Goal: Task Accomplishment & Management: Use online tool/utility

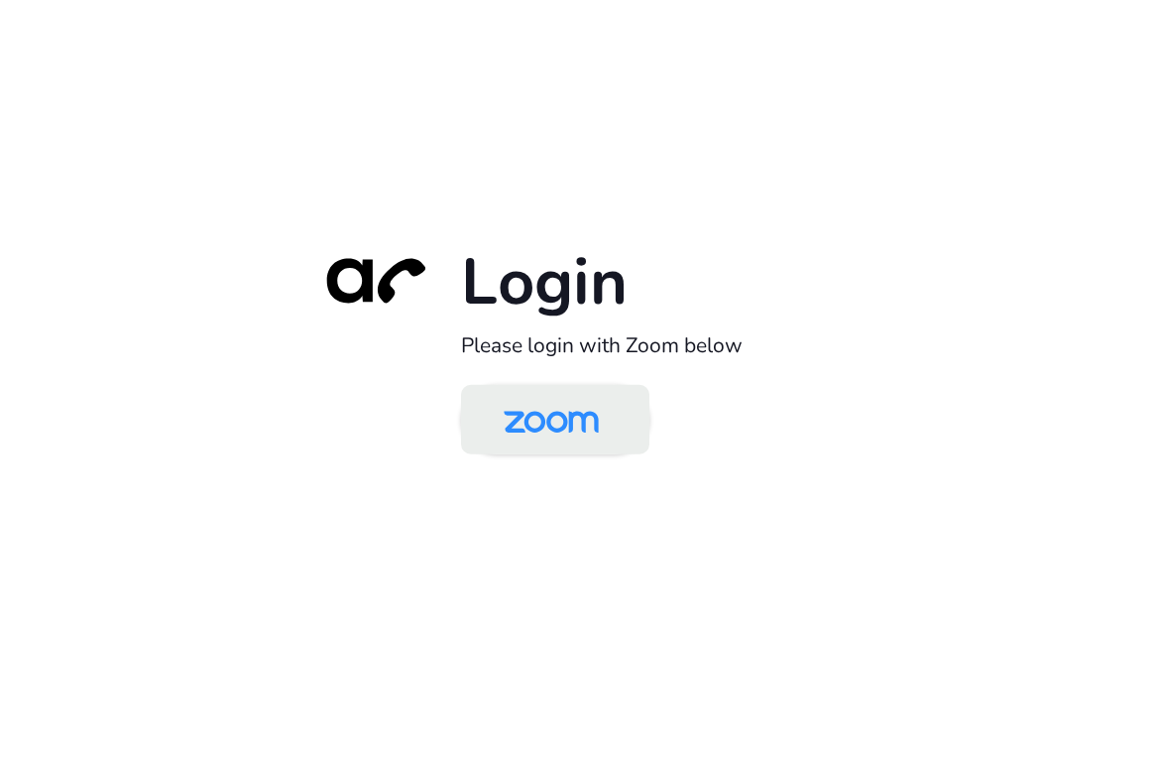
click at [556, 404] on img at bounding box center [551, 421] width 137 height 64
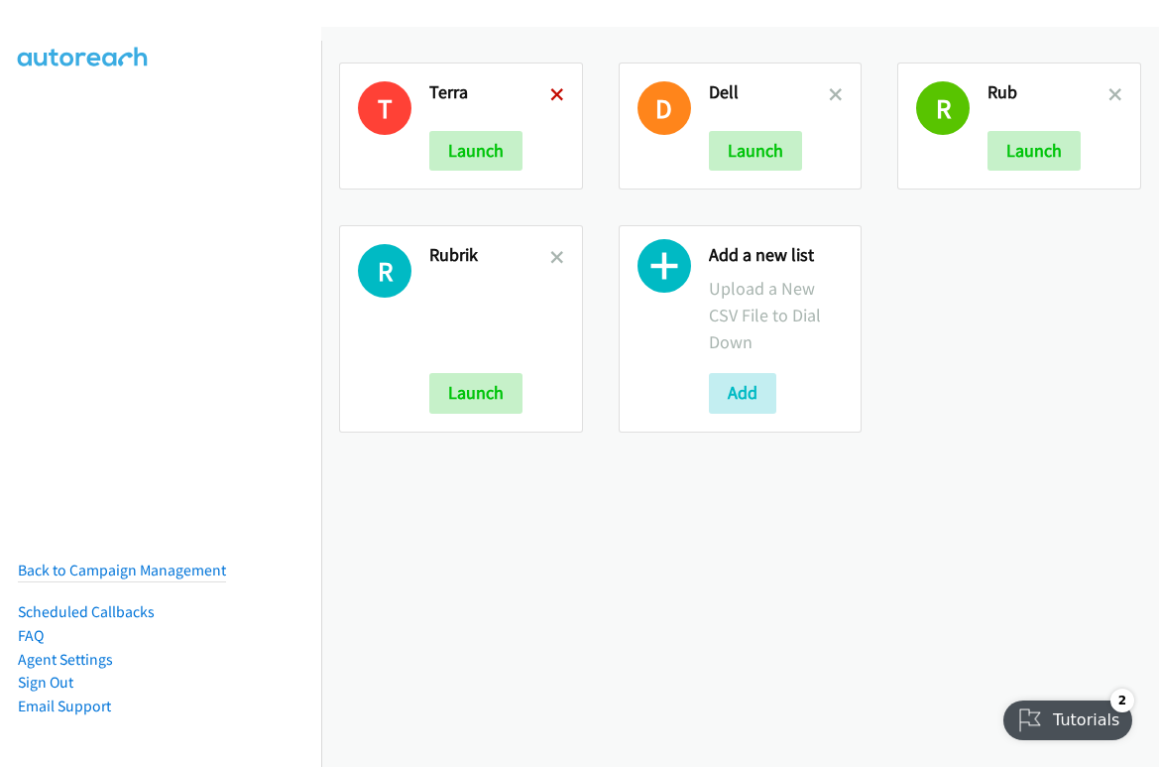
click at [550, 92] on icon at bounding box center [557, 96] width 14 height 14
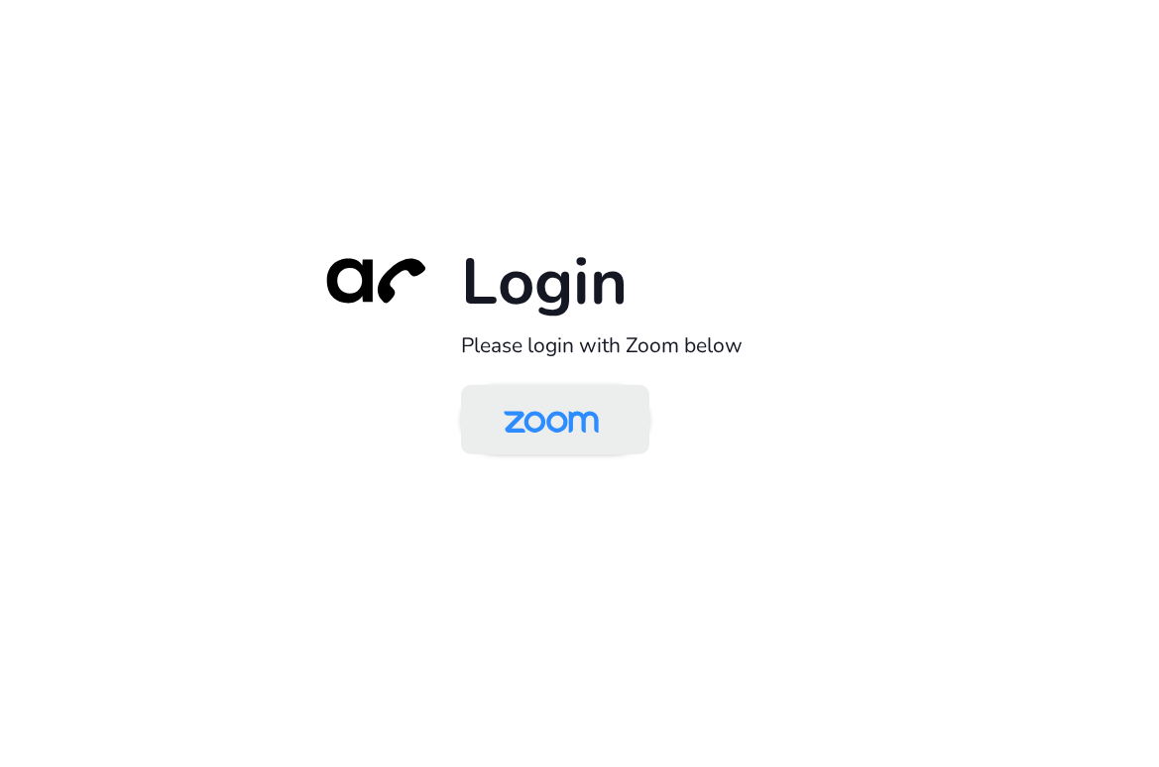
click at [560, 415] on img at bounding box center [551, 421] width 137 height 64
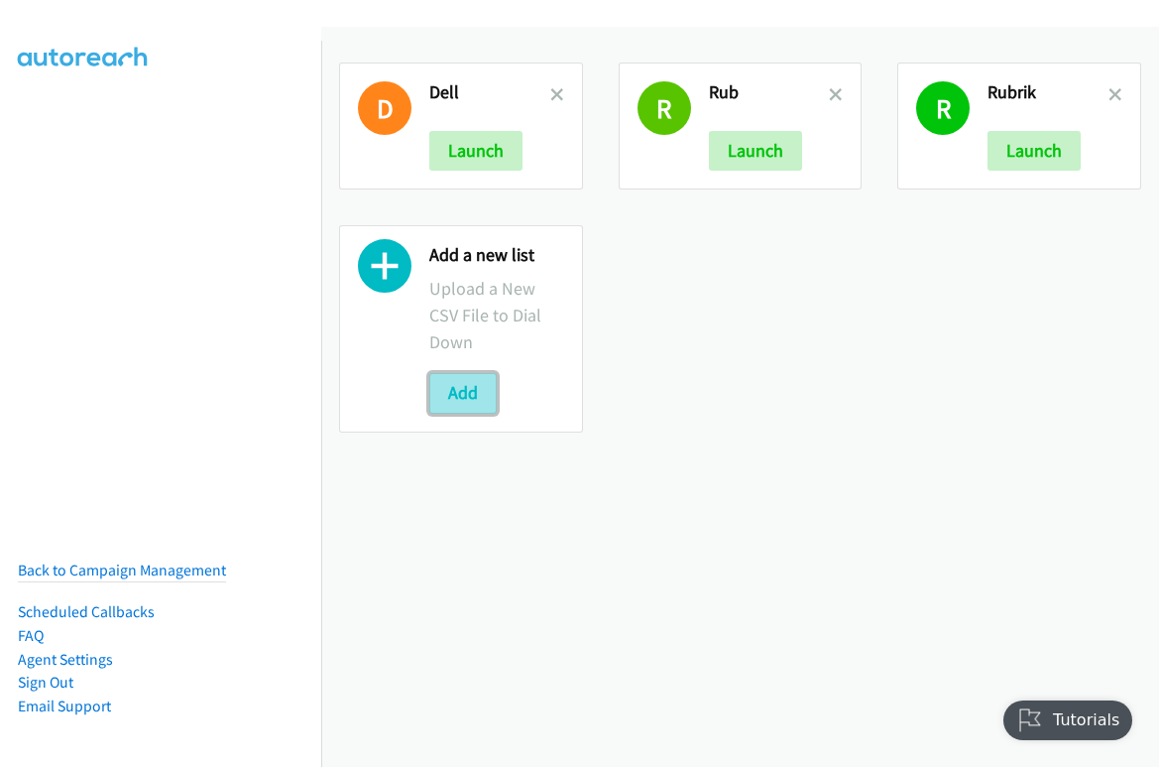
click at [463, 392] on button "Add" at bounding box center [462, 393] width 67 height 40
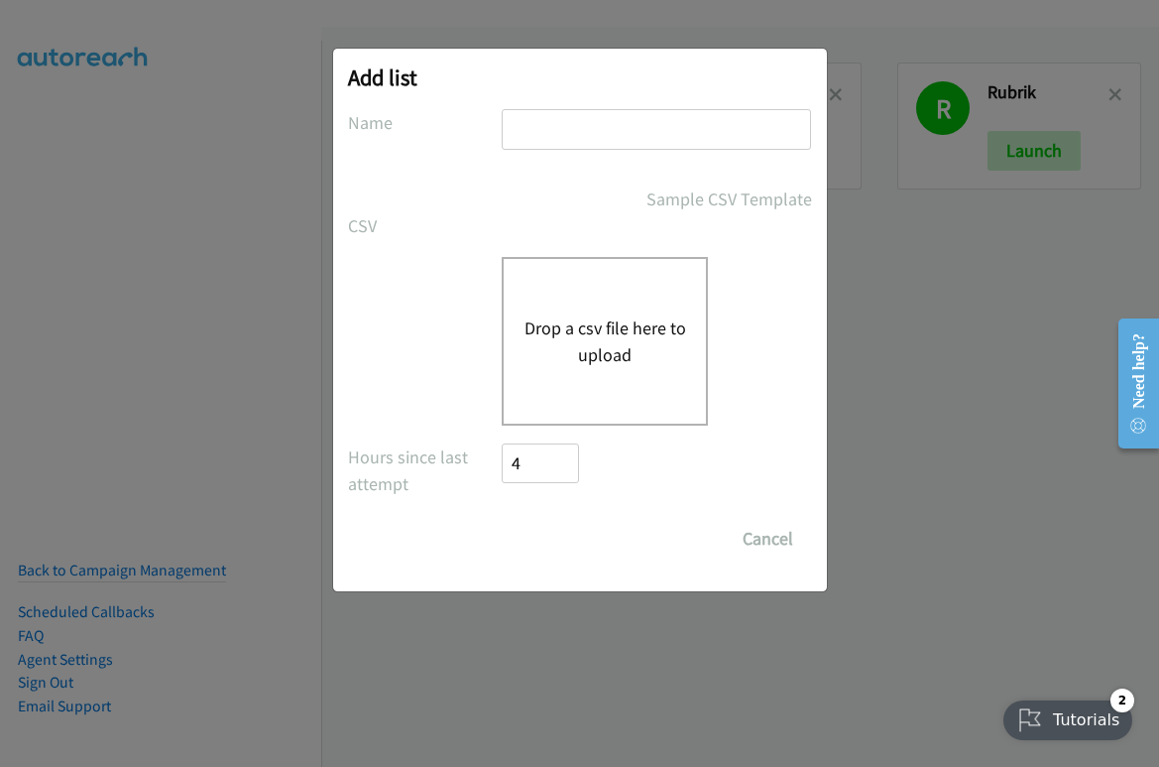
click at [574, 127] on input "text" at bounding box center [656, 129] width 309 height 41
type input "terra"
click at [603, 326] on button "Drop a csv file here to upload" at bounding box center [605, 341] width 163 height 54
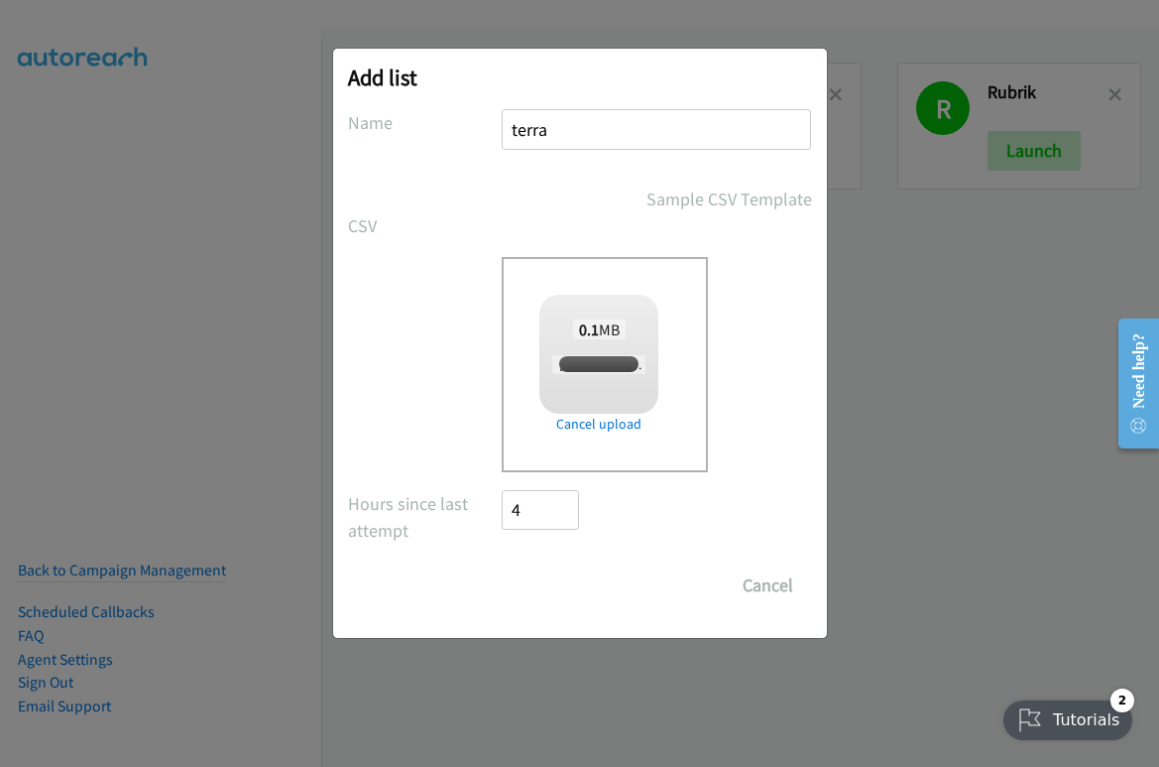
checkbox input "true"
click at [530, 576] on input "Save List" at bounding box center [555, 585] width 104 height 40
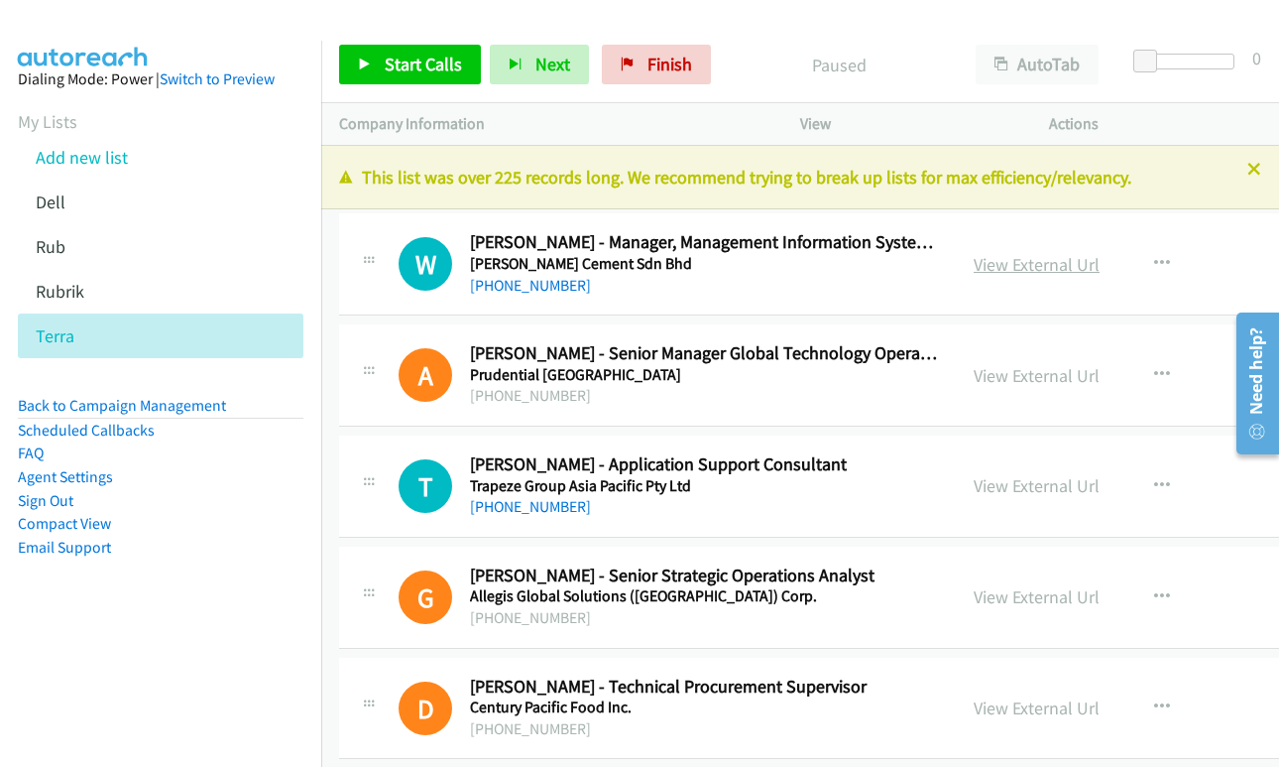
click at [974, 268] on link "View External Url" at bounding box center [1037, 264] width 126 height 23
click at [417, 66] on span "Start Calls" at bounding box center [423, 64] width 77 height 23
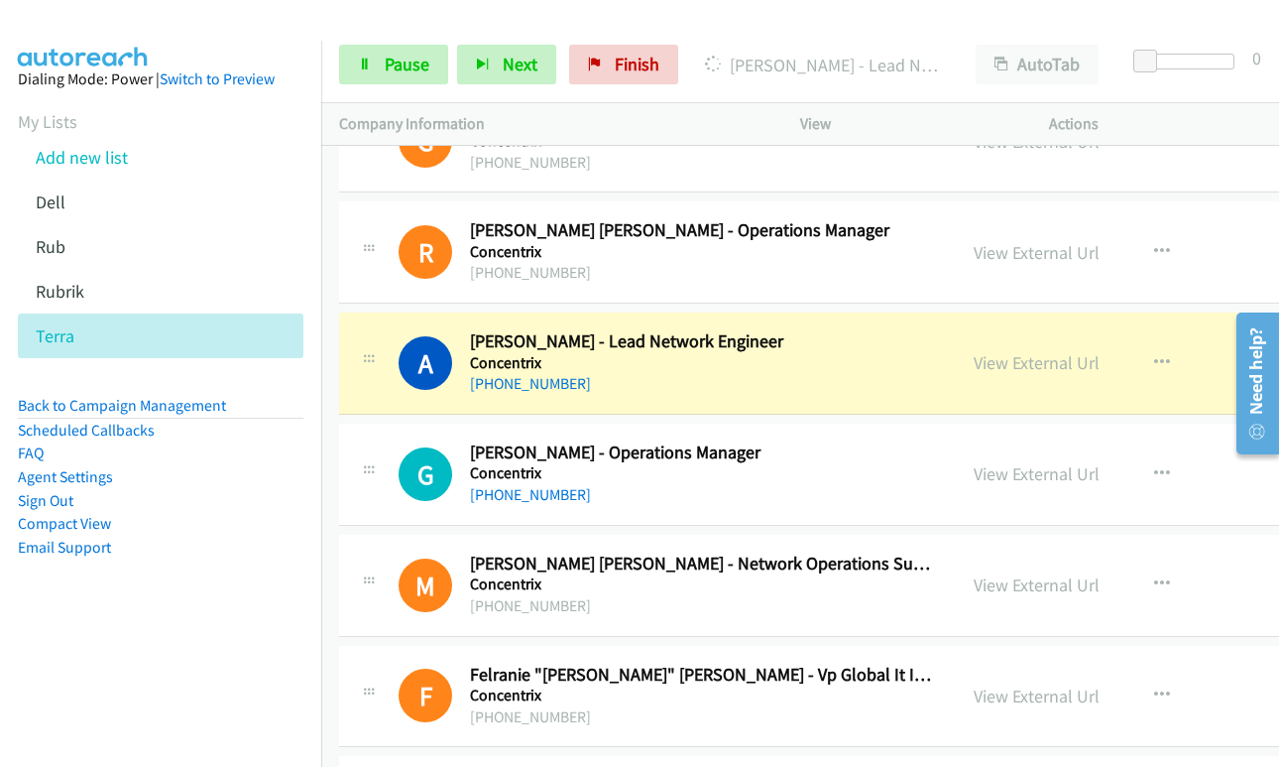
scroll to position [694, 0]
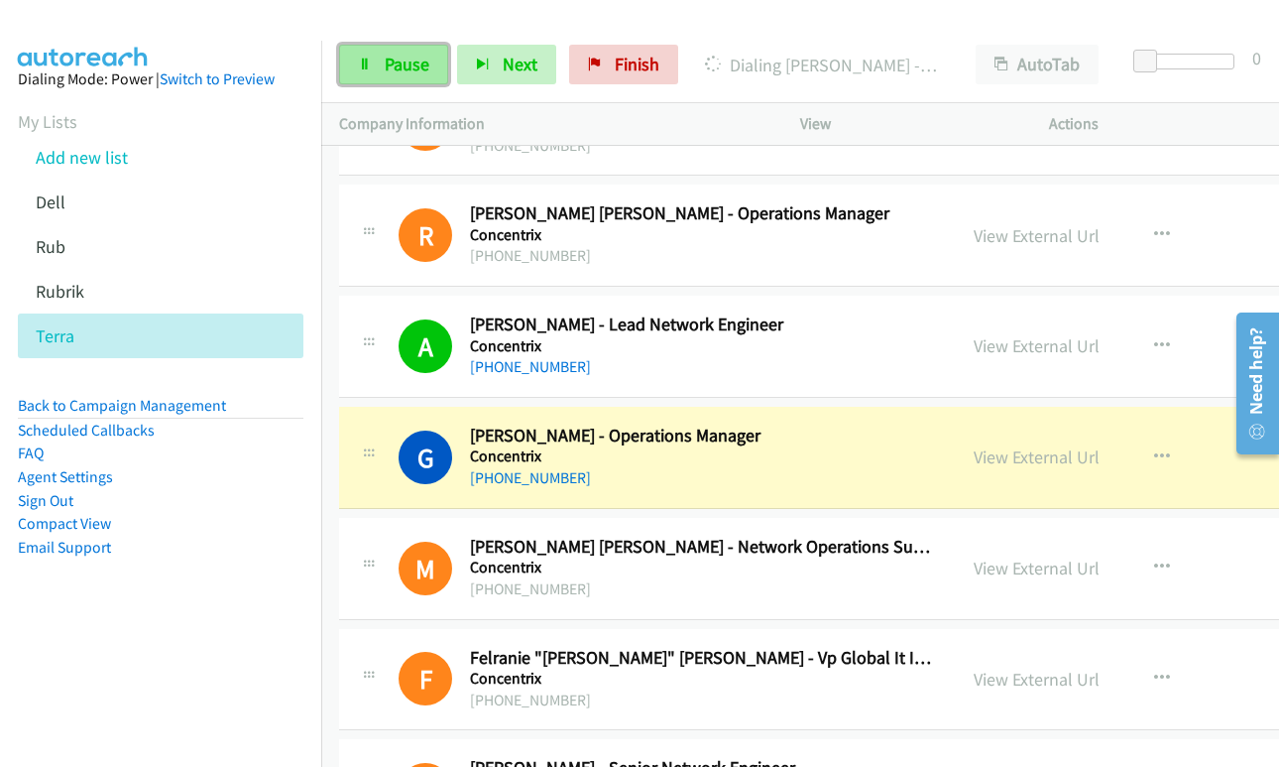
click at [401, 65] on span "Pause" at bounding box center [407, 64] width 45 height 23
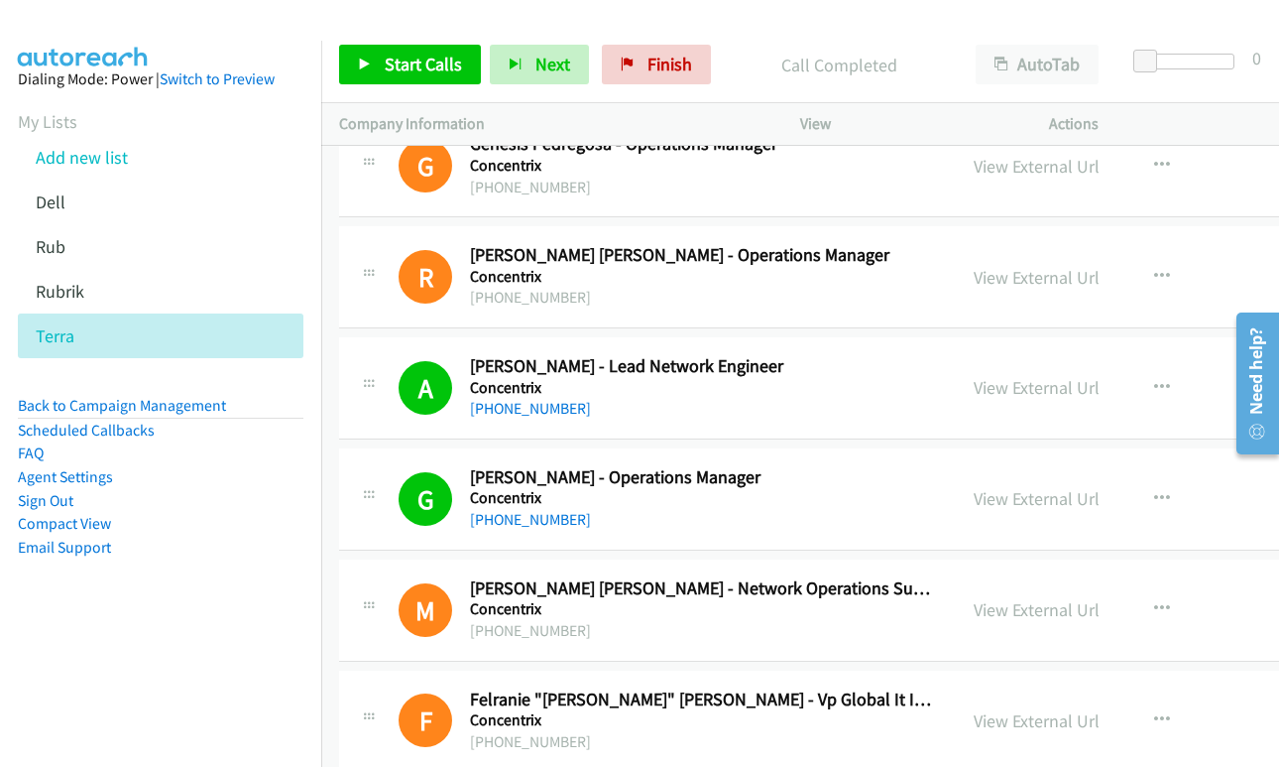
scroll to position [595, 0]
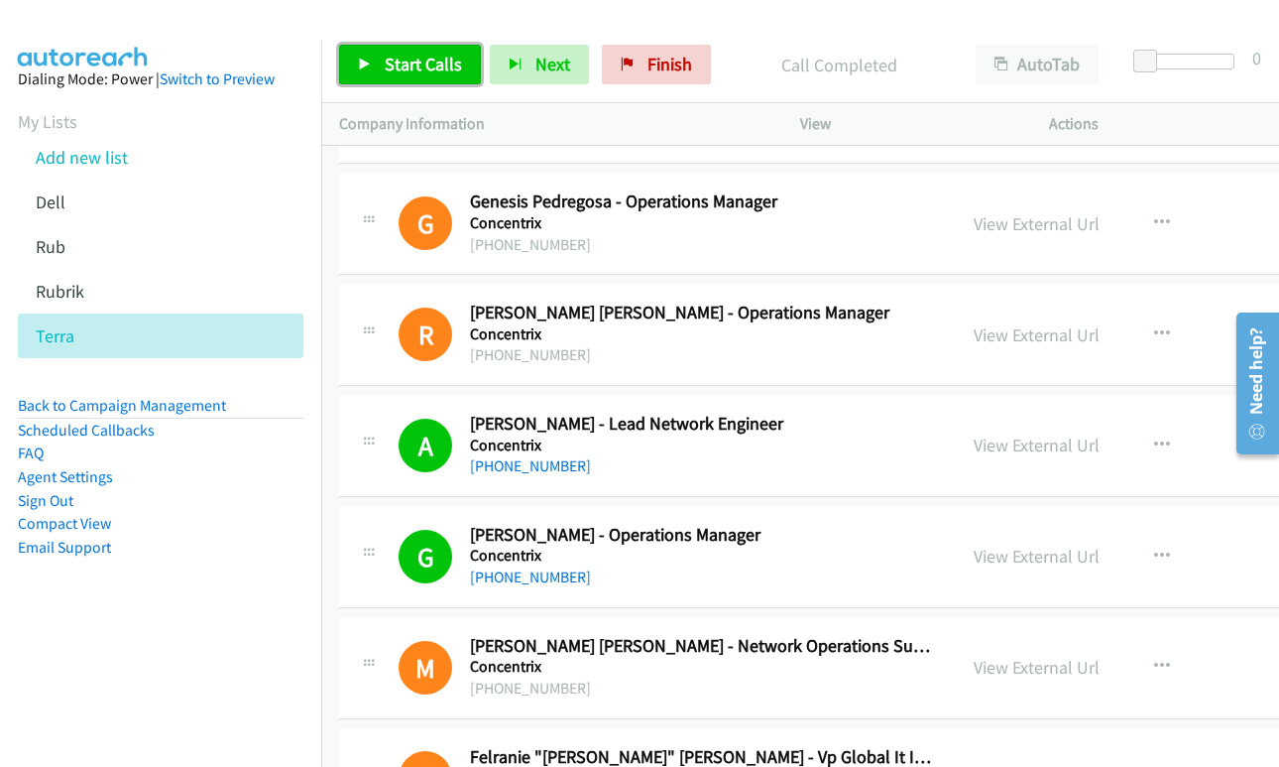
click at [404, 54] on span "Start Calls" at bounding box center [423, 64] width 77 height 23
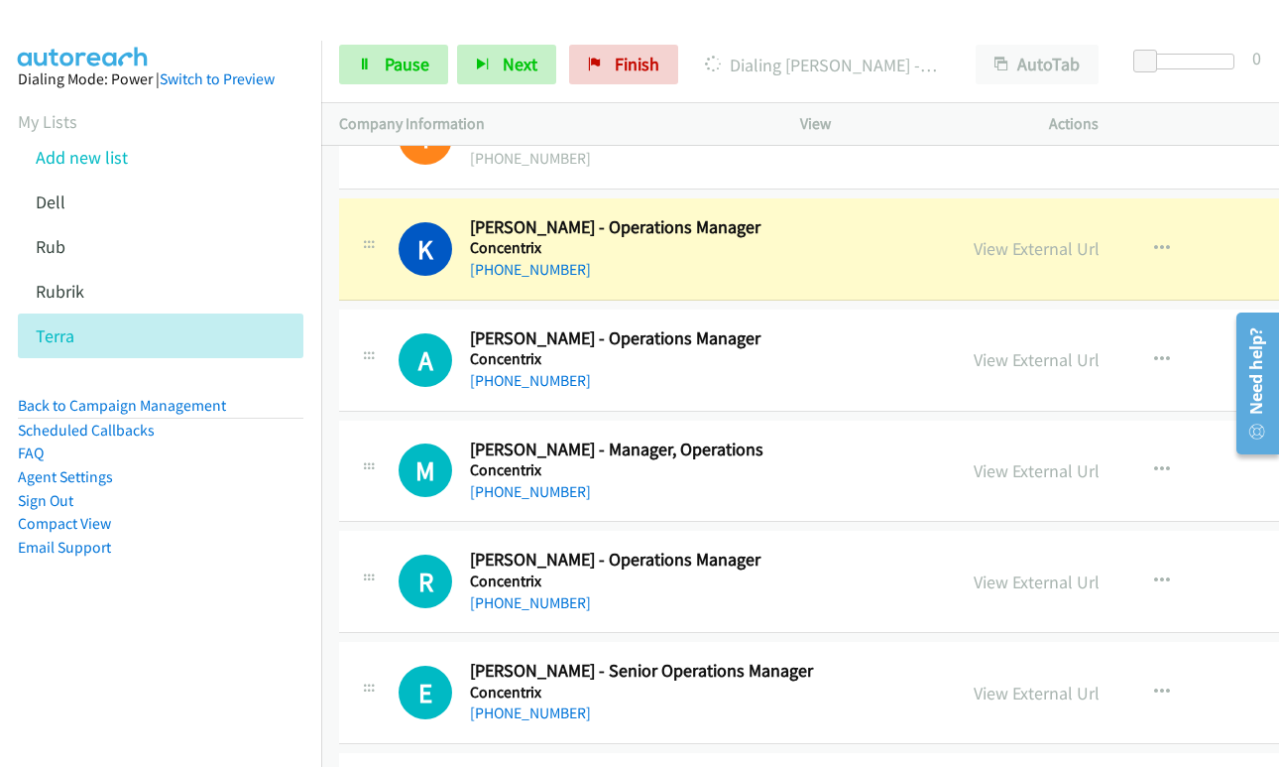
scroll to position [1190, 0]
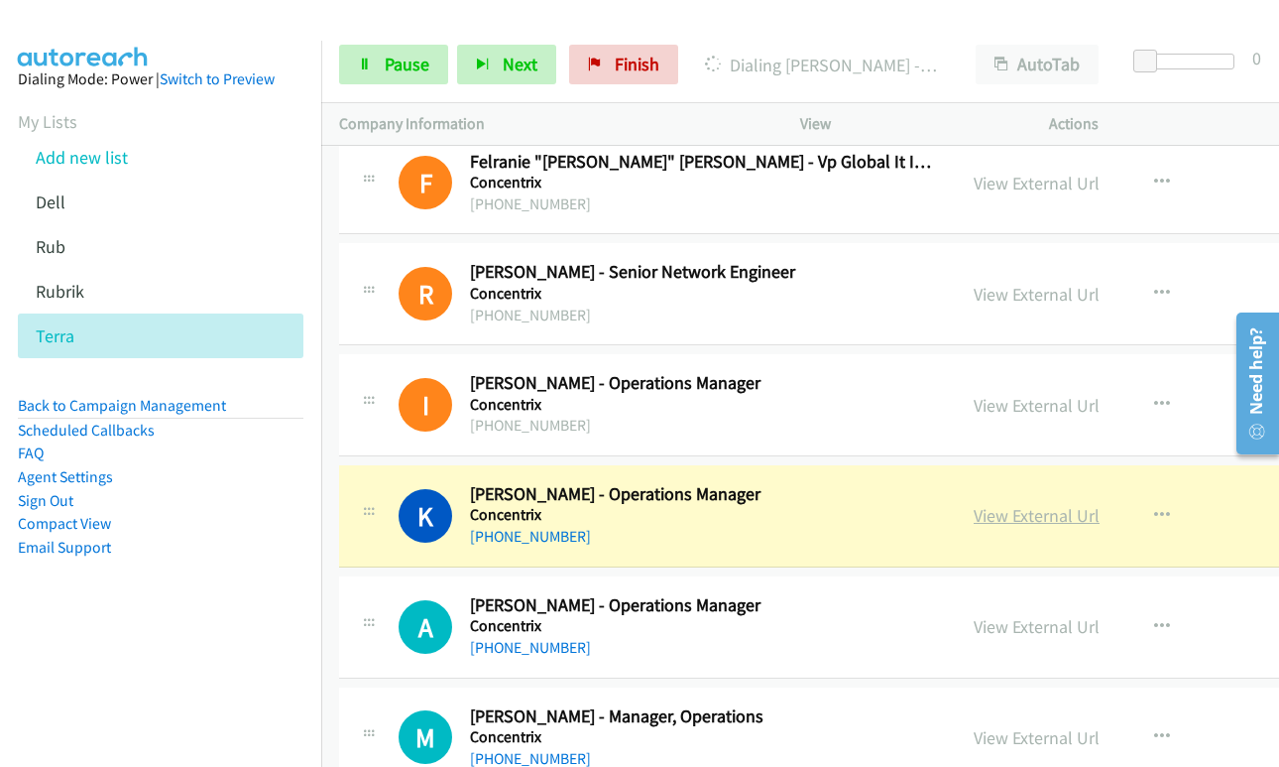
click at [983, 519] on link "View External Url" at bounding box center [1037, 515] width 126 height 23
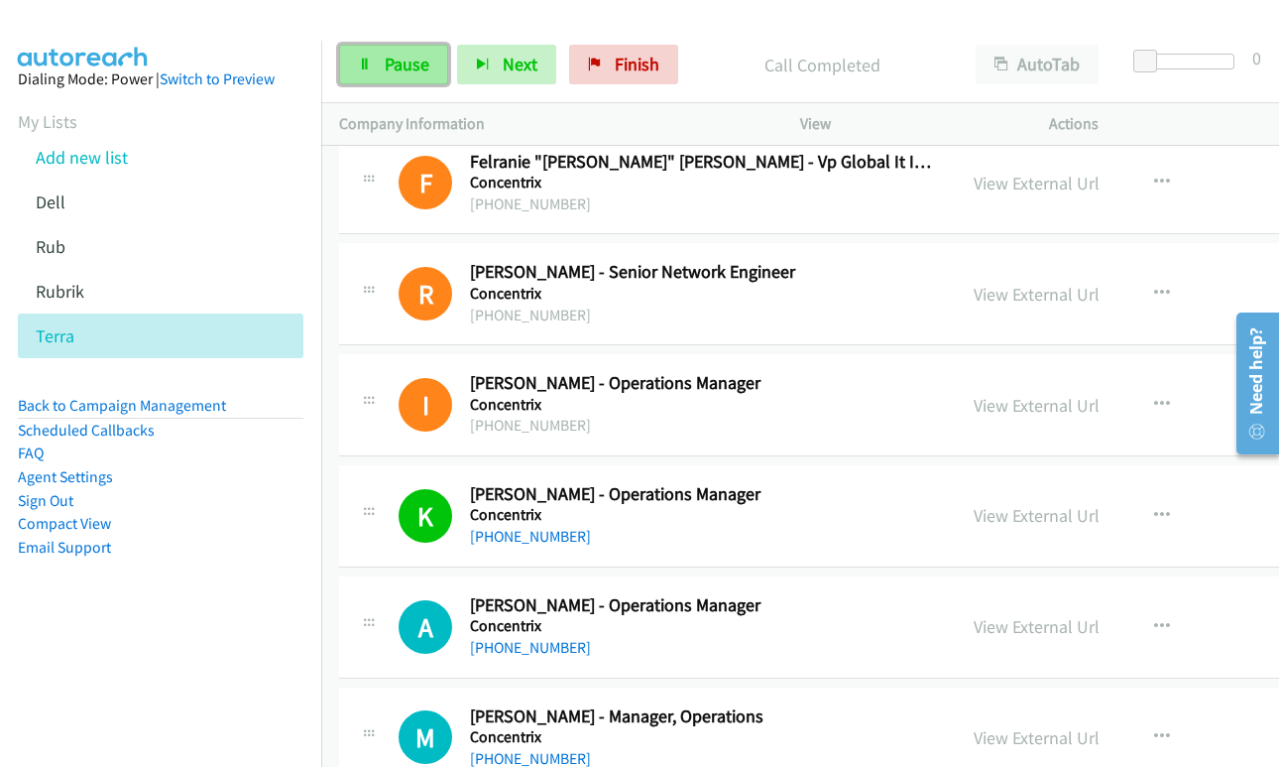
click at [405, 49] on link "Pause" at bounding box center [393, 65] width 109 height 40
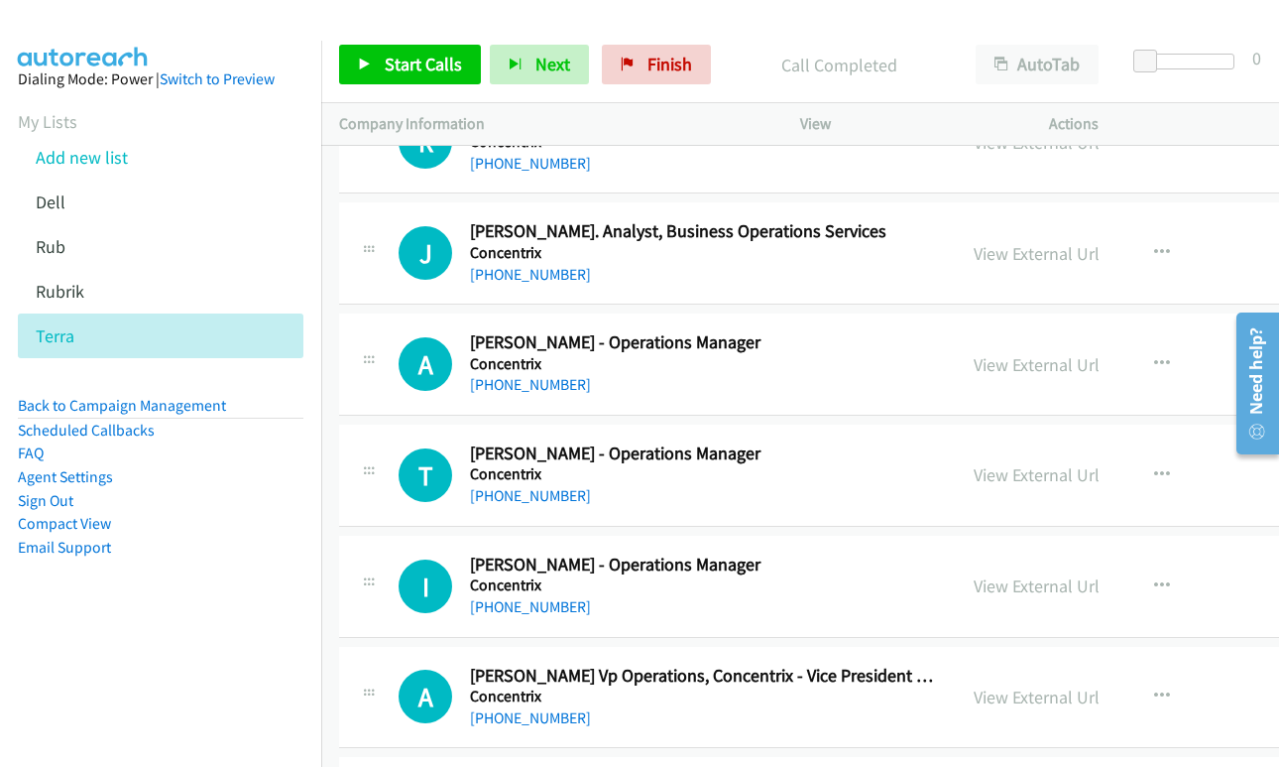
scroll to position [4859, 0]
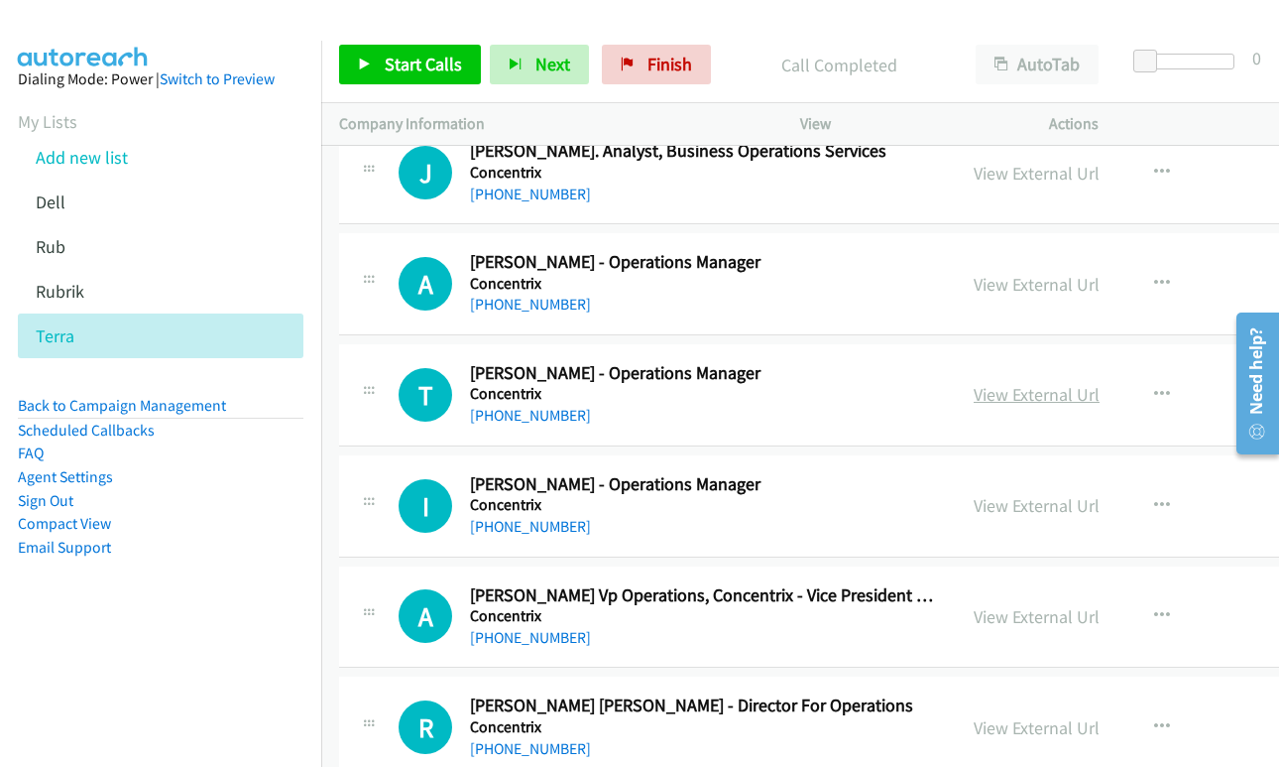
click at [982, 399] on link "View External Url" at bounding box center [1037, 394] width 126 height 23
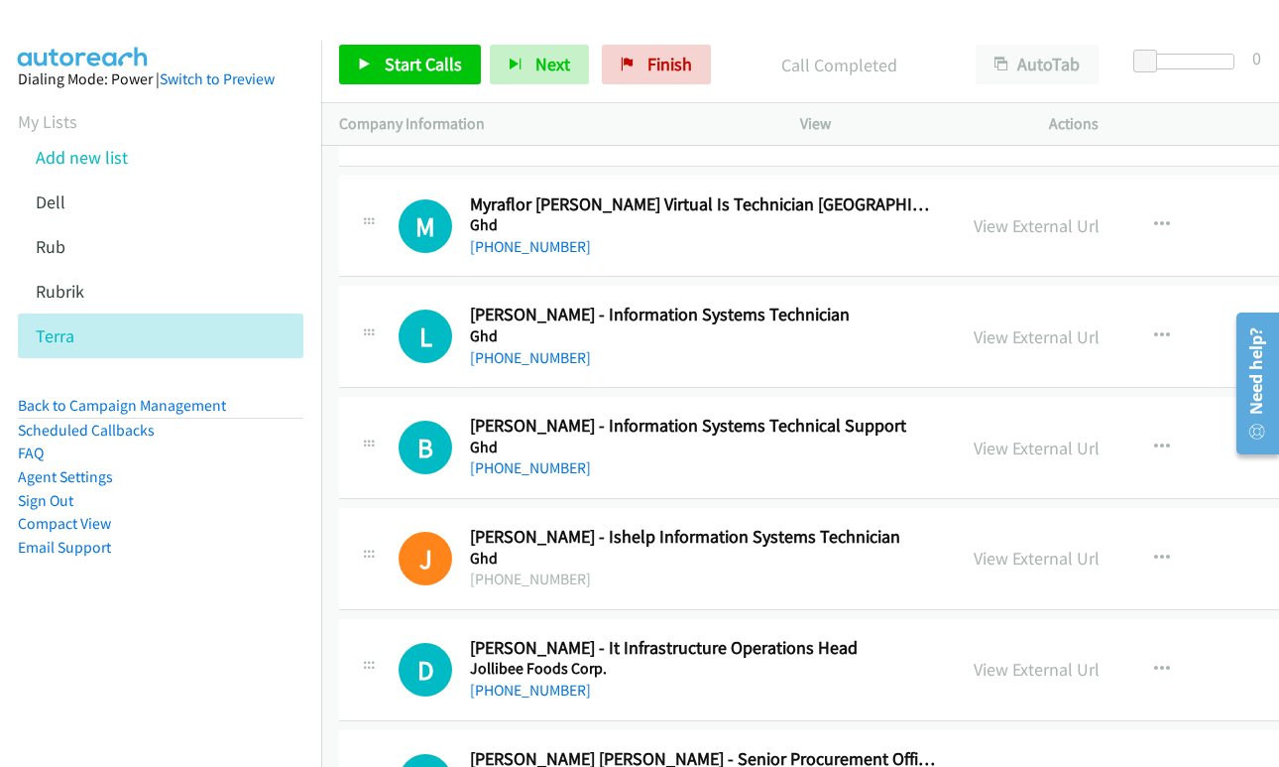
scroll to position [14677, 0]
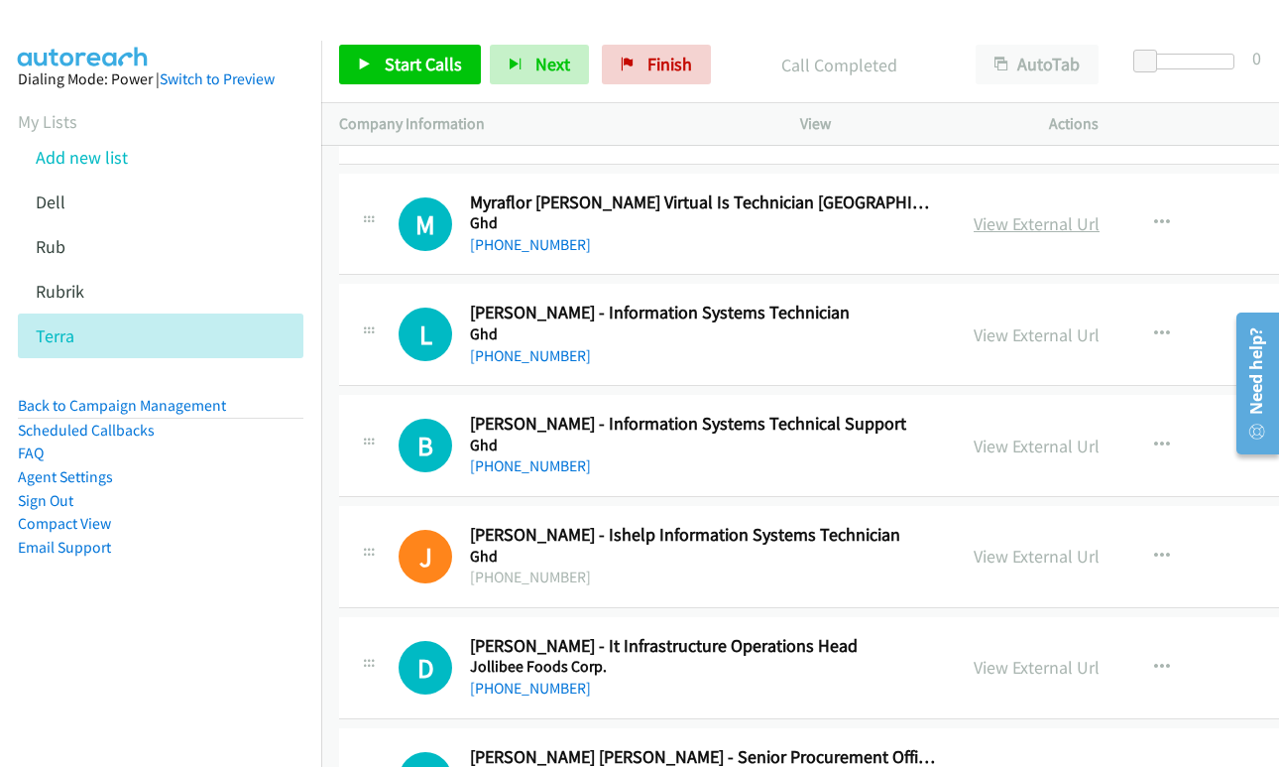
click at [990, 222] on link "View External Url" at bounding box center [1037, 223] width 126 height 23
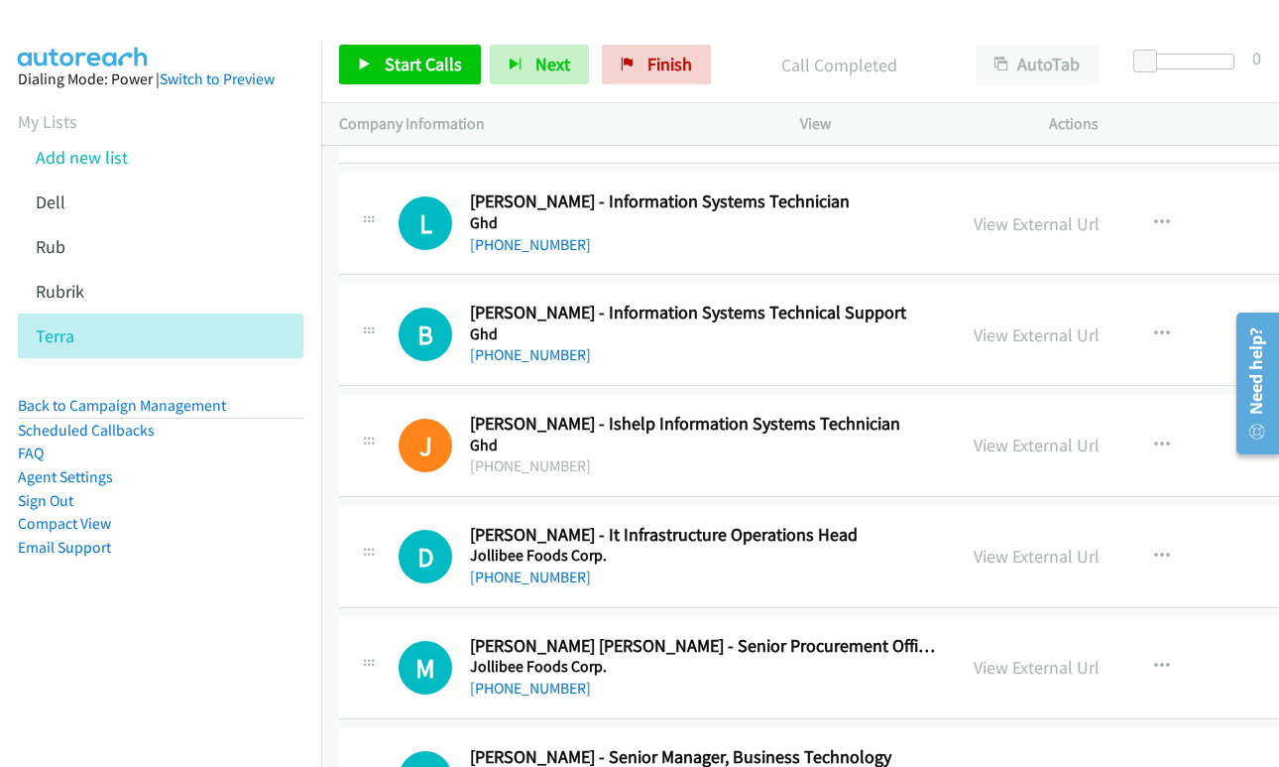
scroll to position [14875, 0]
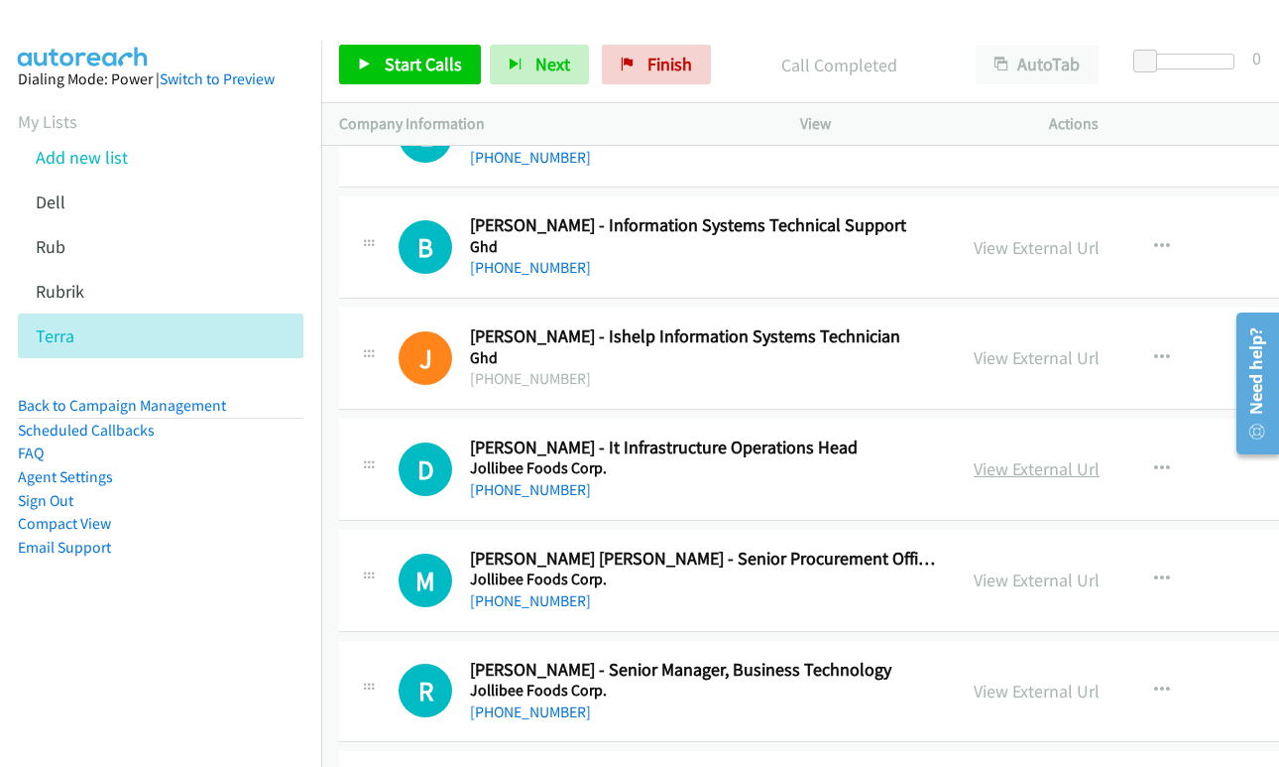
click at [974, 463] on link "View External Url" at bounding box center [1037, 468] width 126 height 23
click at [1154, 465] on icon "button" at bounding box center [1162, 469] width 16 height 16
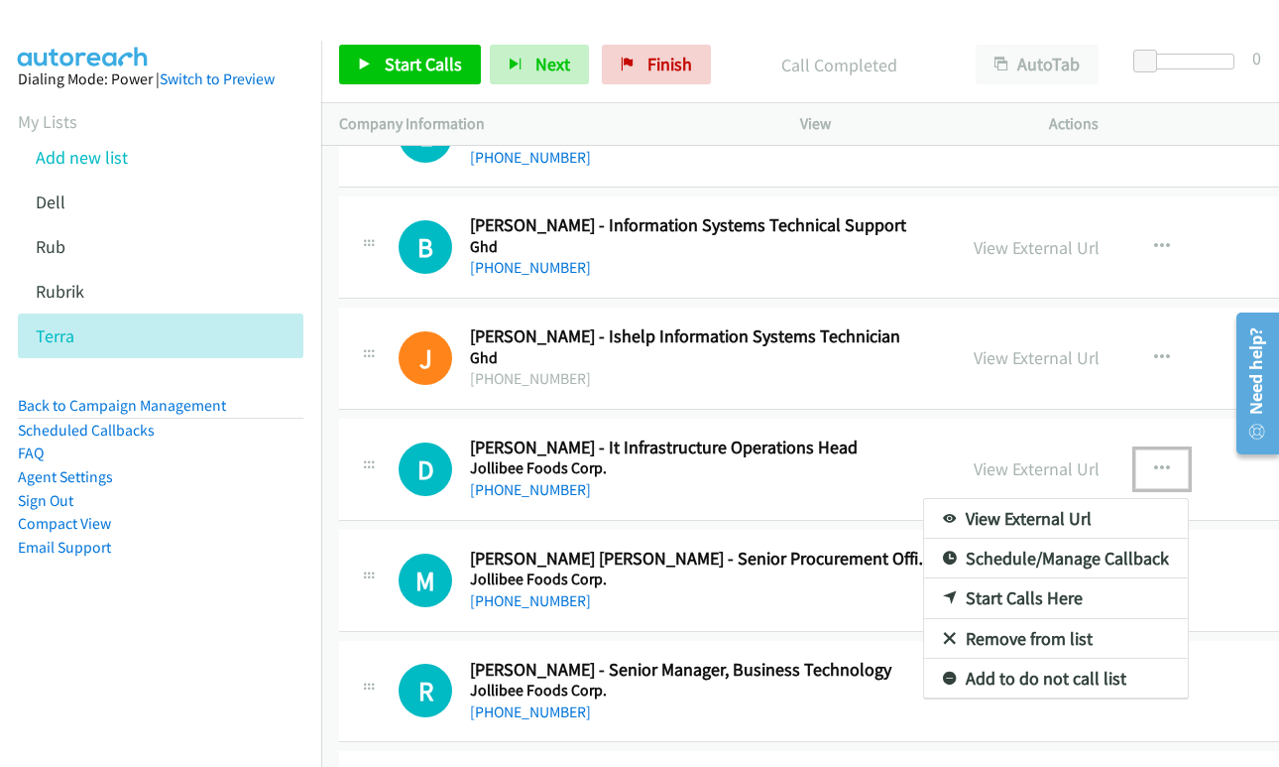
click at [959, 596] on link "Start Calls Here" at bounding box center [1056, 598] width 264 height 40
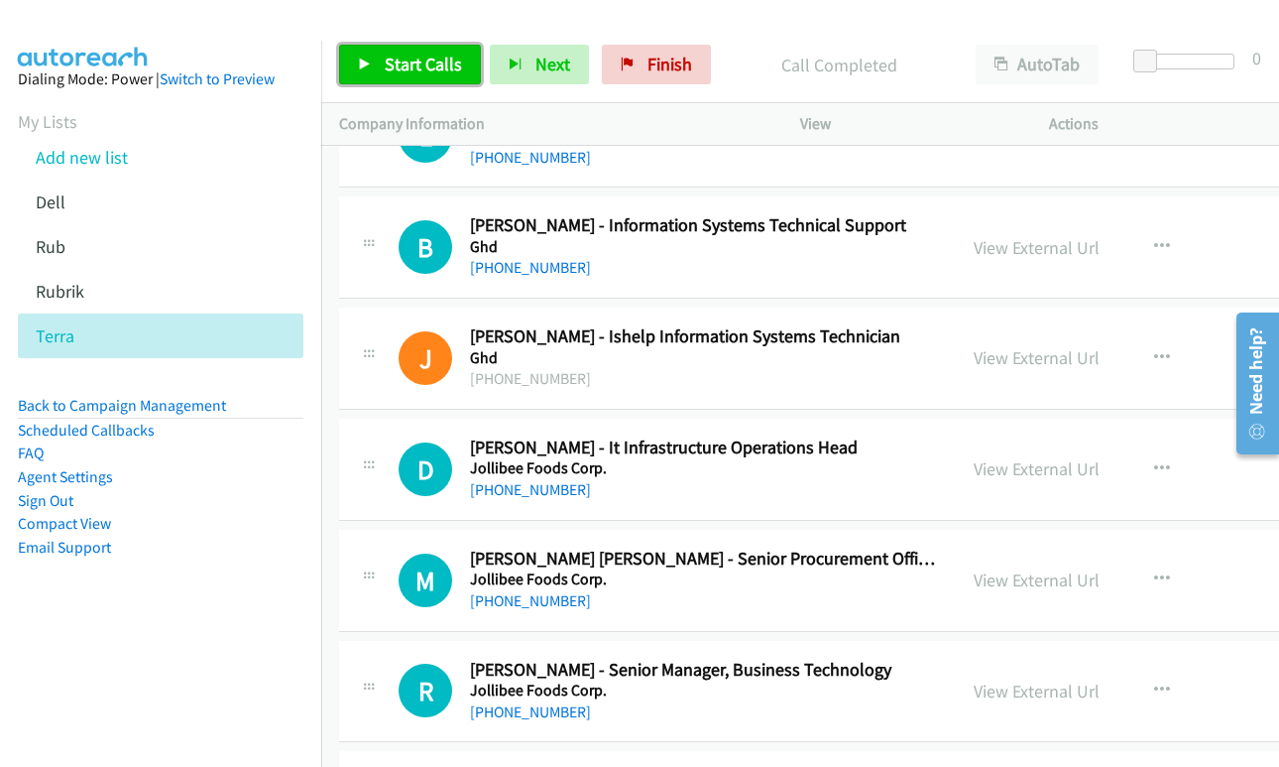
click at [376, 65] on link "Start Calls" at bounding box center [410, 65] width 142 height 40
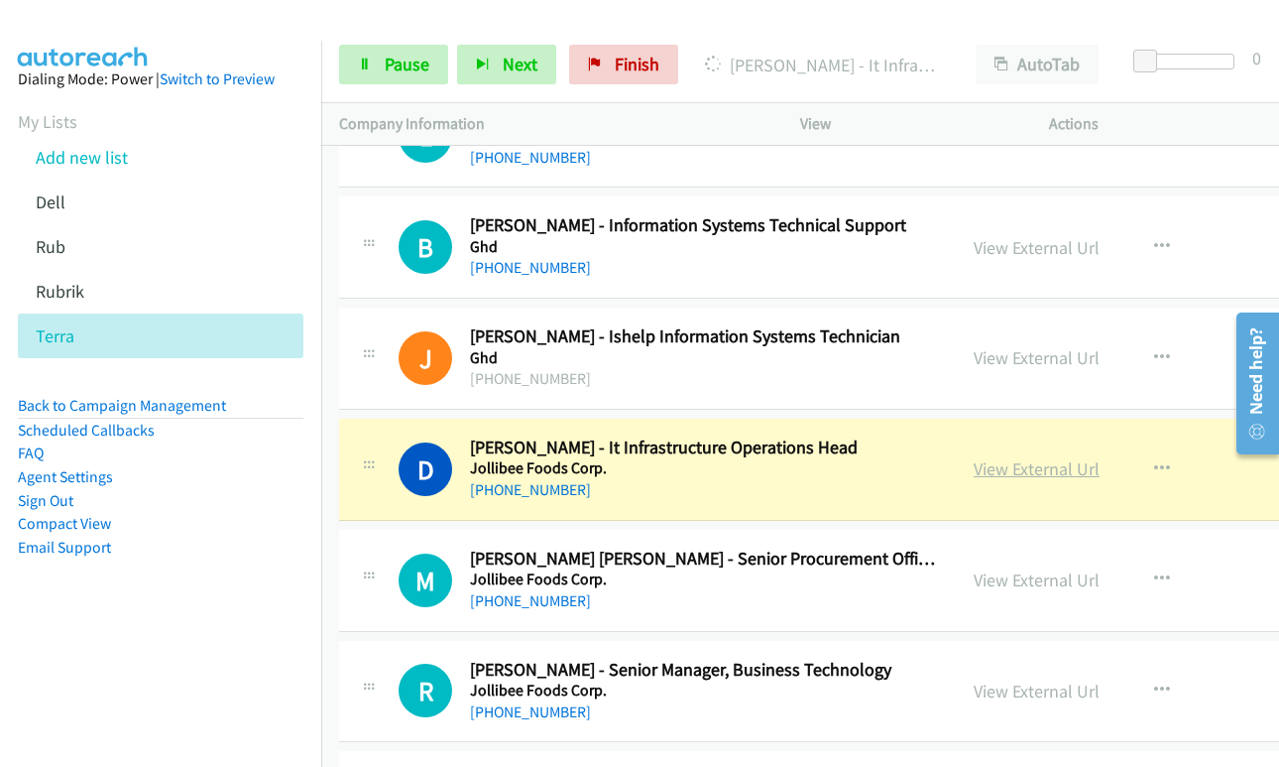
click at [974, 474] on link "View External Url" at bounding box center [1037, 468] width 126 height 23
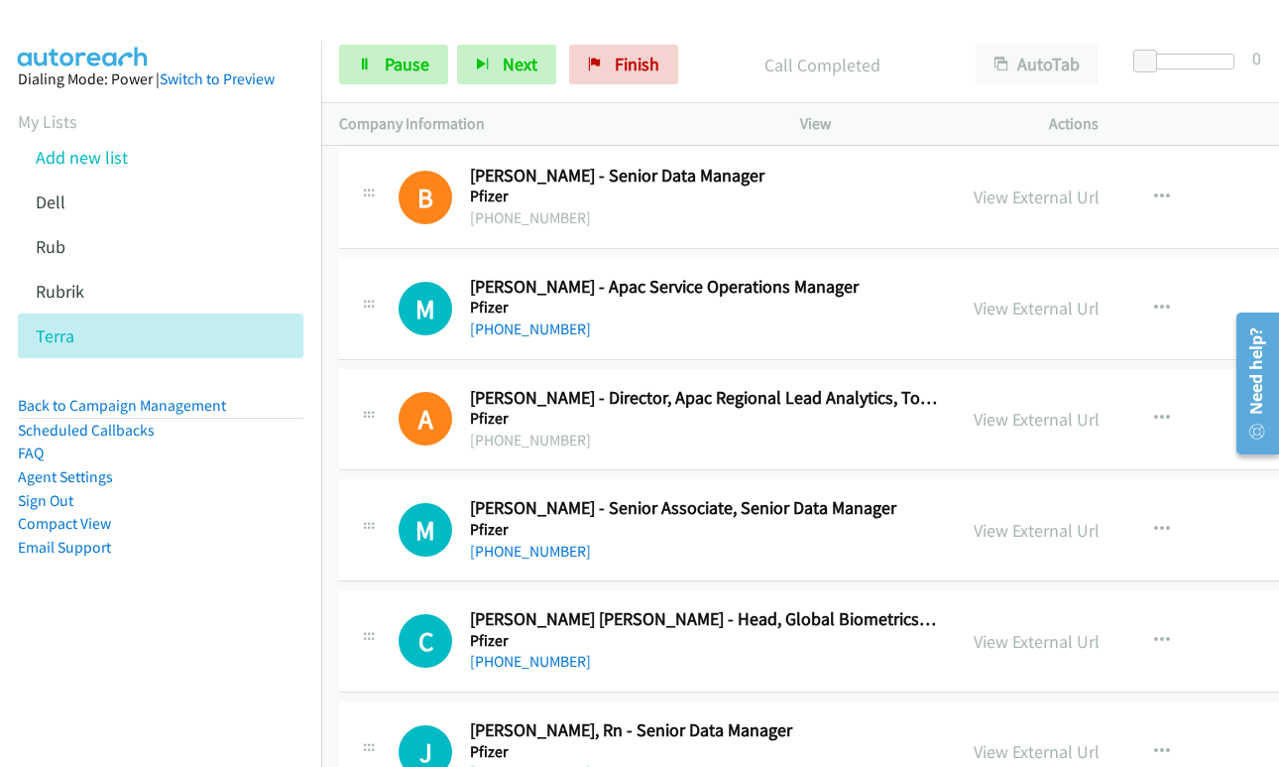
scroll to position [15768, 0]
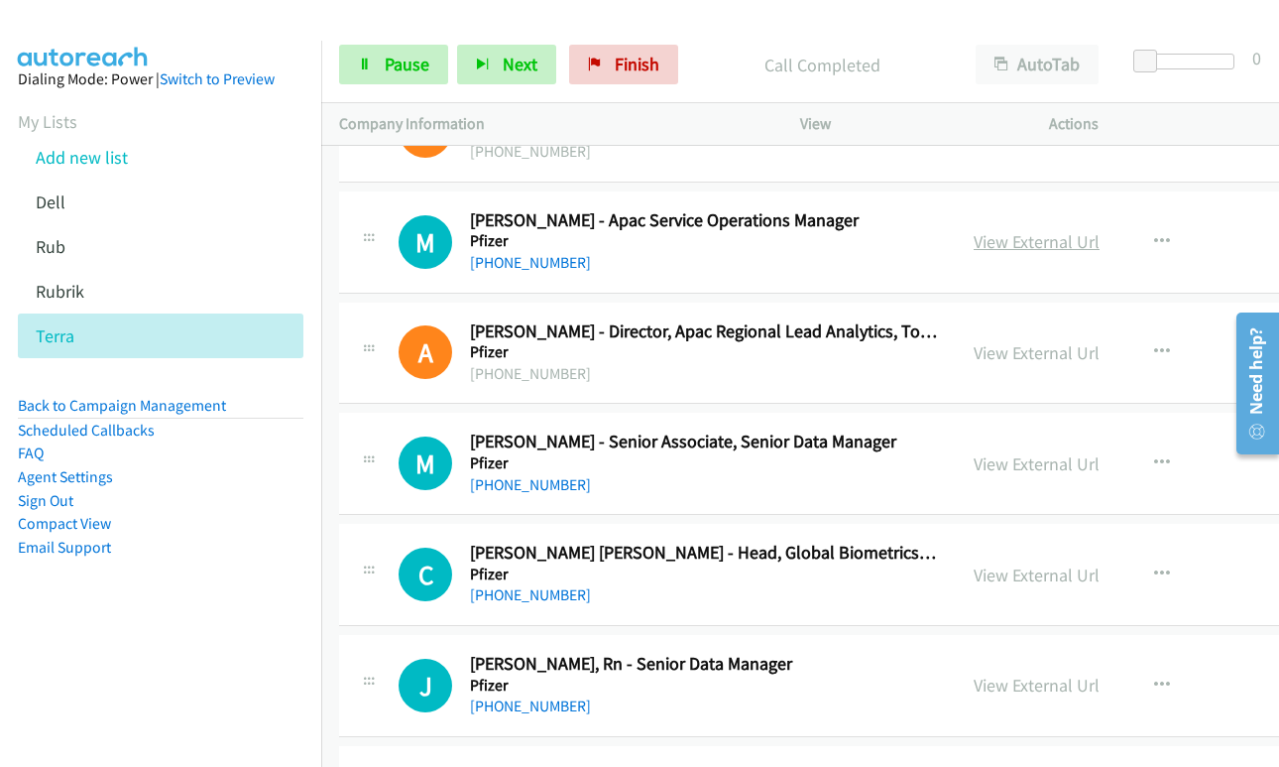
click at [974, 236] on link "View External Url" at bounding box center [1037, 241] width 126 height 23
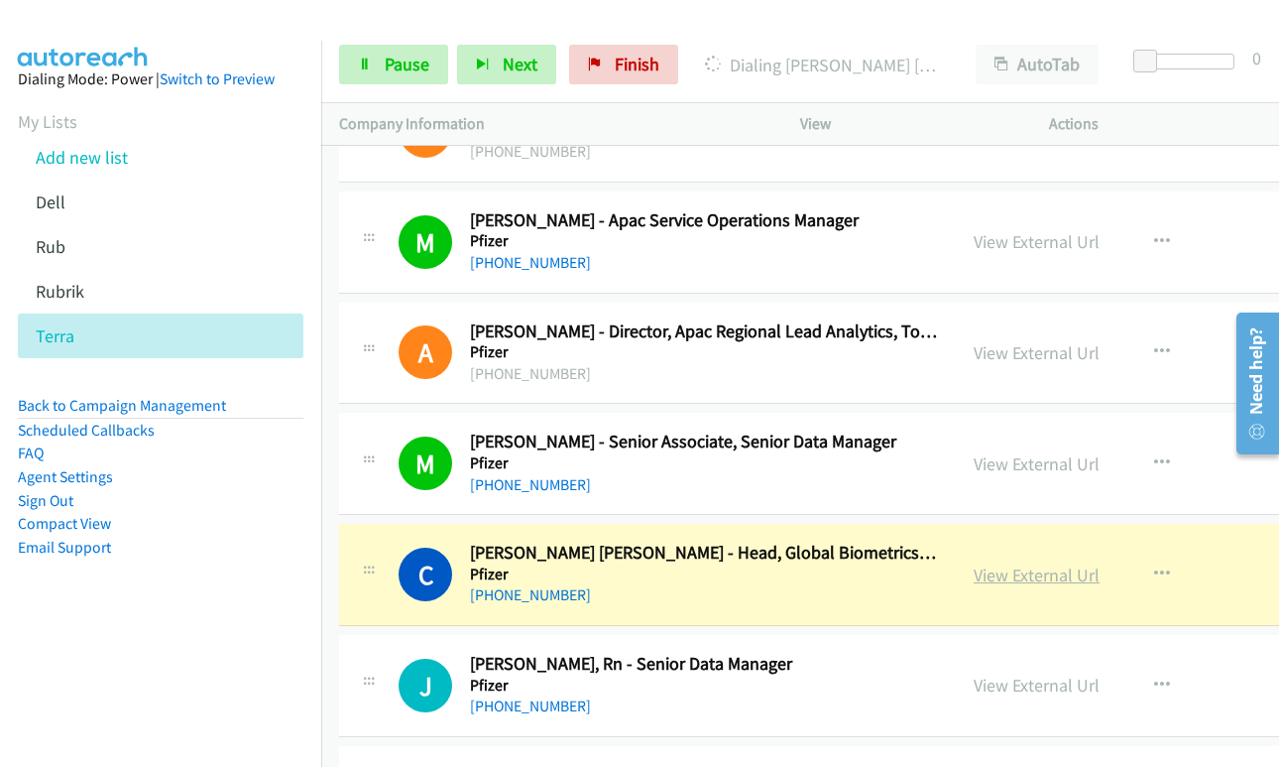
click at [982, 566] on link "View External Url" at bounding box center [1037, 574] width 126 height 23
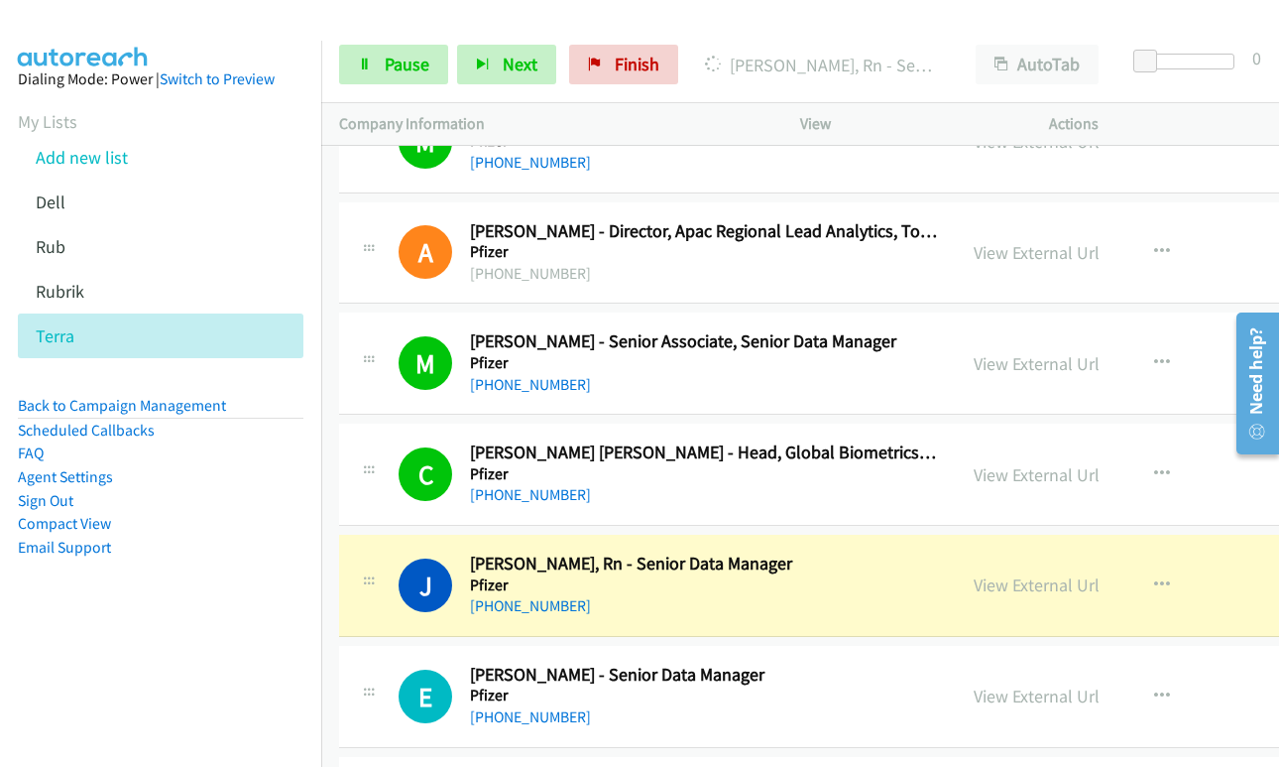
scroll to position [15966, 0]
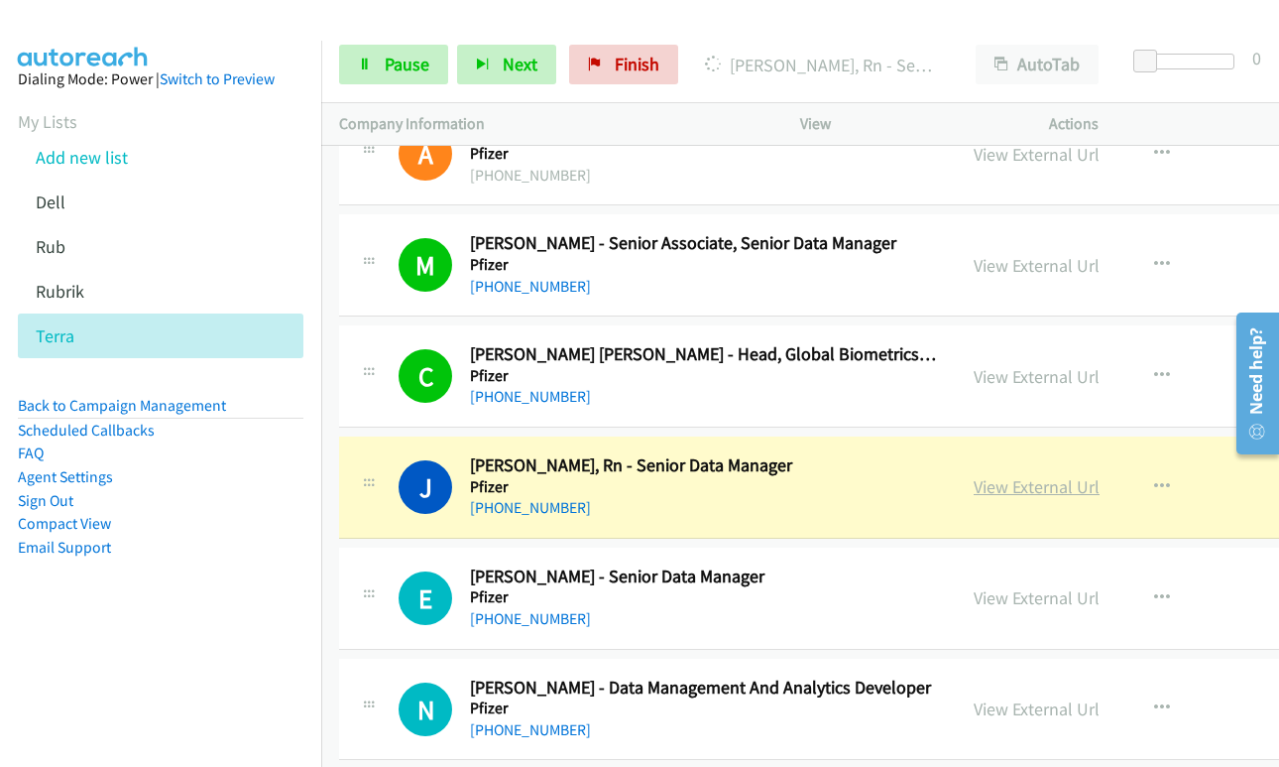
click at [984, 497] on link "View External Url" at bounding box center [1037, 486] width 126 height 23
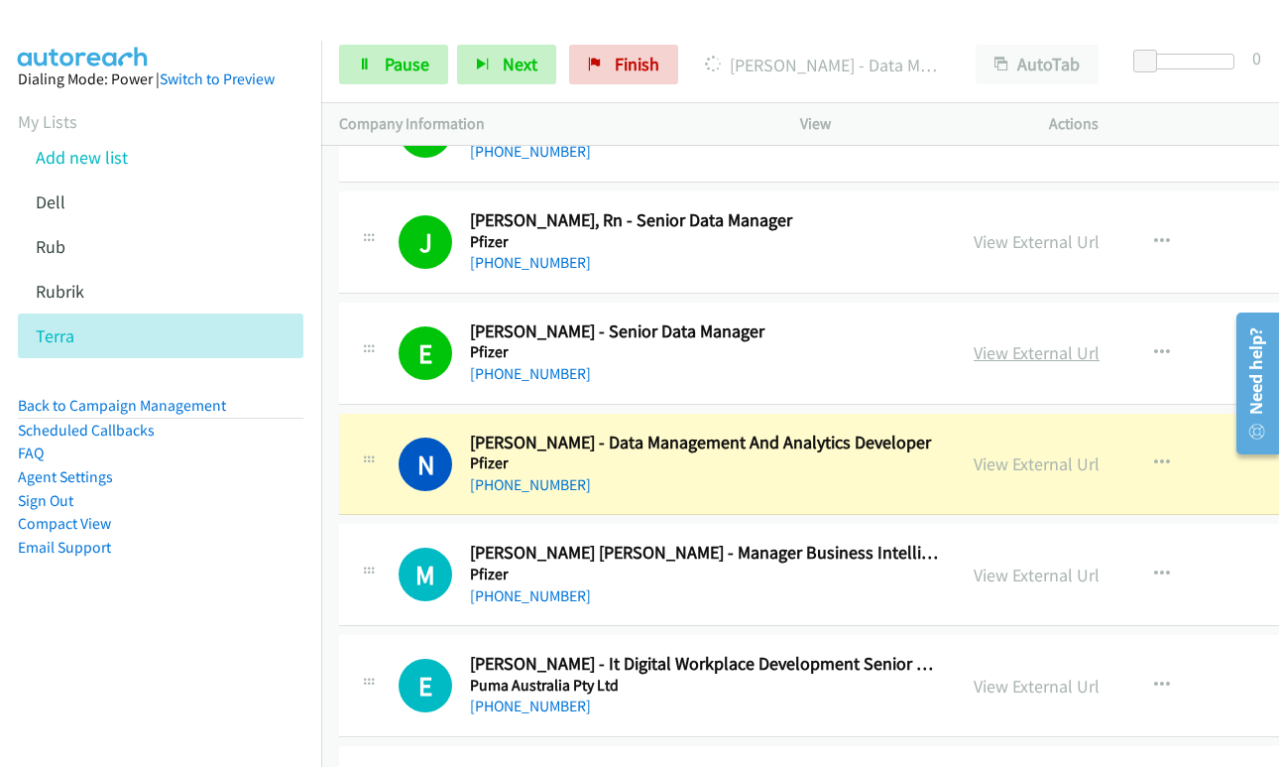
scroll to position [16263, 0]
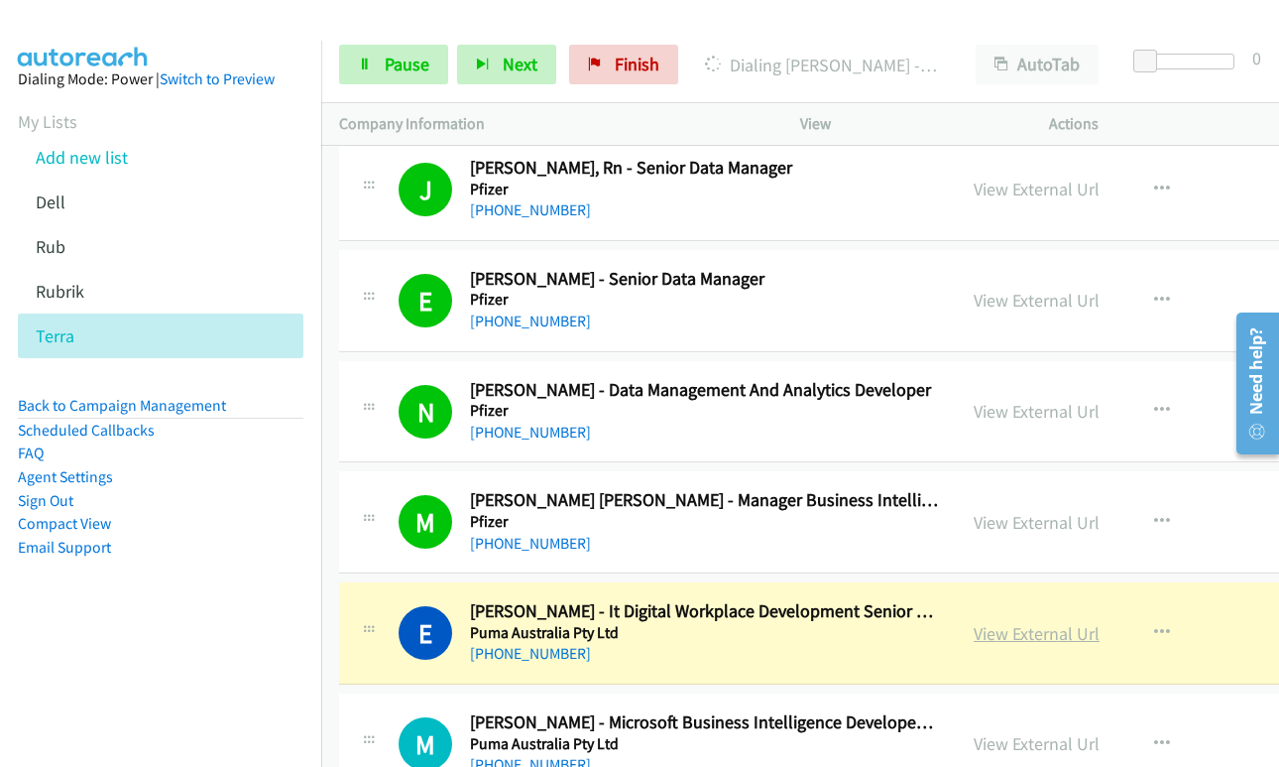
click at [1008, 636] on link "View External Url" at bounding box center [1037, 633] width 126 height 23
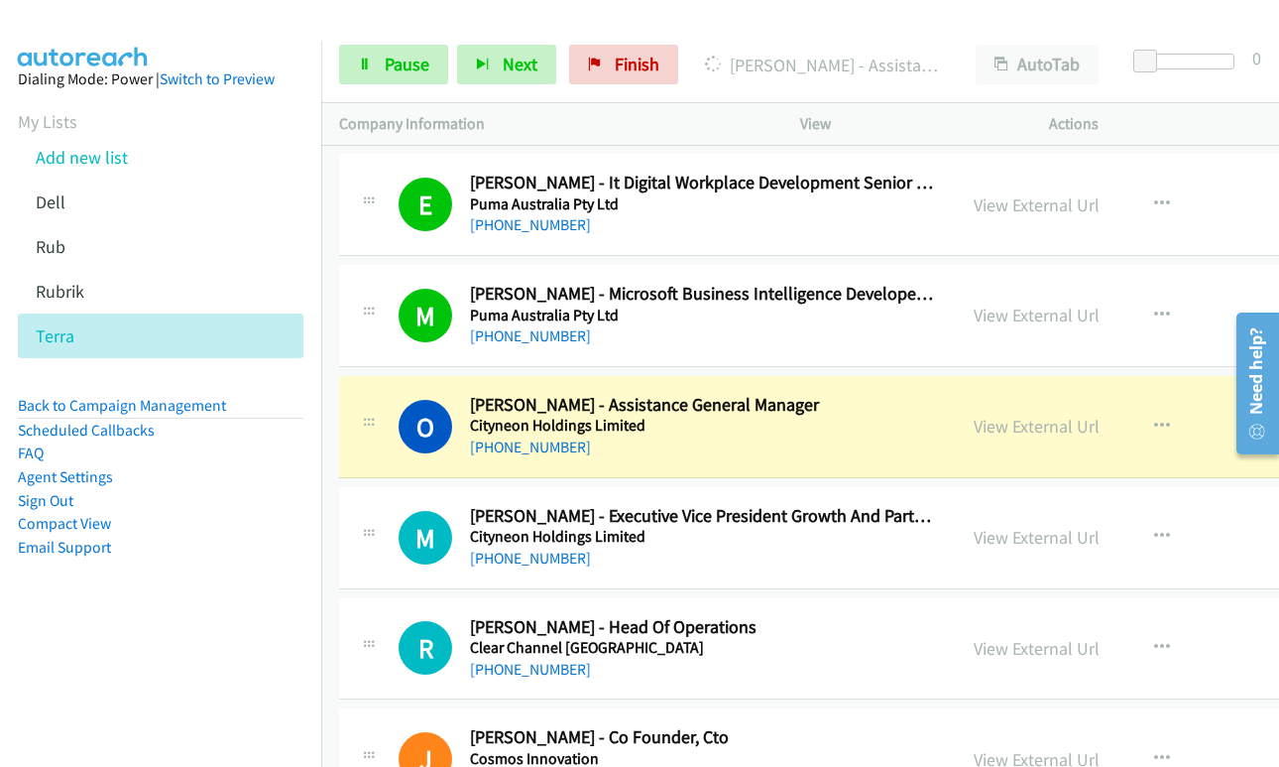
scroll to position [16759, 0]
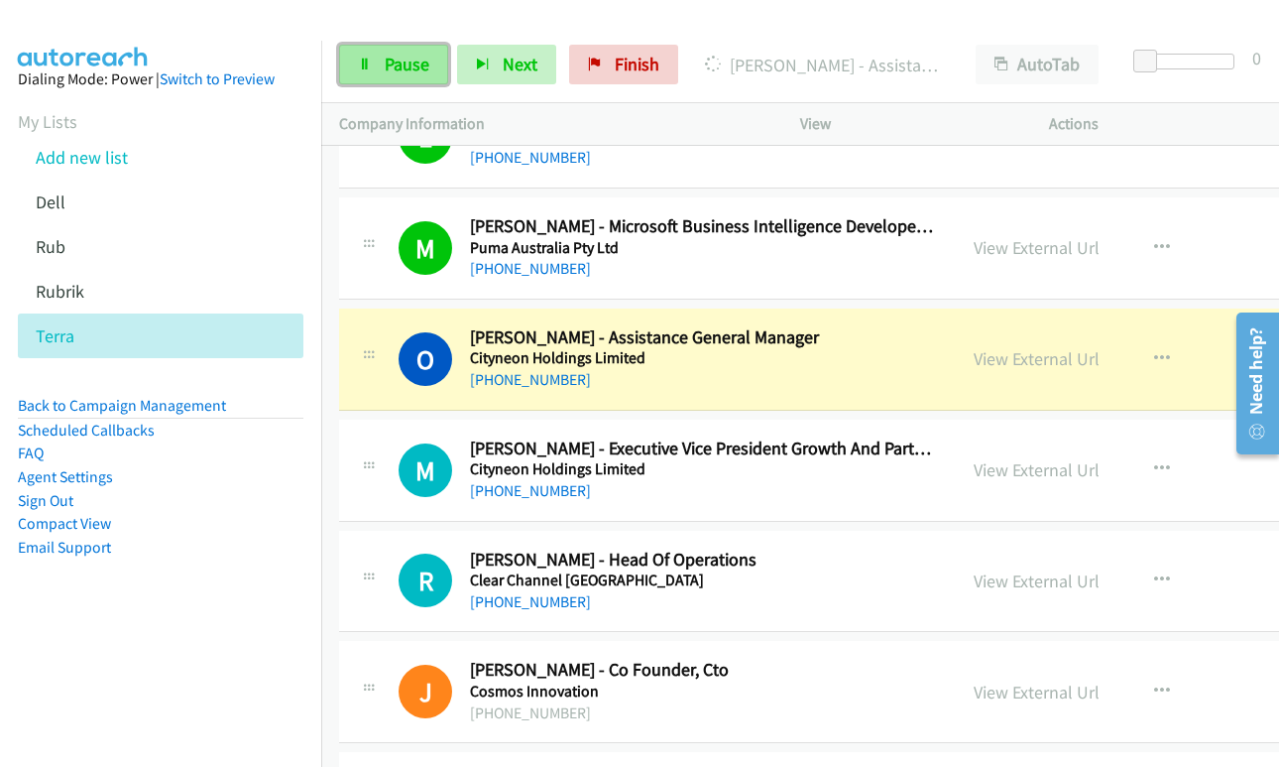
click at [415, 68] on span "Pause" at bounding box center [407, 64] width 45 height 23
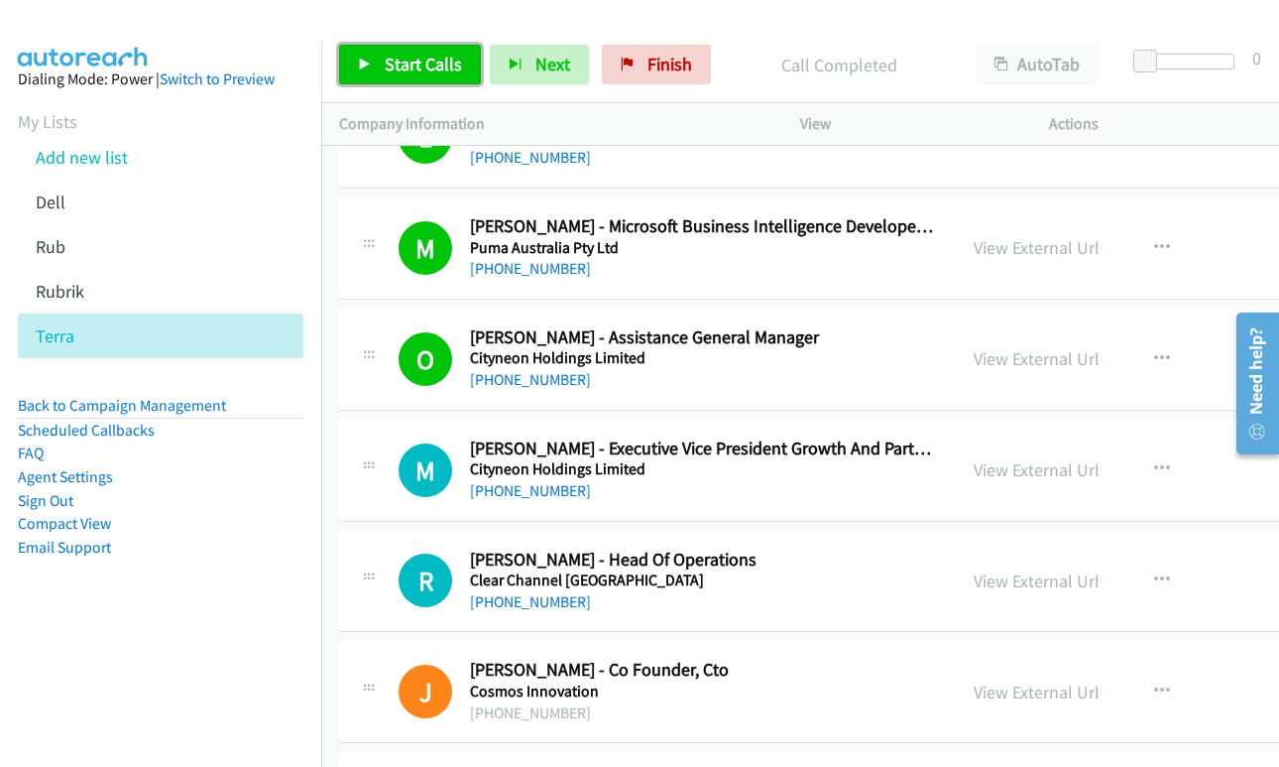
click at [427, 58] on span "Start Calls" at bounding box center [423, 64] width 77 height 23
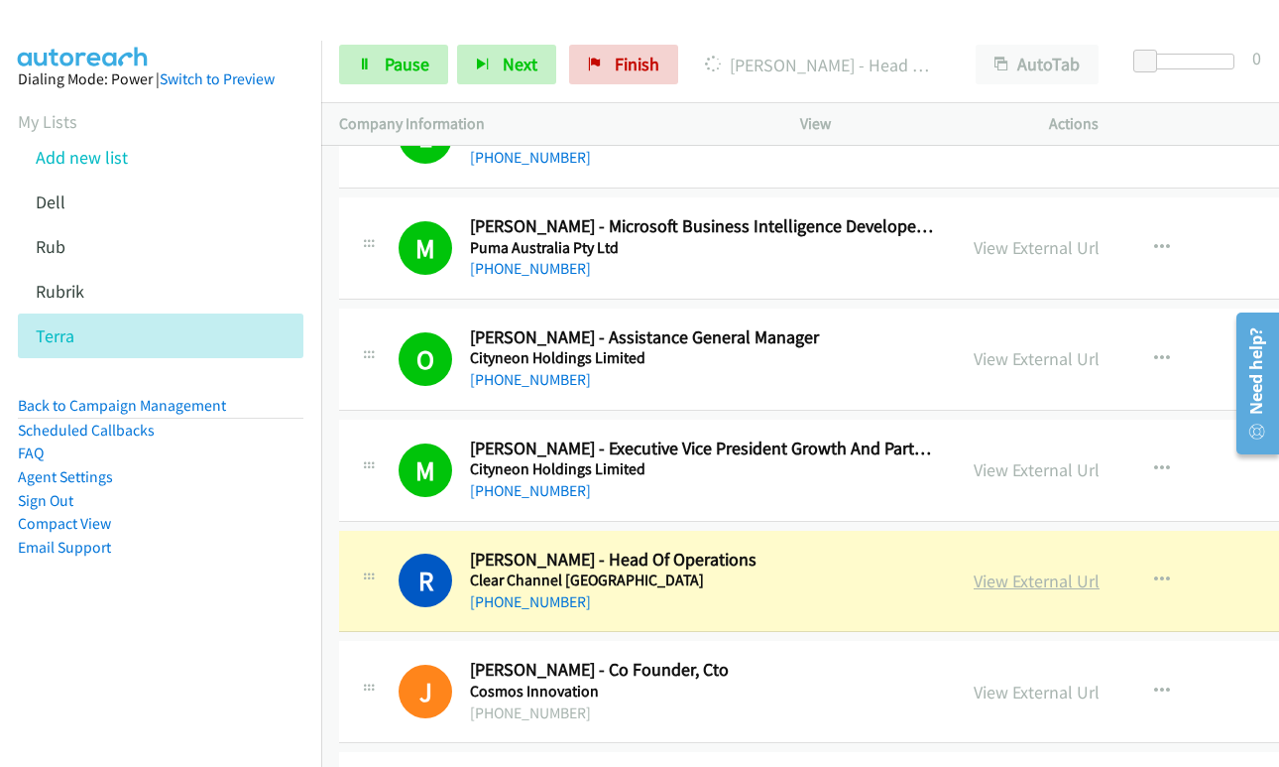
click at [974, 586] on link "View External Url" at bounding box center [1037, 580] width 126 height 23
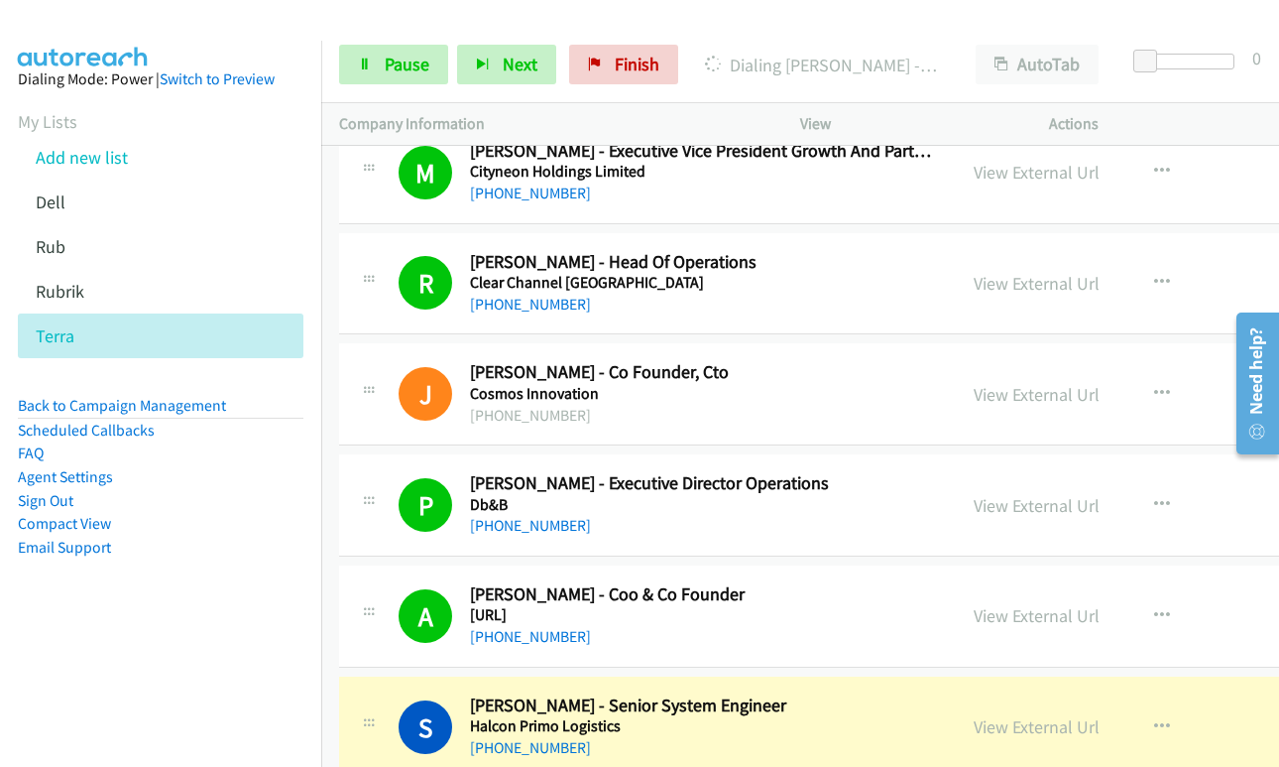
scroll to position [17156, 0]
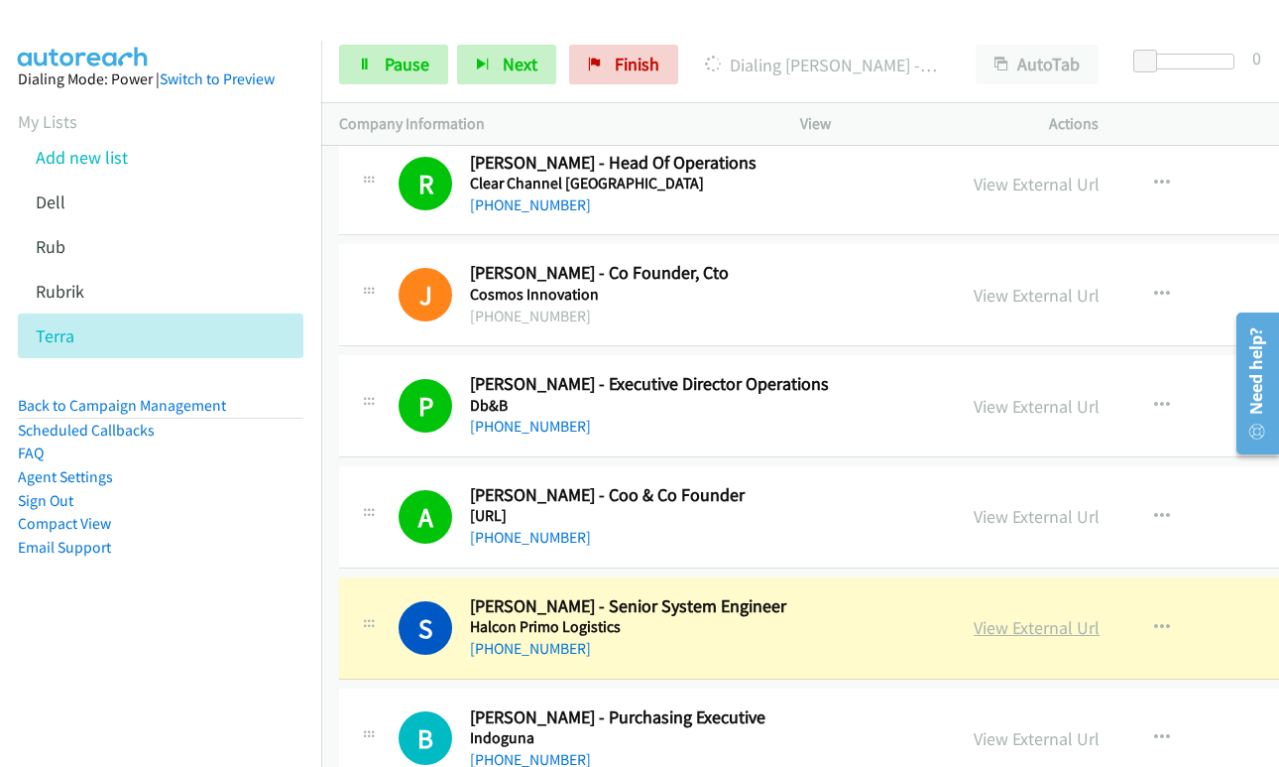
click at [998, 627] on link "View External Url" at bounding box center [1037, 627] width 126 height 23
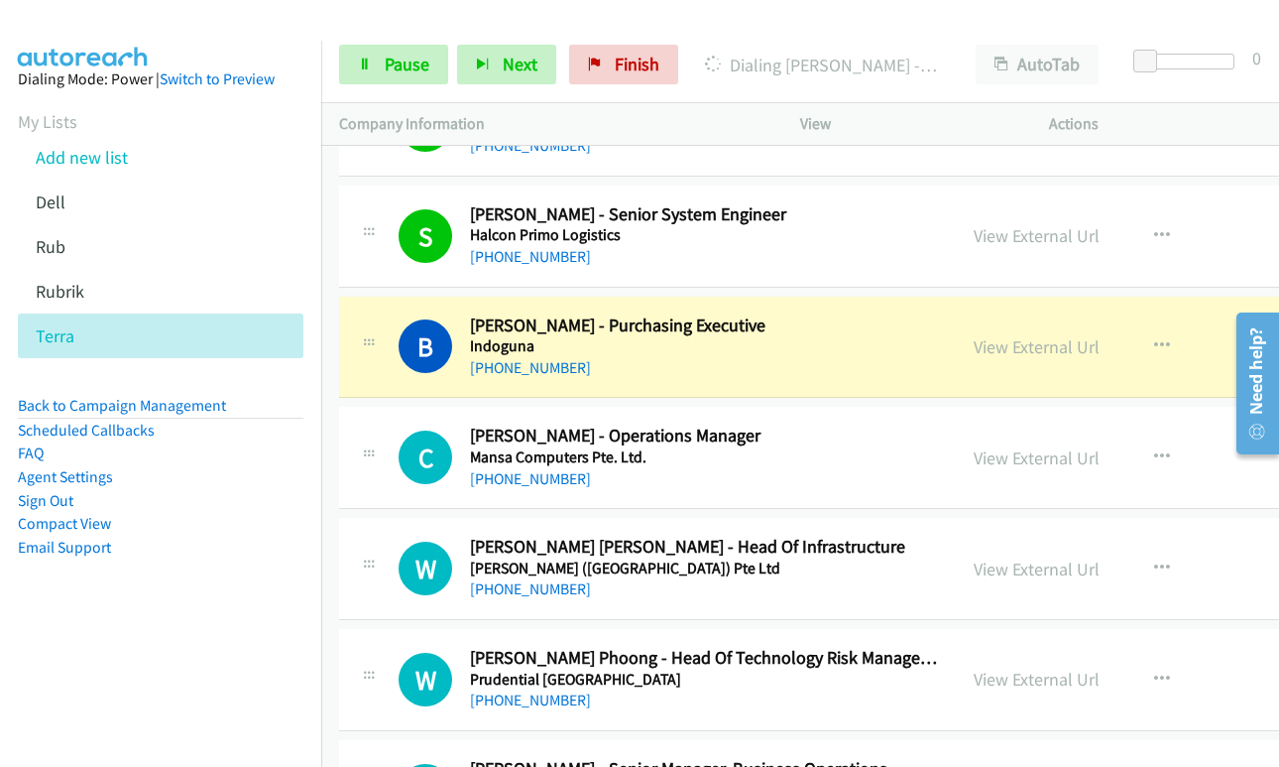
scroll to position [17553, 0]
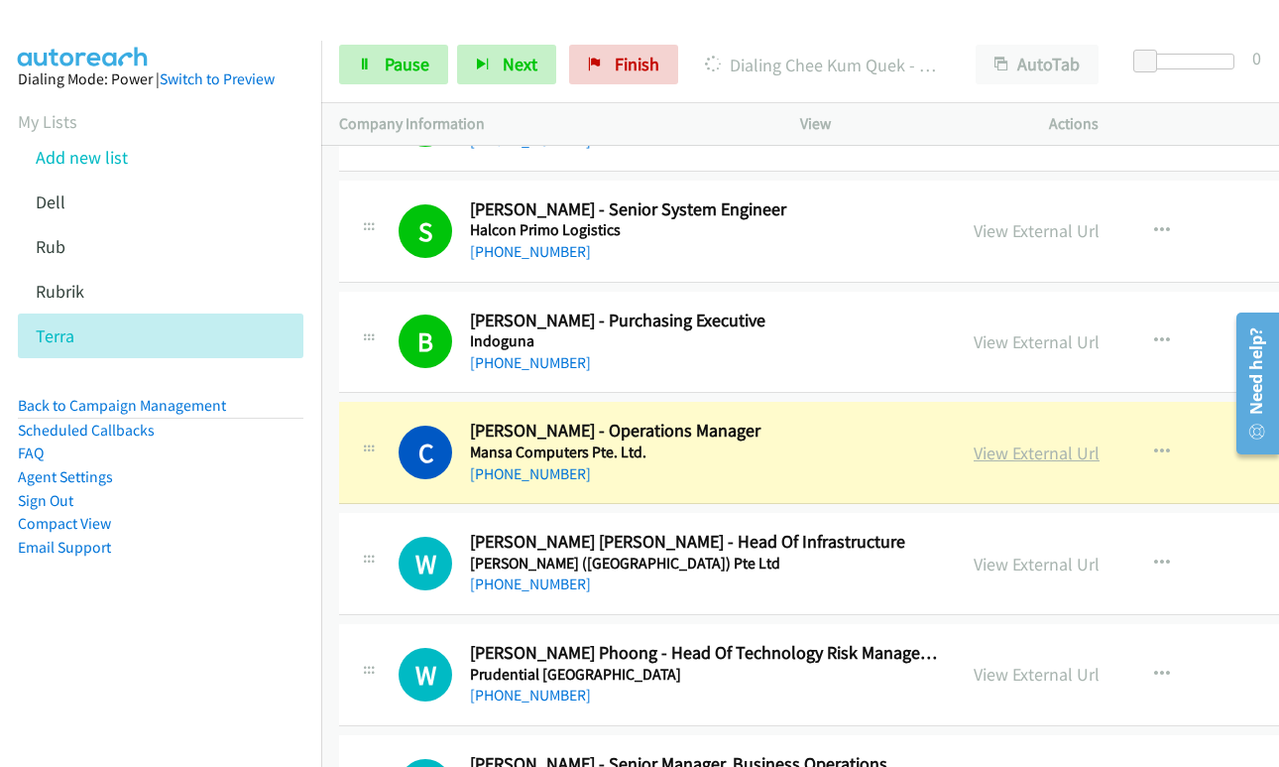
click at [976, 449] on link "View External Url" at bounding box center [1037, 452] width 126 height 23
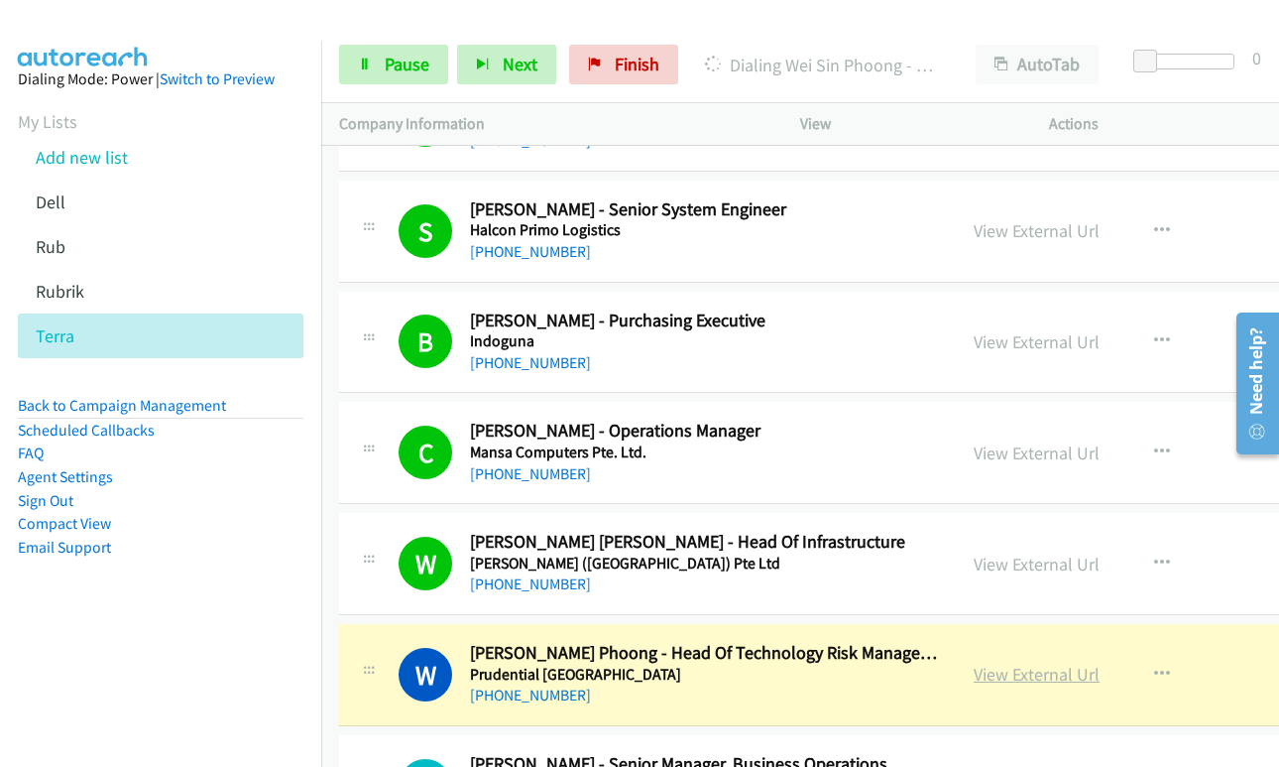
click at [999, 683] on link "View External Url" at bounding box center [1037, 673] width 126 height 23
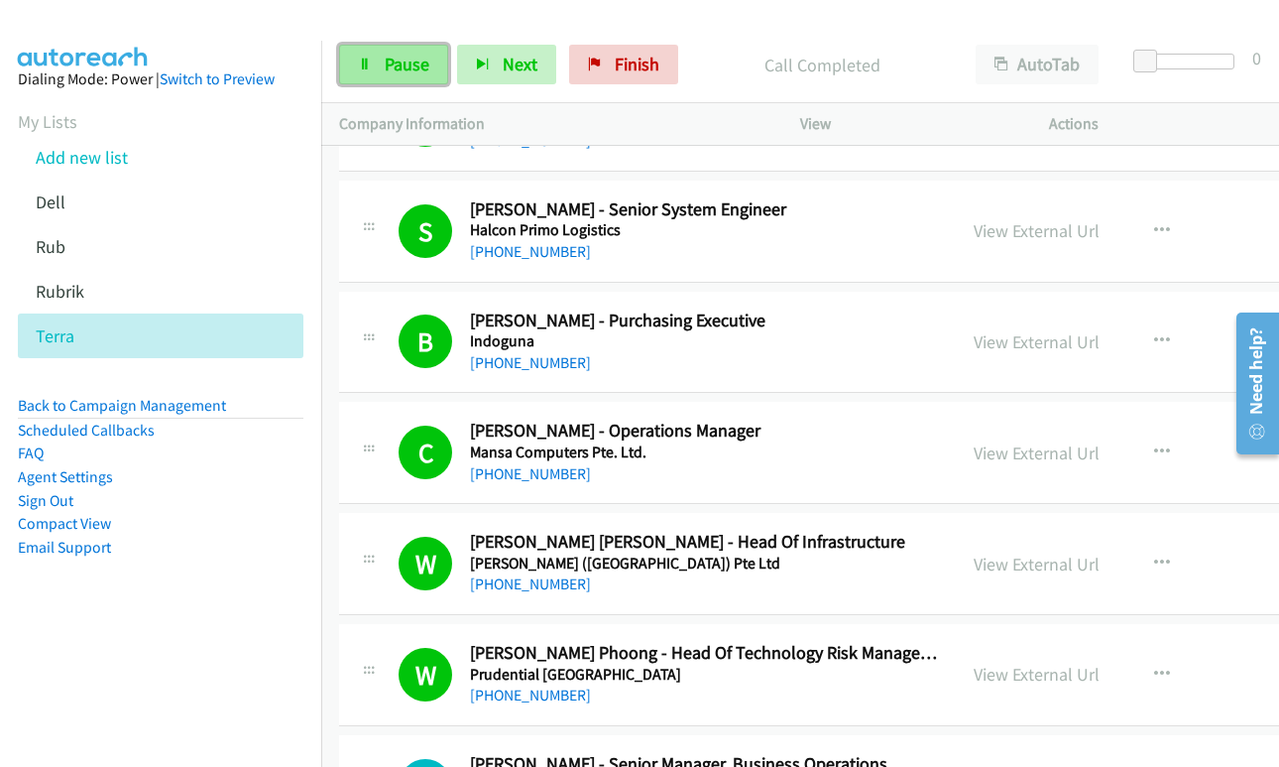
click at [390, 60] on span "Pause" at bounding box center [407, 64] width 45 height 23
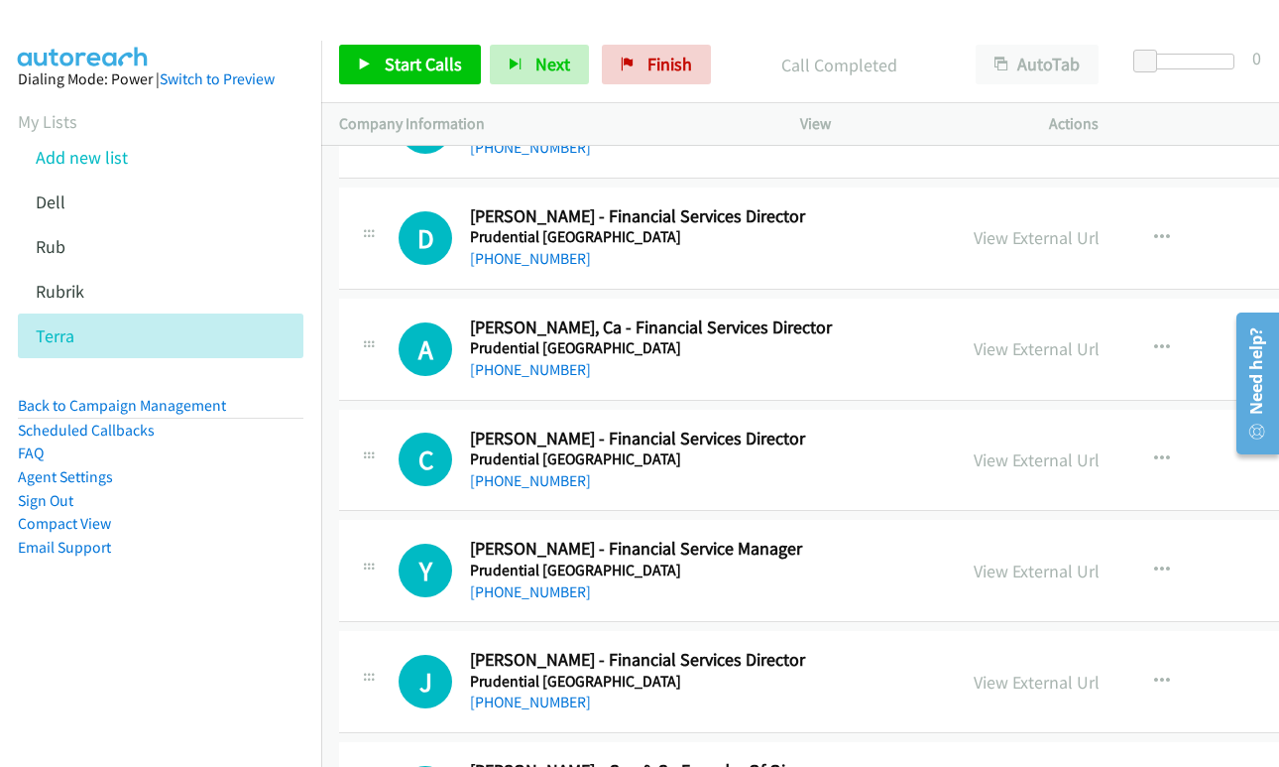
scroll to position [20825, 0]
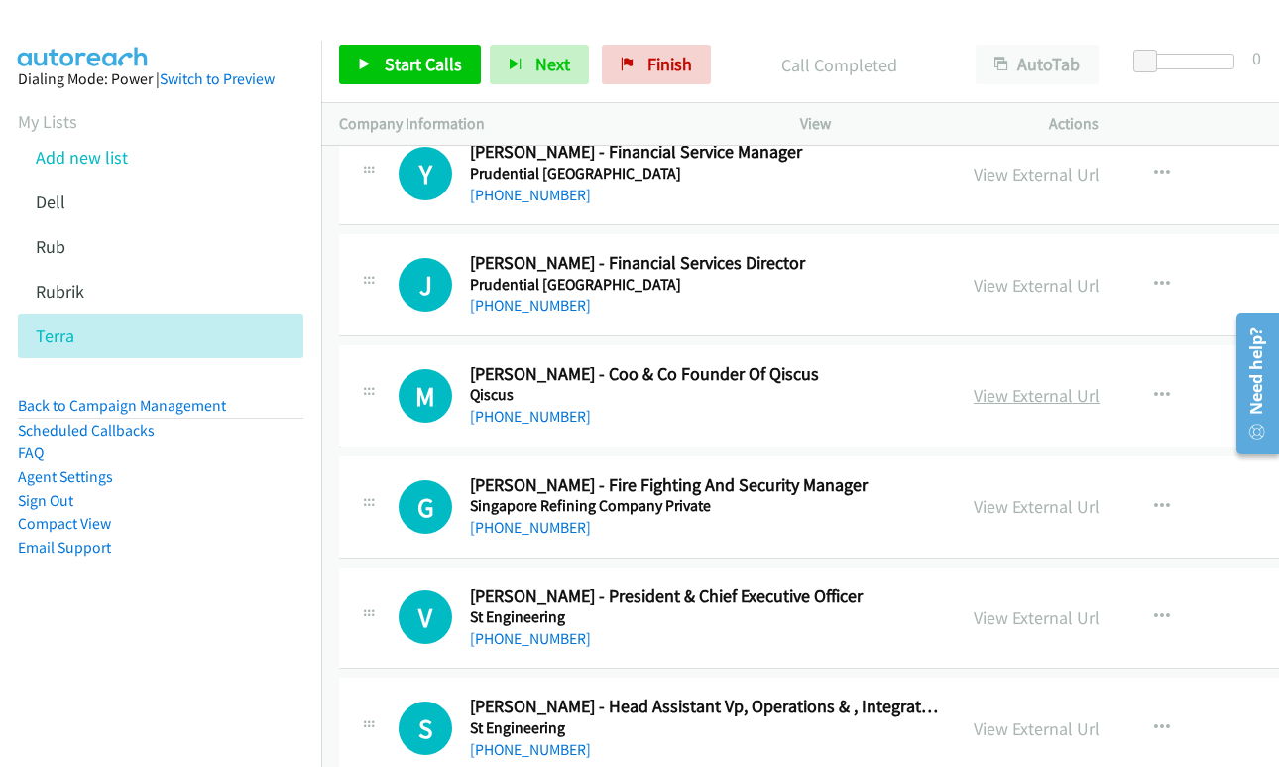
click at [984, 395] on link "View External Url" at bounding box center [1037, 395] width 126 height 23
click at [394, 35] on div "Start Calls Pause Next Finish Call Completed AutoTab AutoTab 0" at bounding box center [800, 65] width 958 height 76
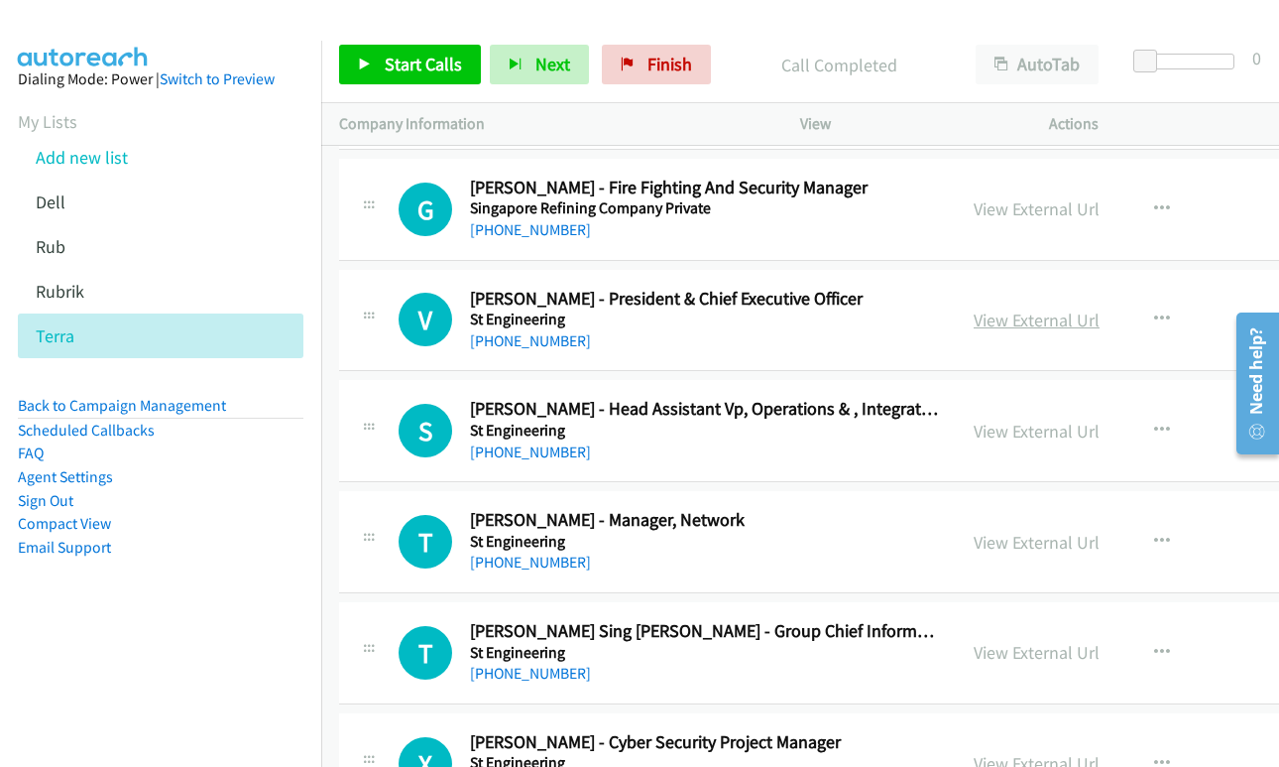
click at [974, 313] on link "View External Url" at bounding box center [1037, 319] width 126 height 23
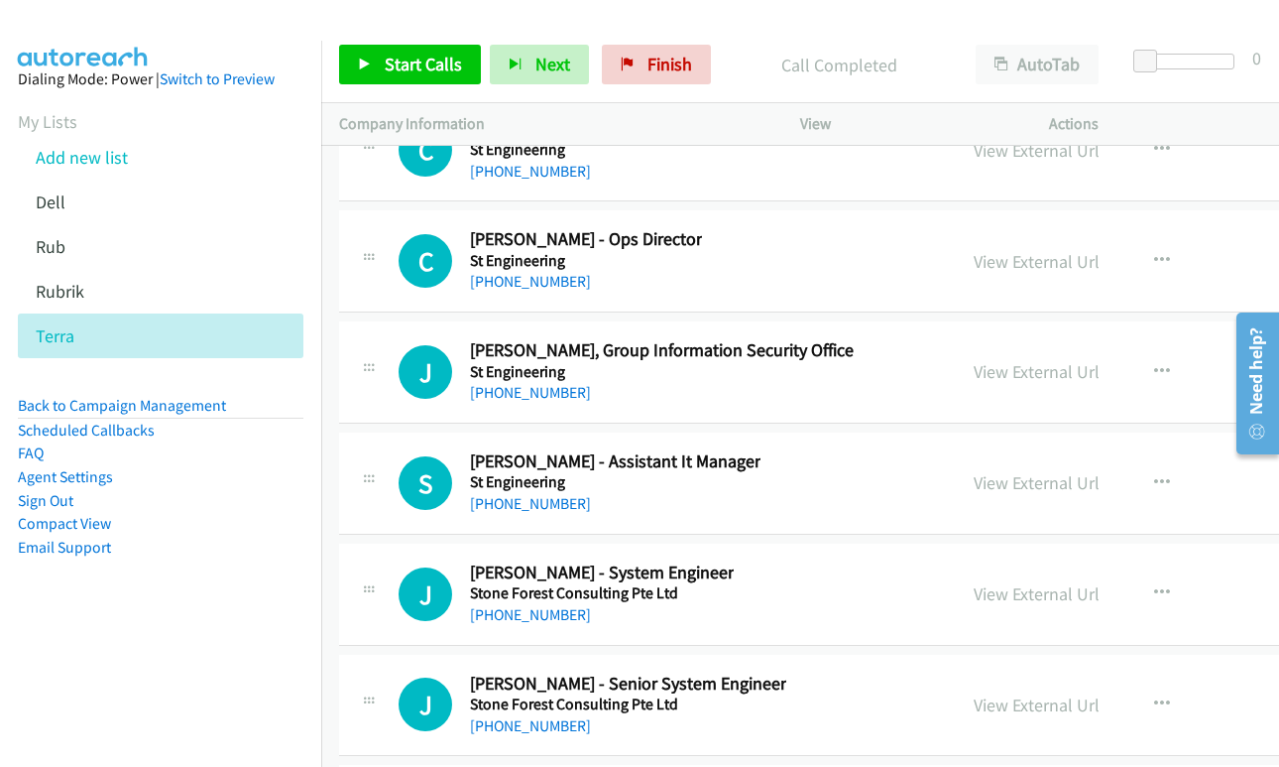
scroll to position [61285, 0]
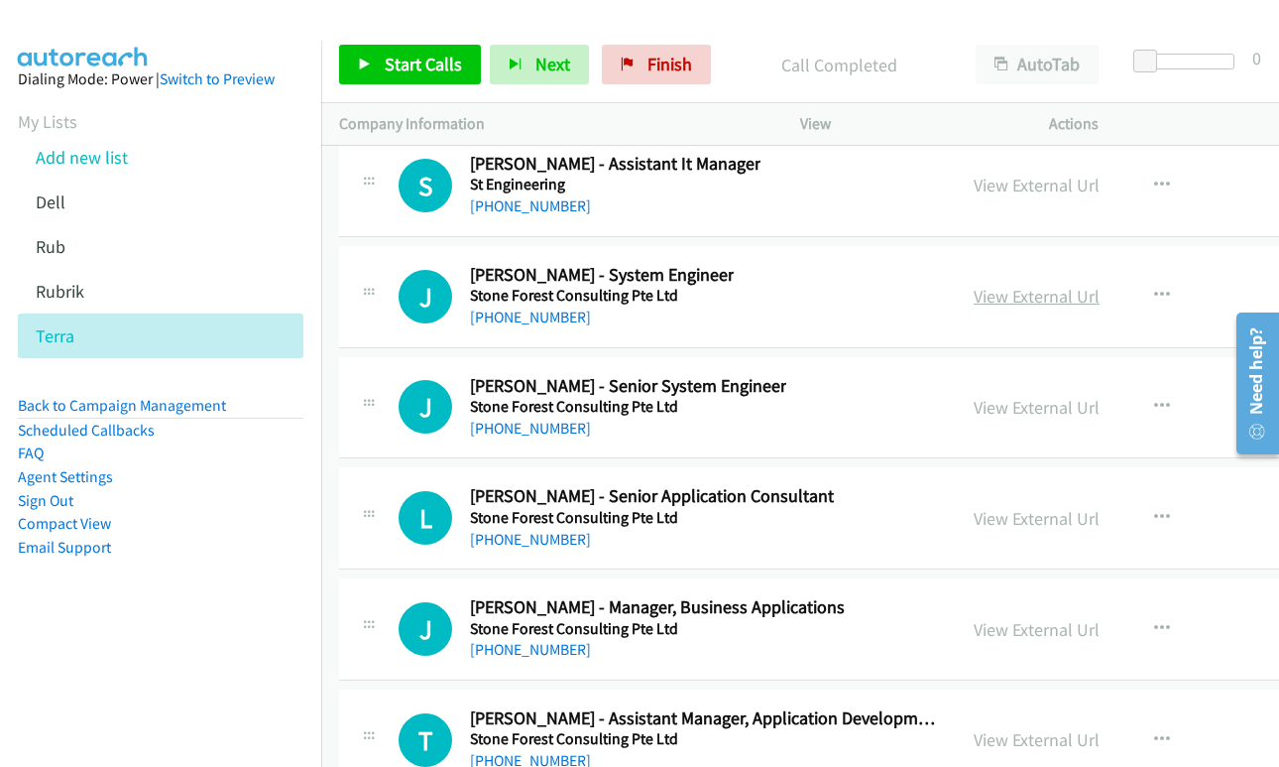
click at [974, 298] on link "View External Url" at bounding box center [1037, 296] width 126 height 23
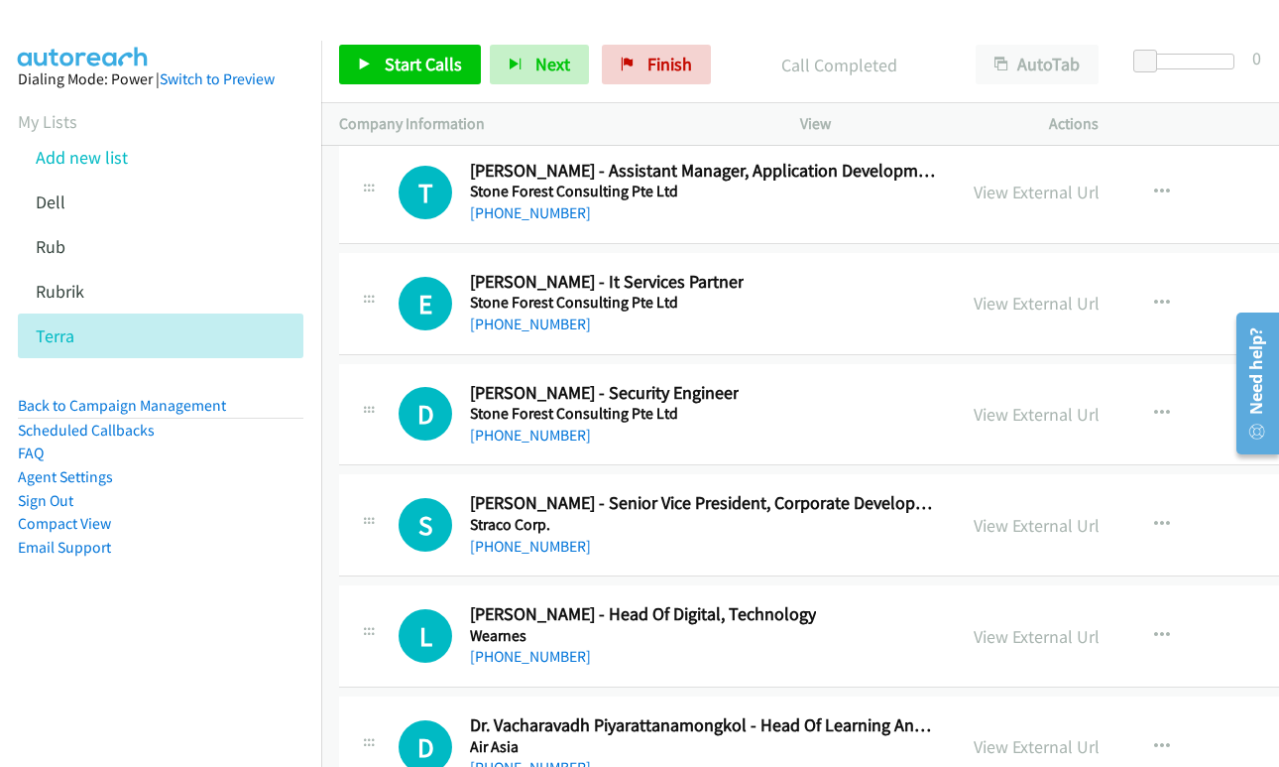
scroll to position [62079, 0]
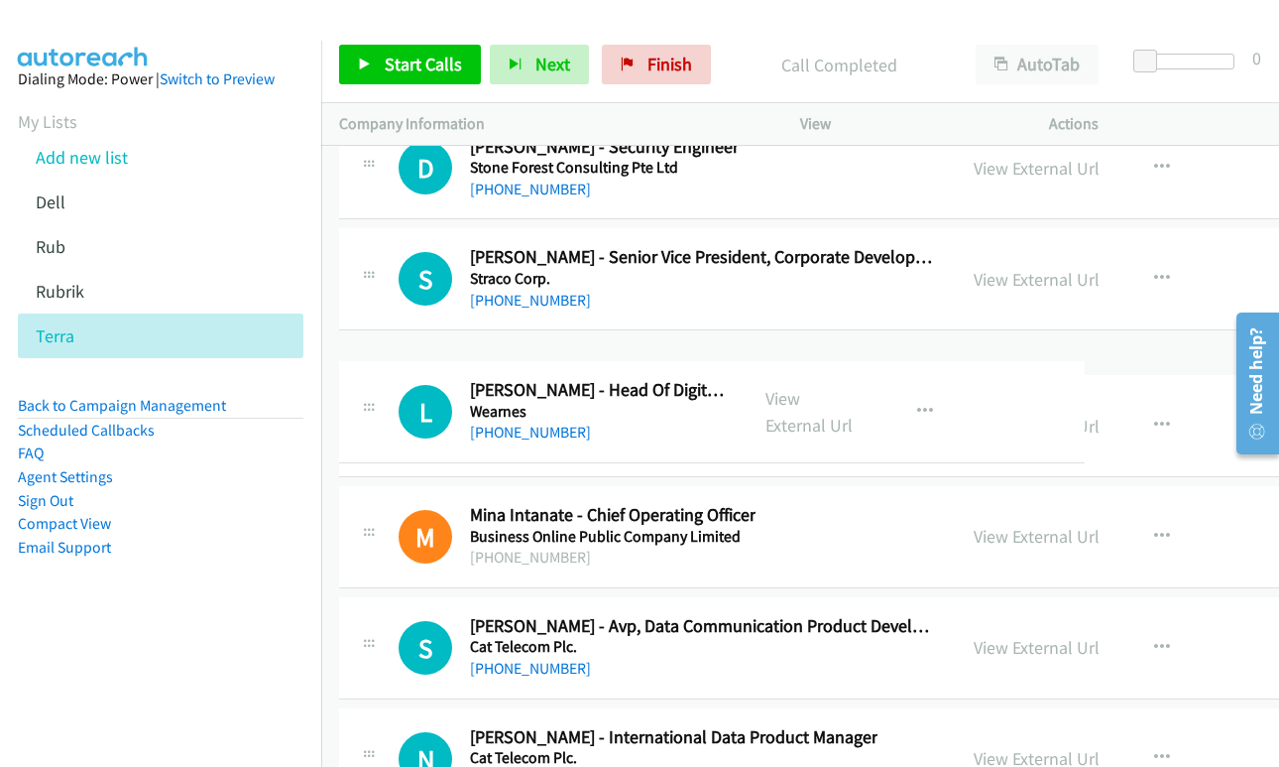
drag, startPoint x: 991, startPoint y: 379, endPoint x: 988, endPoint y: 401, distance: 22.0
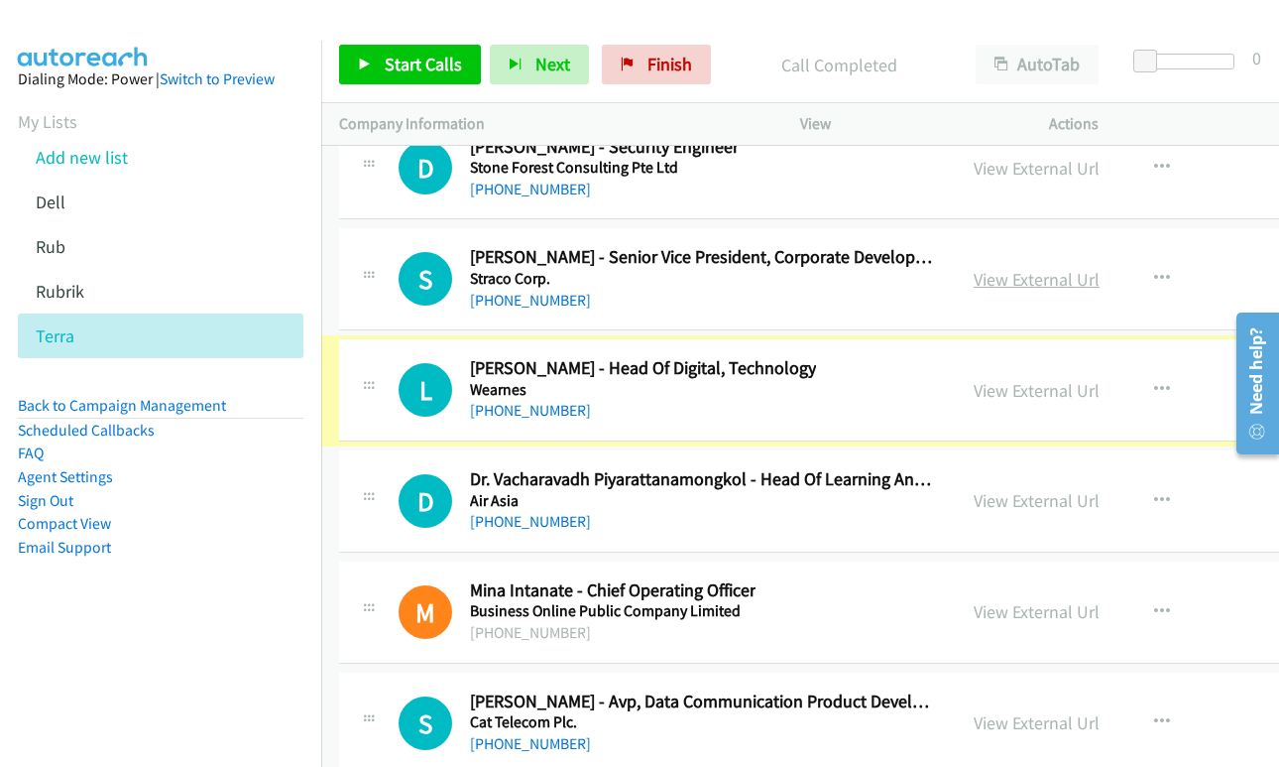
click at [974, 284] on link "View External Url" at bounding box center [1037, 279] width 126 height 23
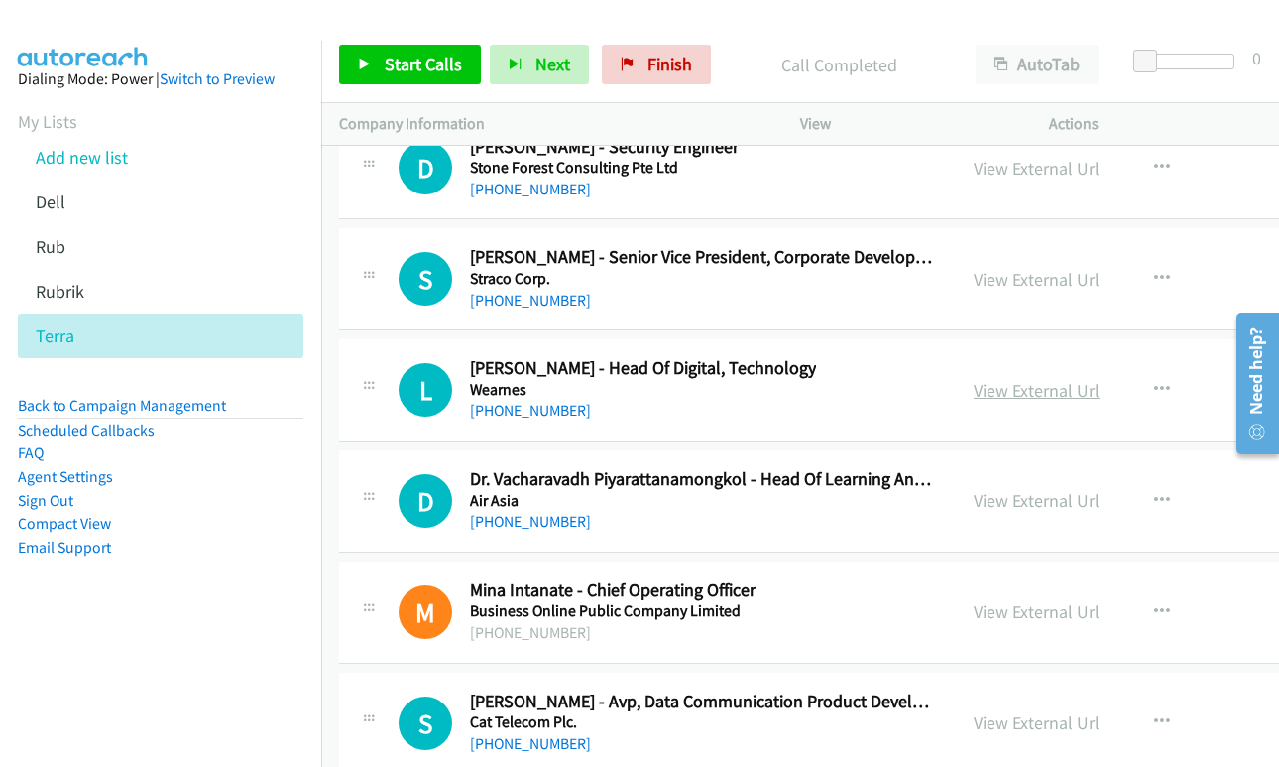
click at [985, 394] on link "View External Url" at bounding box center [1037, 390] width 126 height 23
click at [984, 494] on link "View External Url" at bounding box center [1037, 500] width 126 height 23
click at [994, 614] on link "View External Url" at bounding box center [1037, 611] width 126 height 23
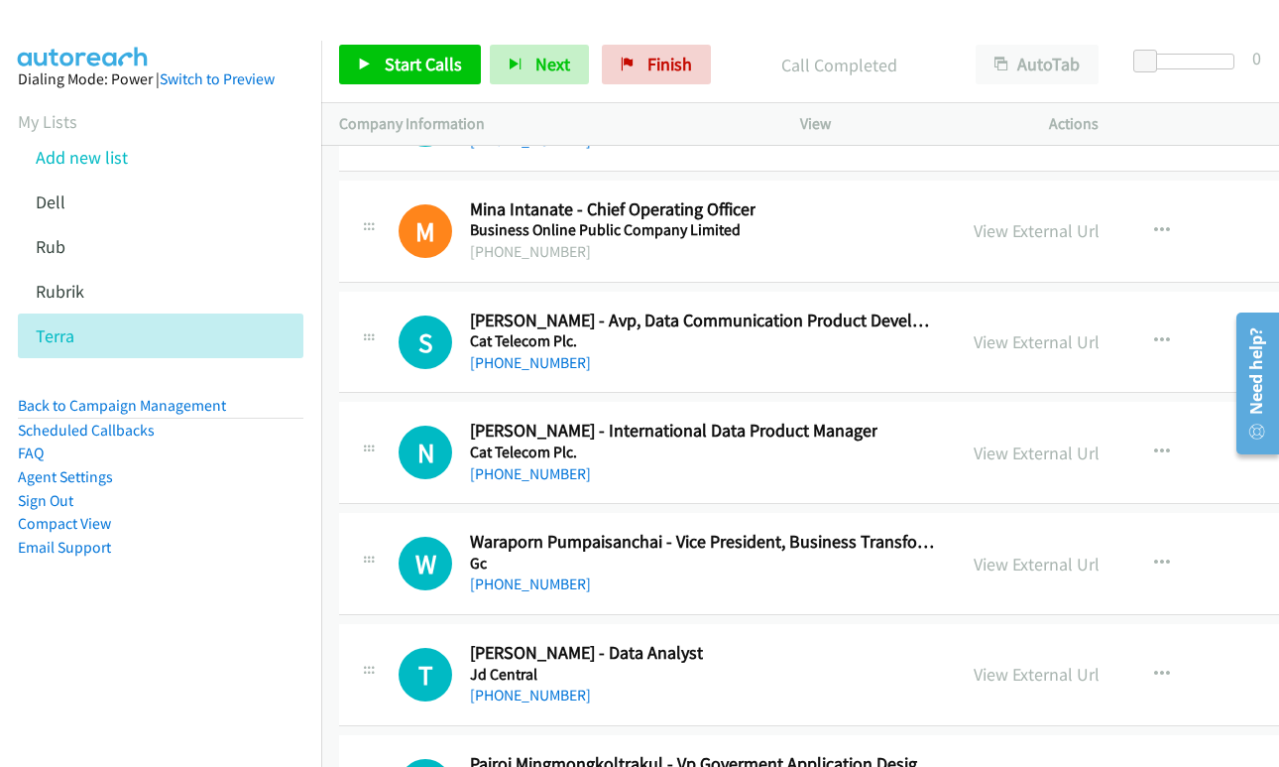
scroll to position [62475, 0]
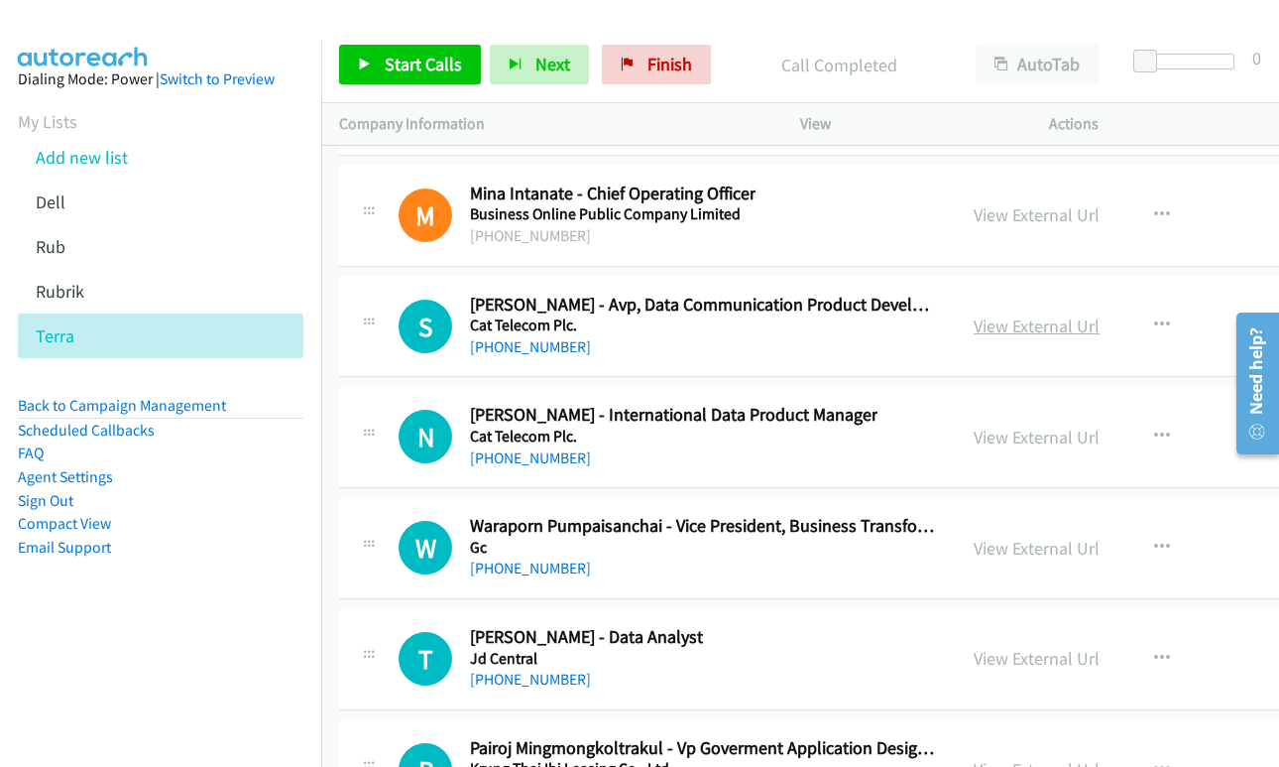
click at [974, 333] on link "View External Url" at bounding box center [1037, 325] width 126 height 23
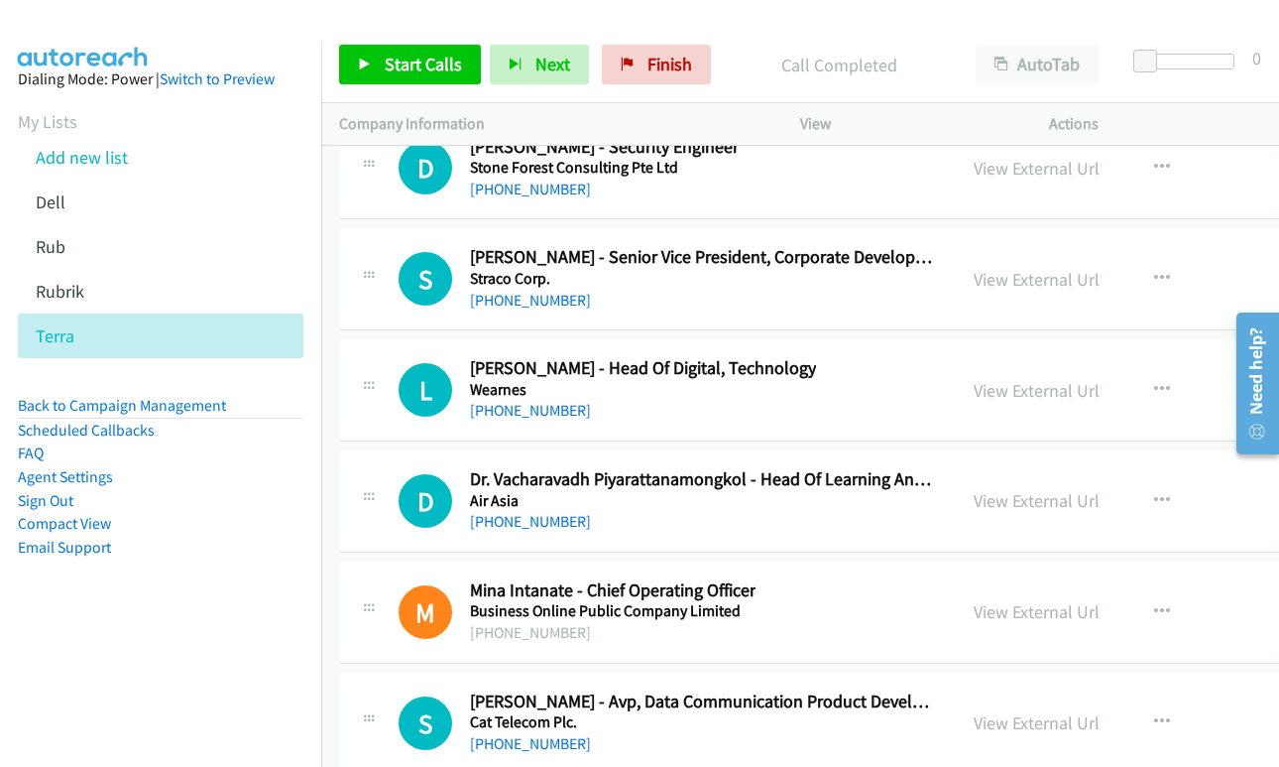
scroll to position [61979, 0]
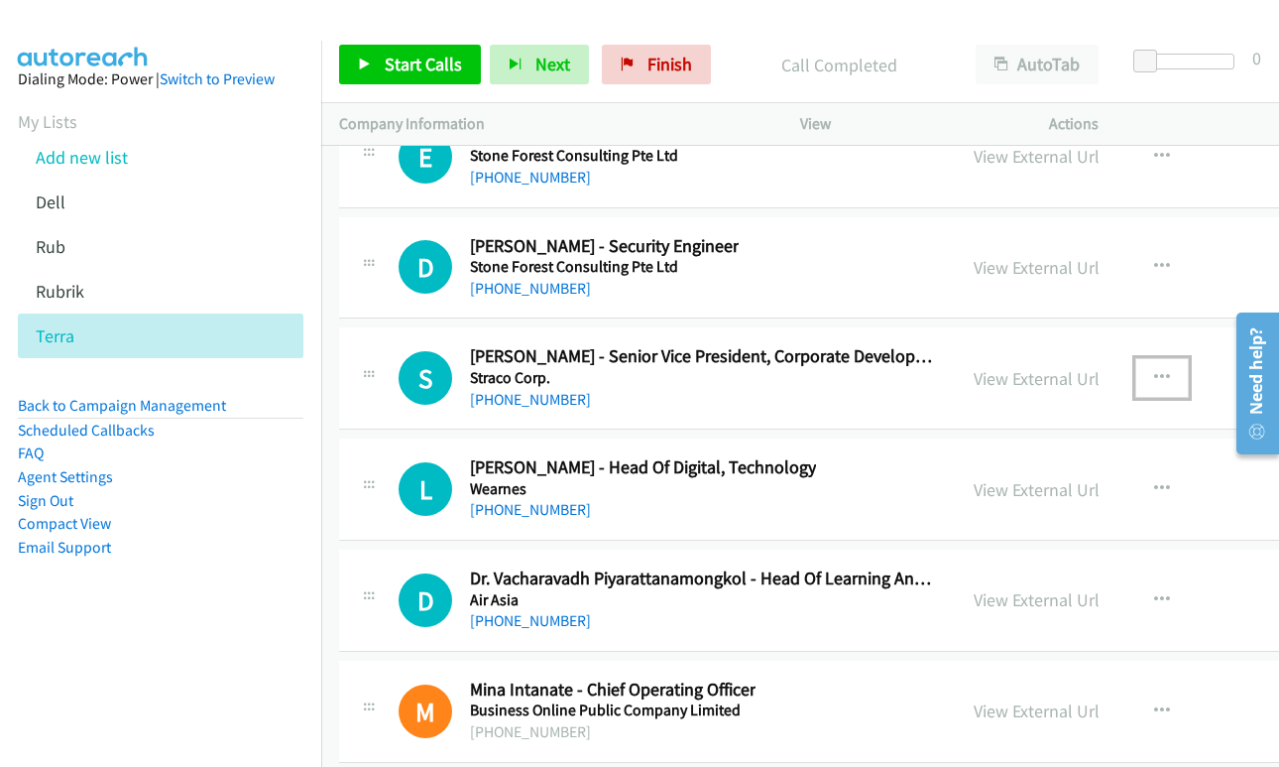
click at [1154, 373] on icon "button" at bounding box center [1162, 378] width 16 height 16
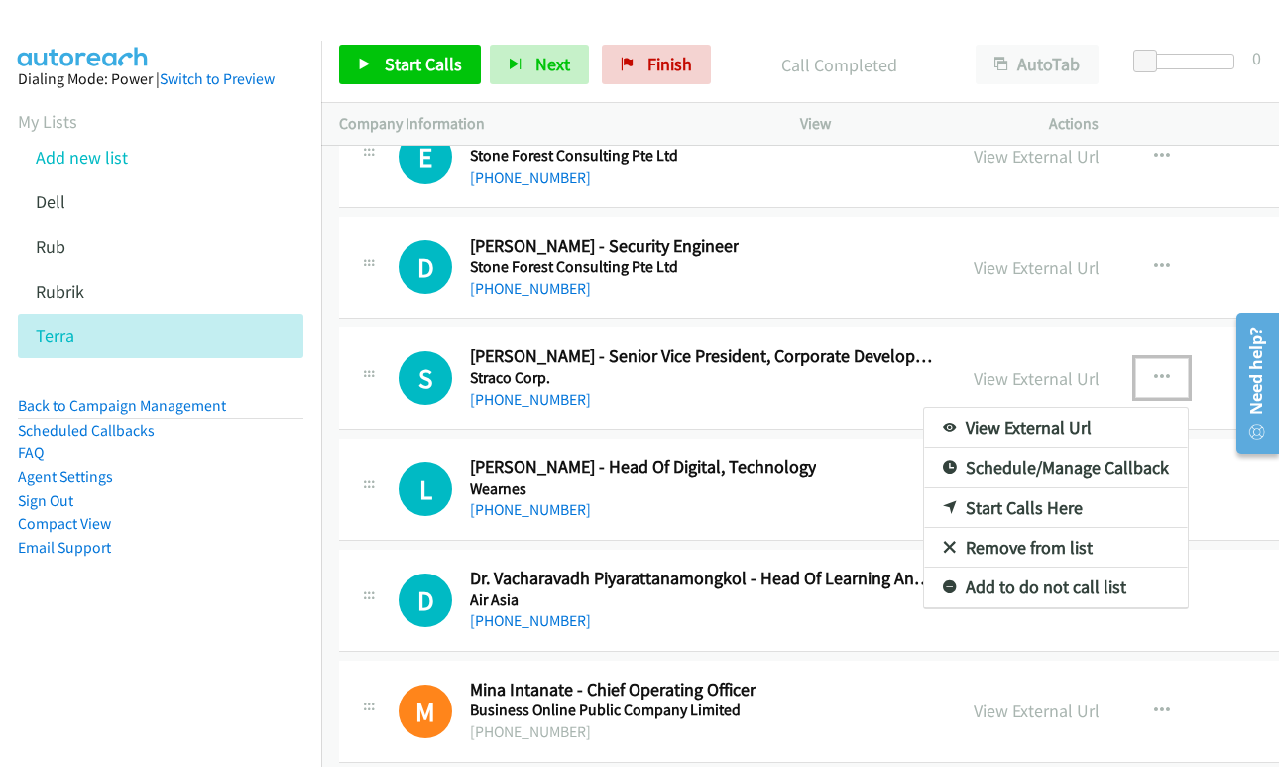
click at [981, 512] on link "Start Calls Here" at bounding box center [1056, 508] width 264 height 40
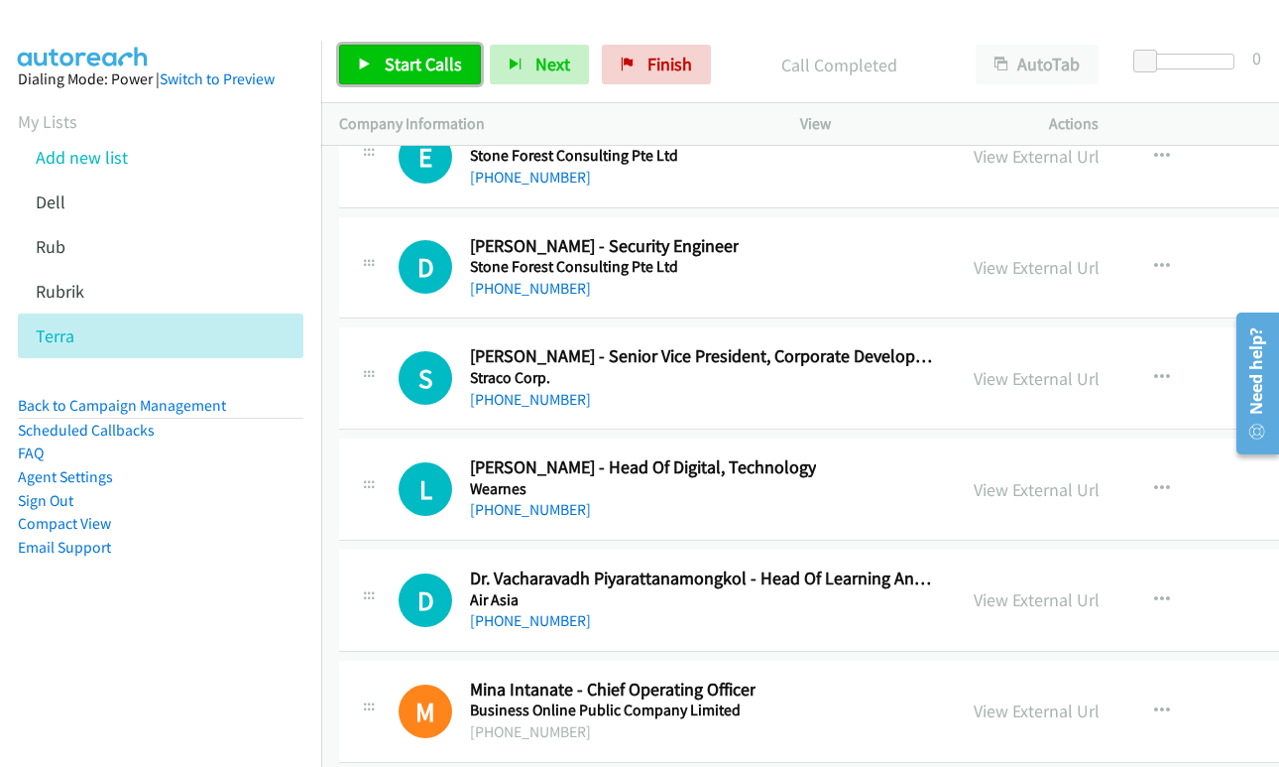
click at [375, 69] on link "Start Calls" at bounding box center [410, 65] width 142 height 40
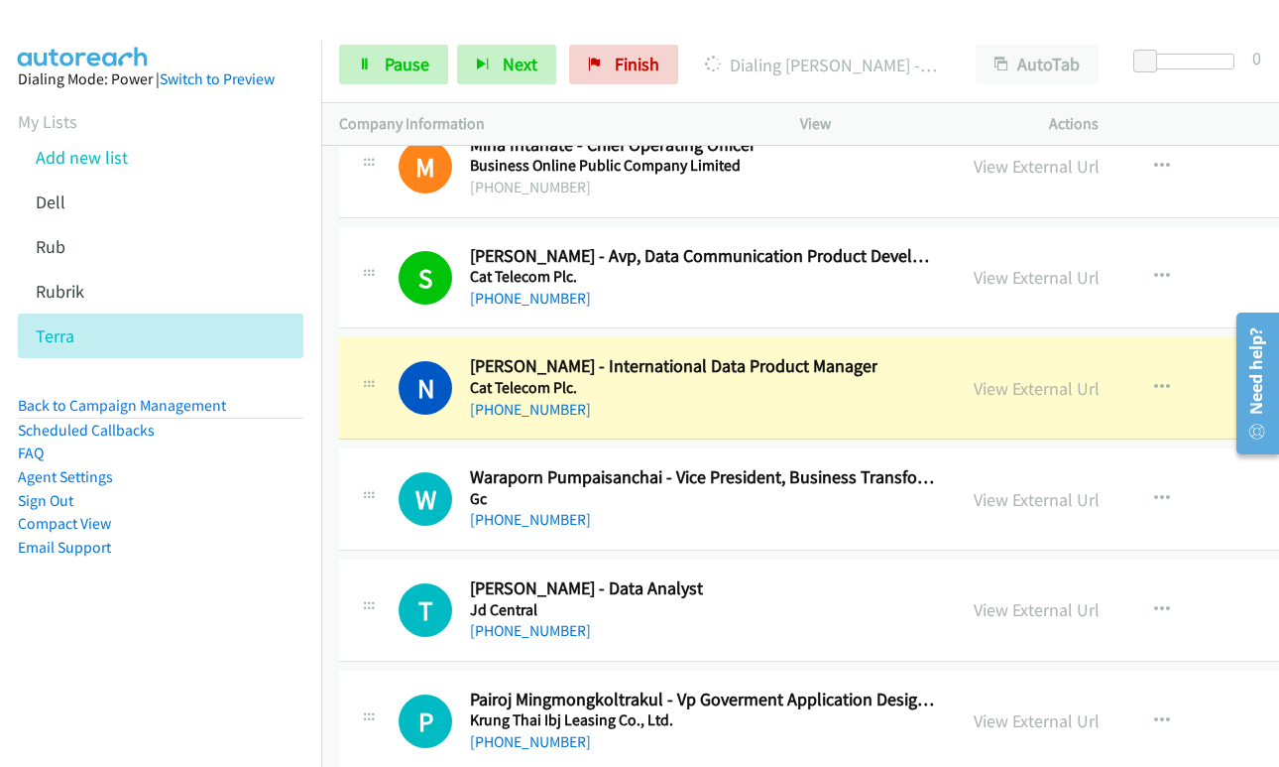
scroll to position [62513, 0]
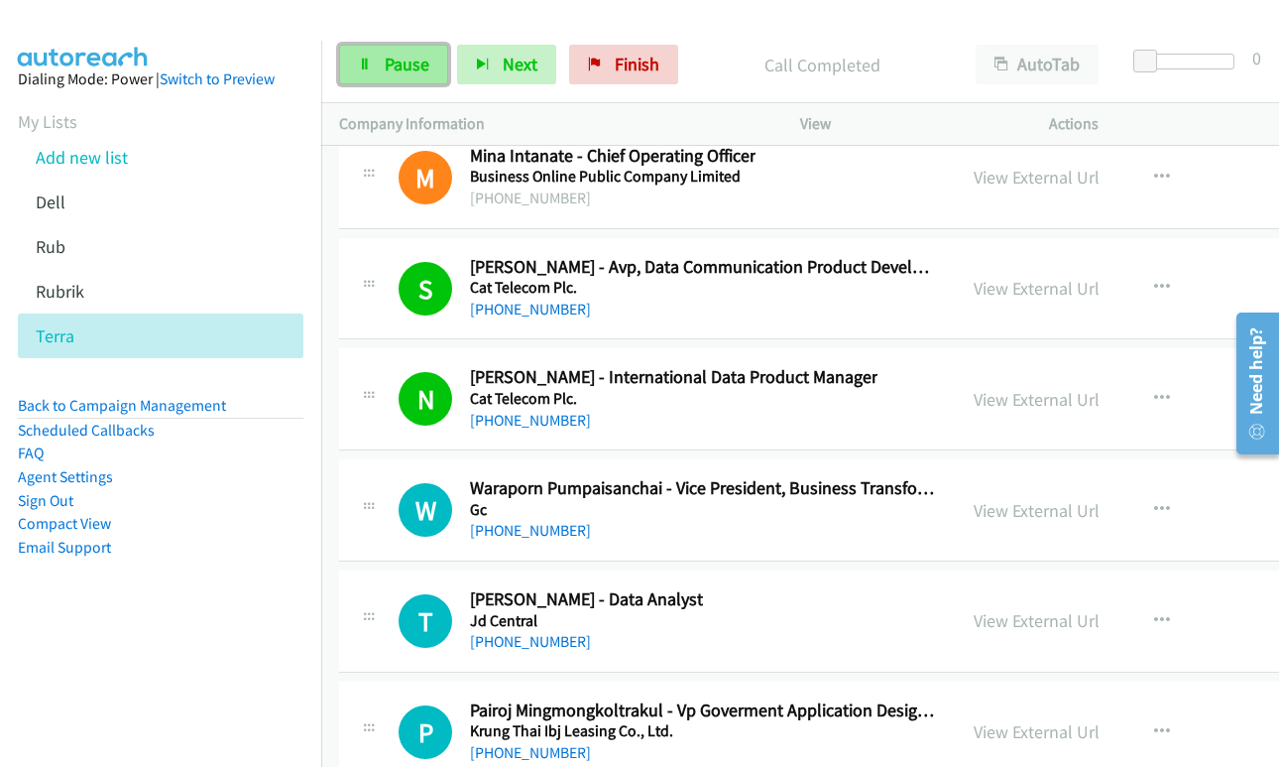
click at [361, 66] on icon at bounding box center [365, 66] width 14 height 14
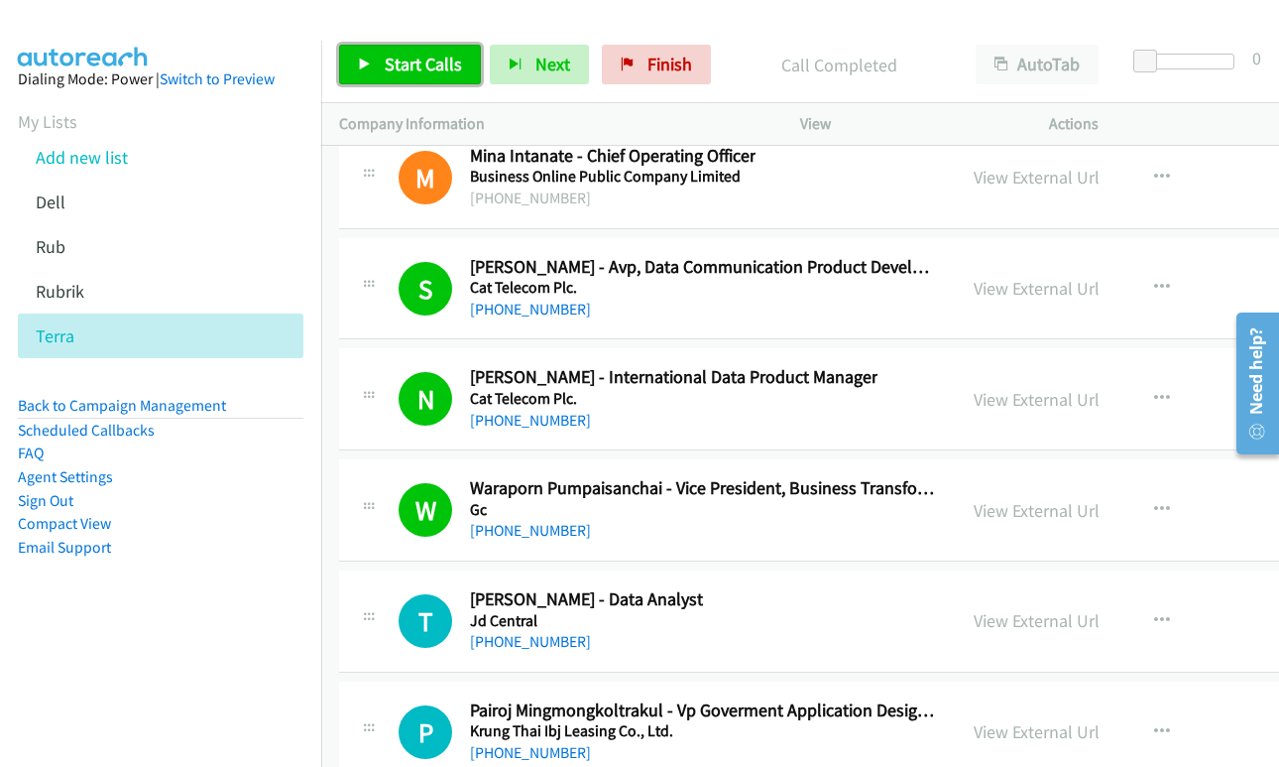
click at [402, 54] on span "Start Calls" at bounding box center [423, 64] width 77 height 23
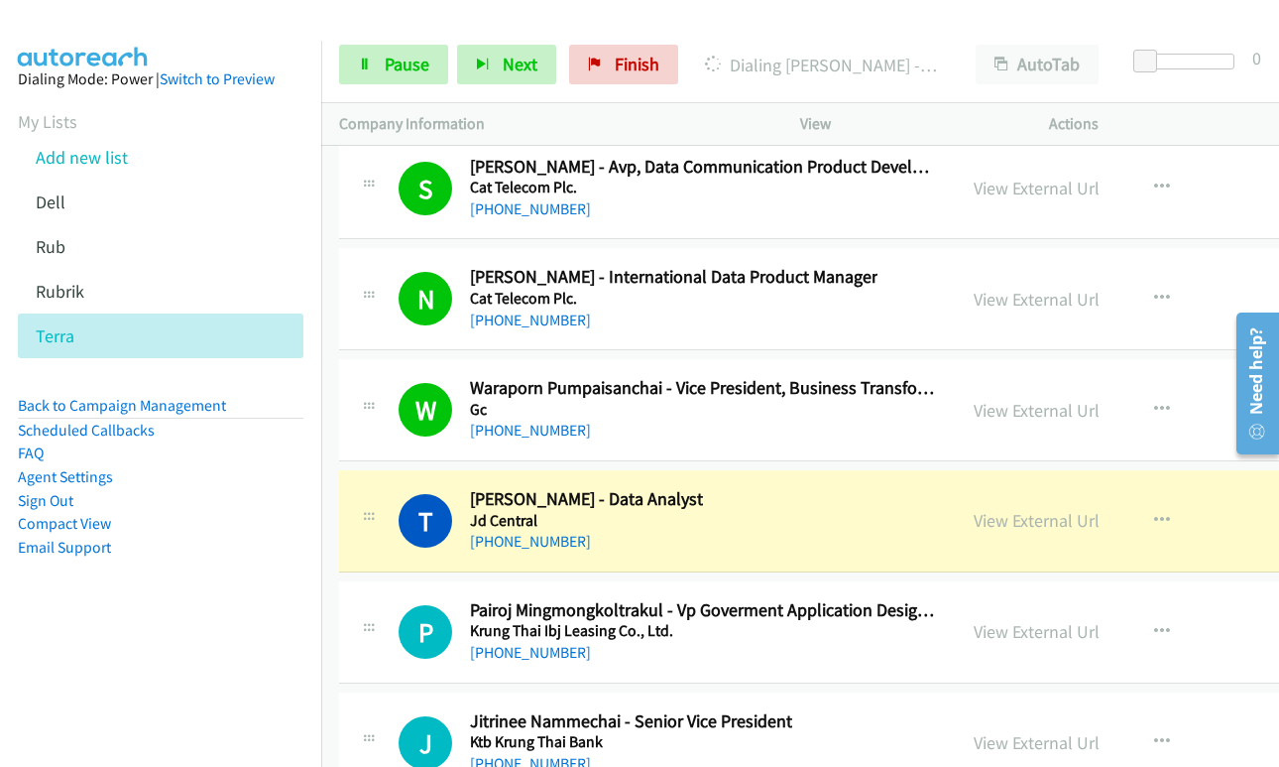
scroll to position [62711, 0]
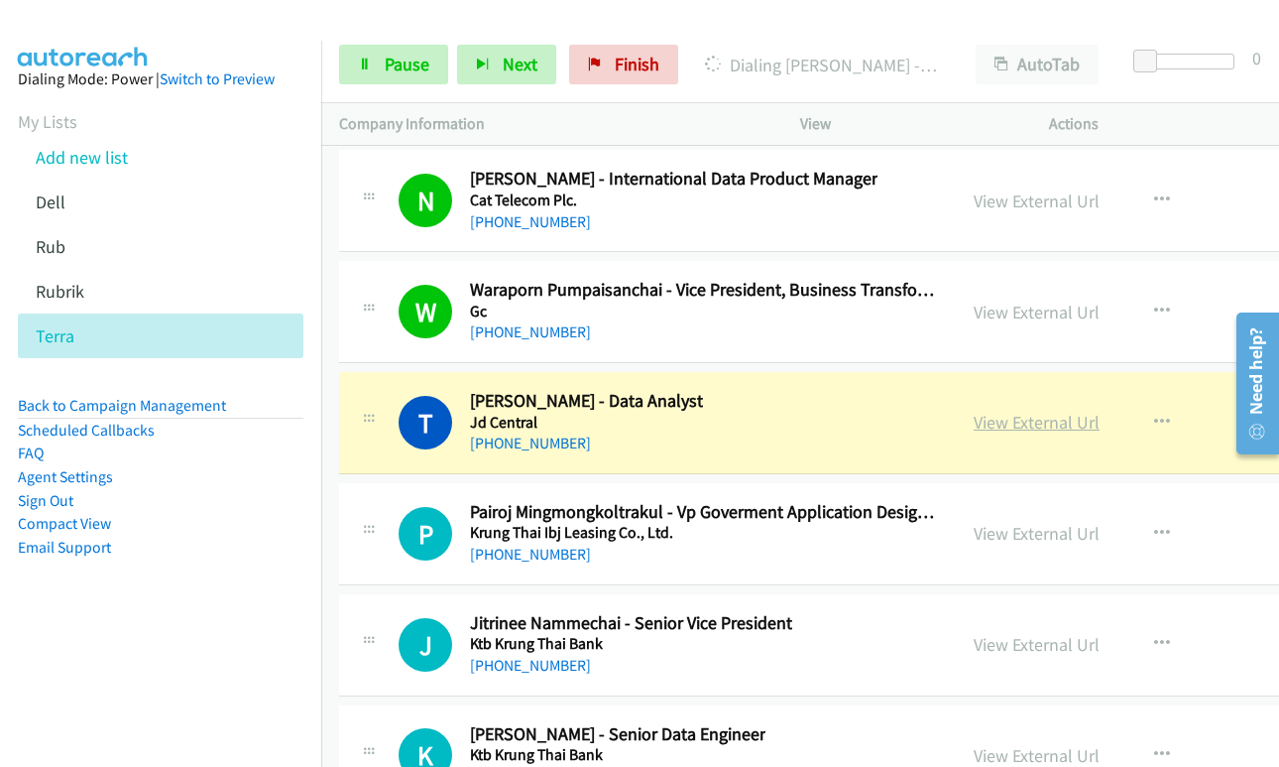
click at [1001, 417] on link "View External Url" at bounding box center [1037, 422] width 126 height 23
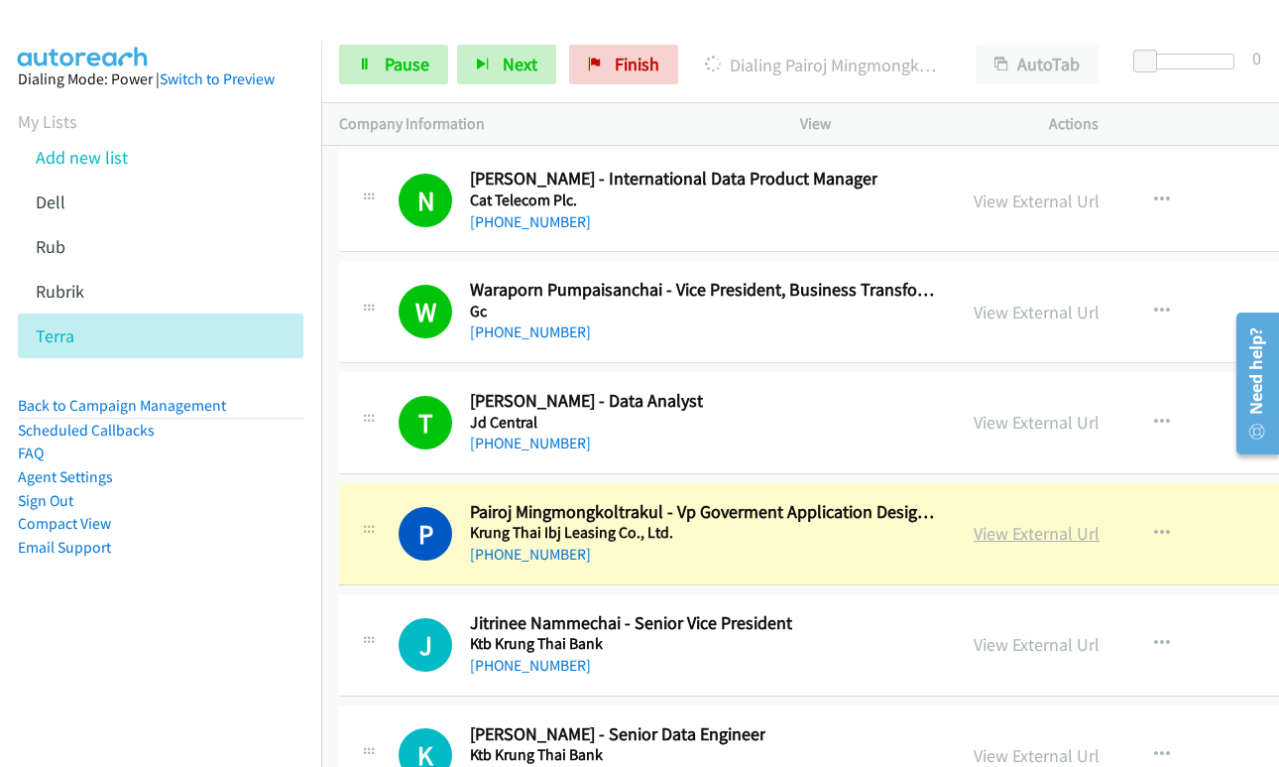
click at [974, 532] on link "View External Url" at bounding box center [1037, 533] width 126 height 23
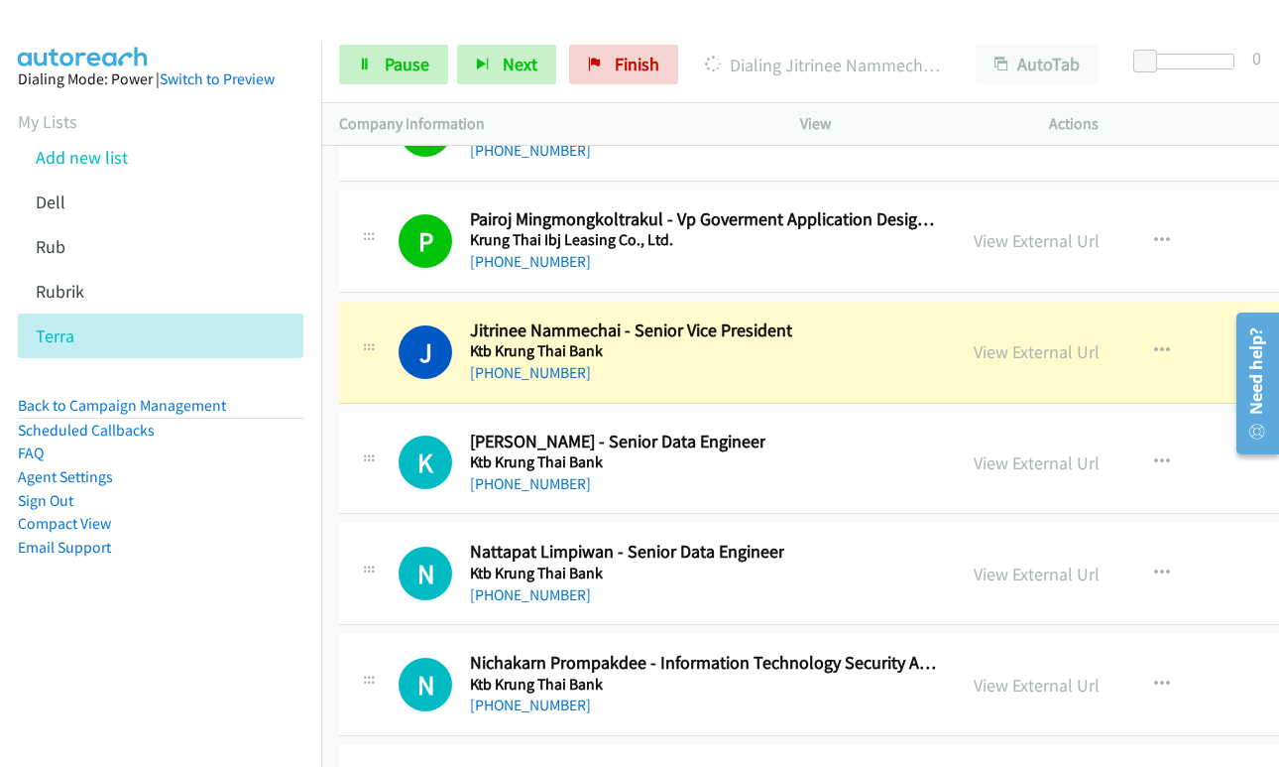
scroll to position [63009, 0]
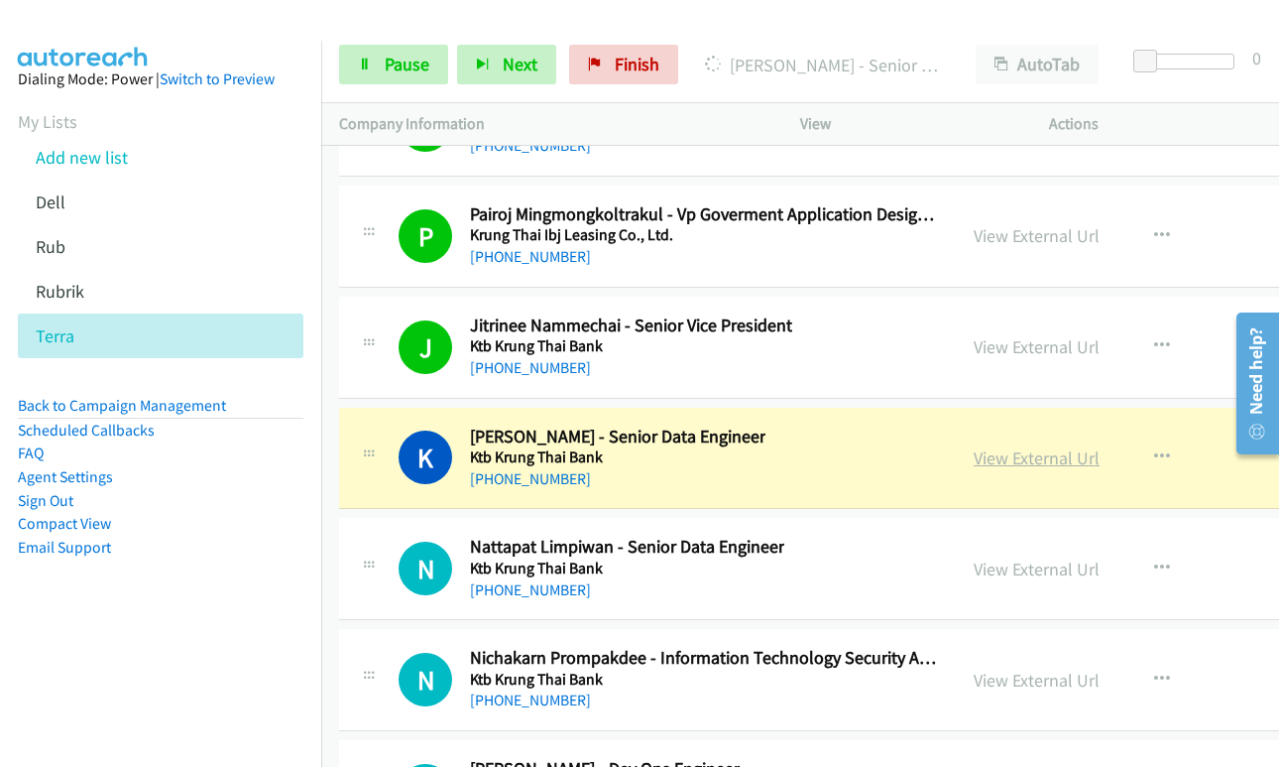
click at [974, 450] on link "View External Url" at bounding box center [1037, 457] width 126 height 23
click at [399, 70] on span "Pause" at bounding box center [407, 64] width 45 height 23
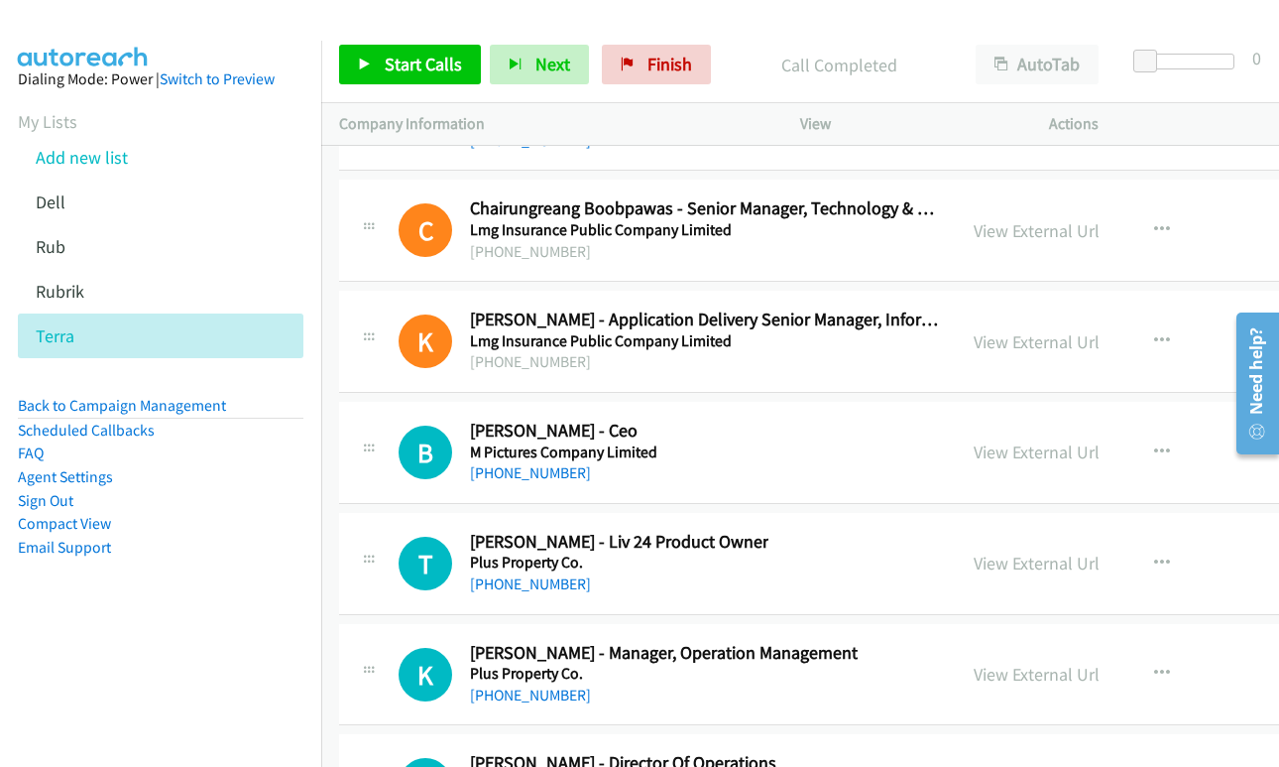
scroll to position [63802, 0]
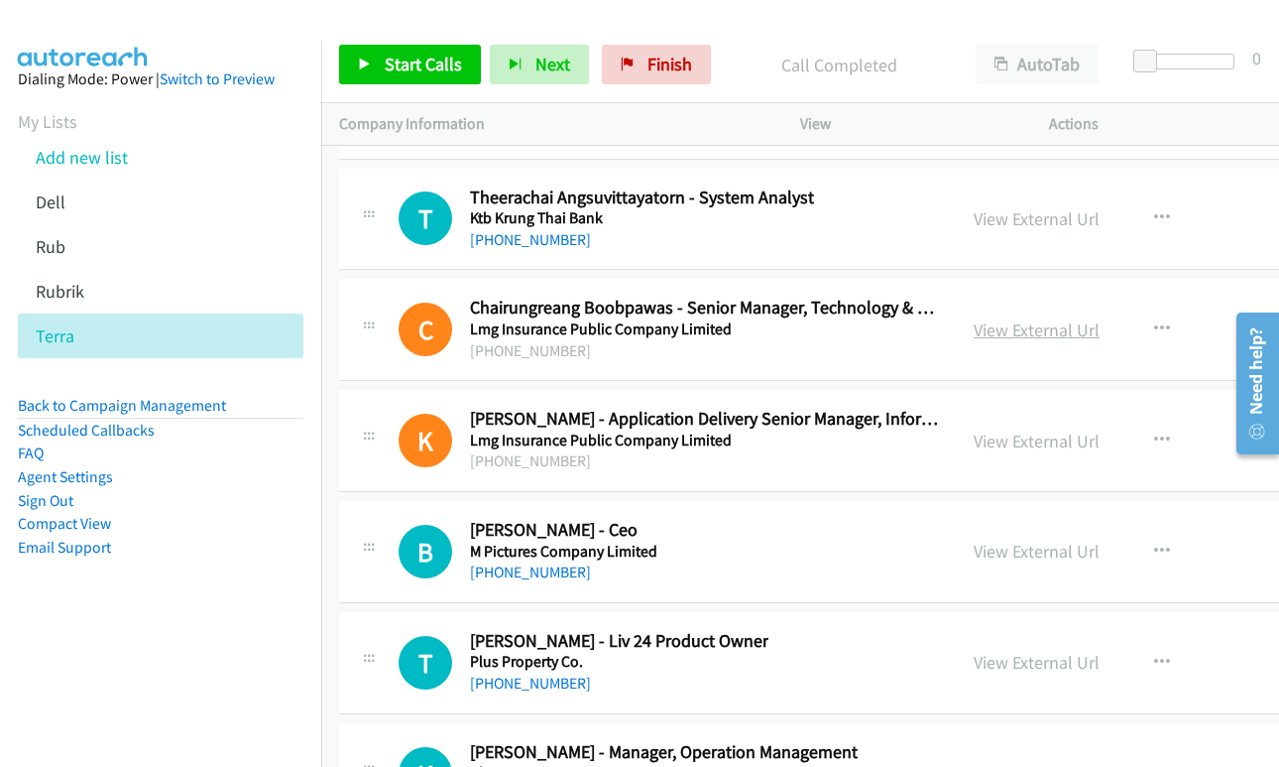
click at [988, 331] on link "View External Url" at bounding box center [1037, 329] width 126 height 23
click at [1154, 328] on icon "button" at bounding box center [1162, 329] width 16 height 16
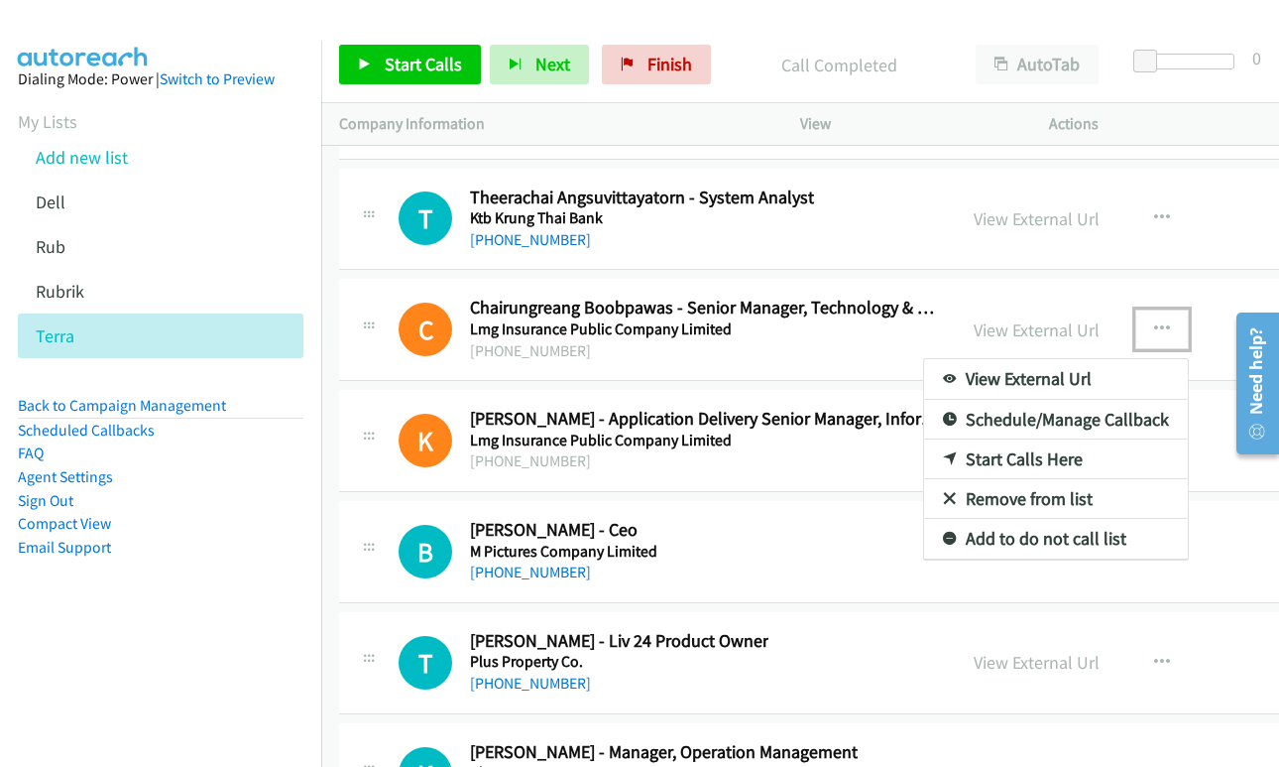
click at [973, 455] on link "Start Calls Here" at bounding box center [1056, 459] width 264 height 40
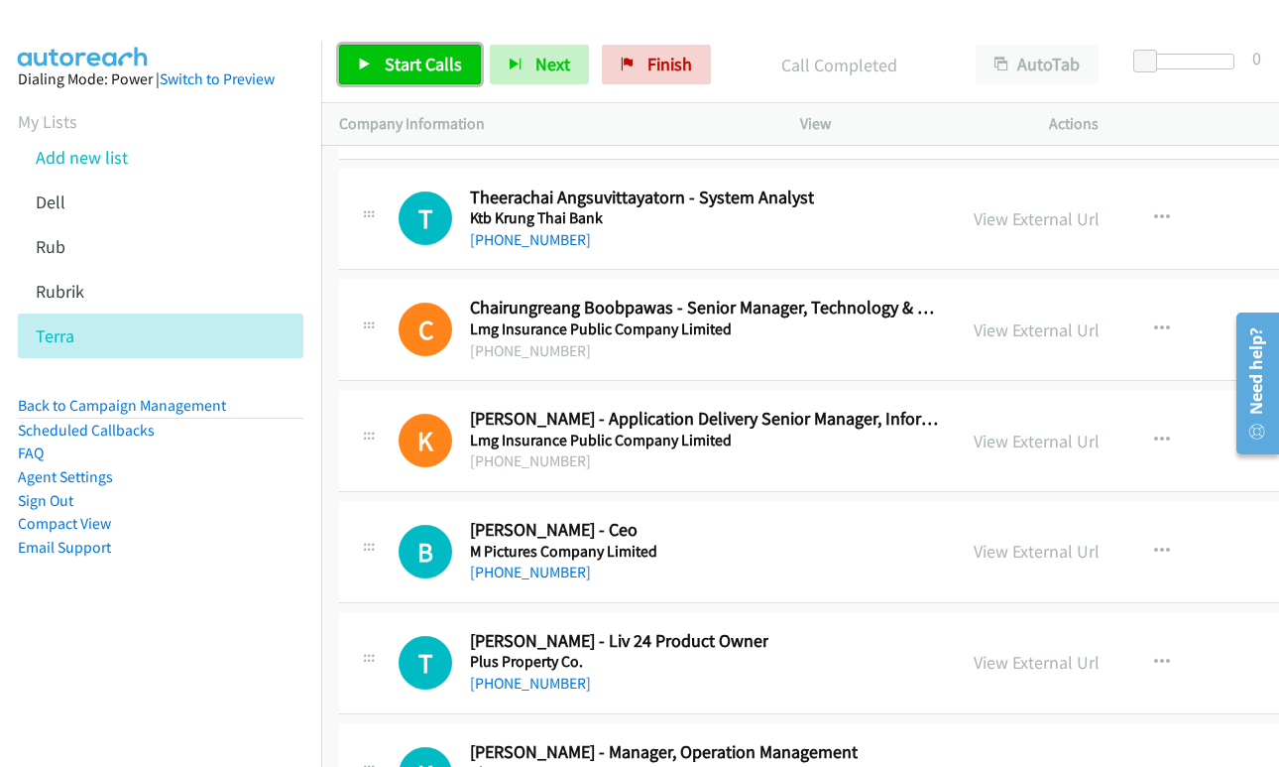
click at [411, 64] on span "Start Calls" at bounding box center [423, 64] width 77 height 23
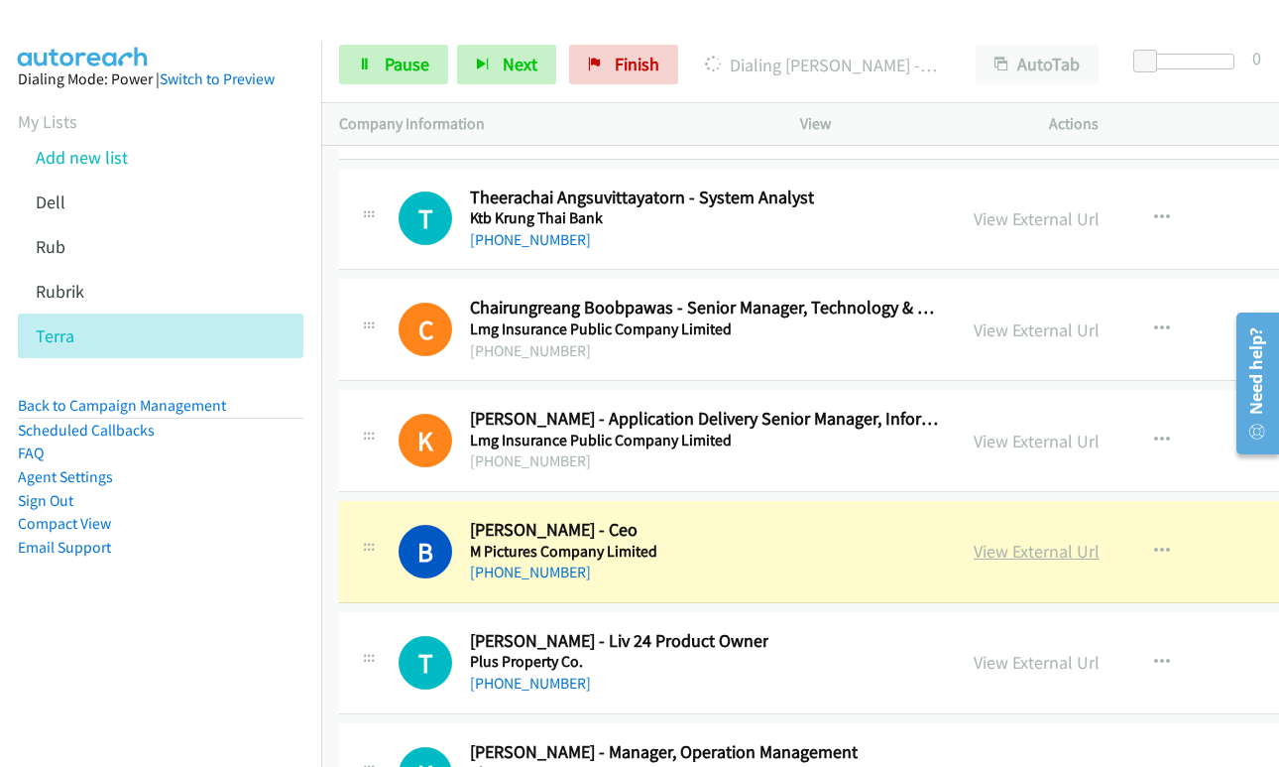
click at [974, 550] on link "View External Url" at bounding box center [1037, 550] width 126 height 23
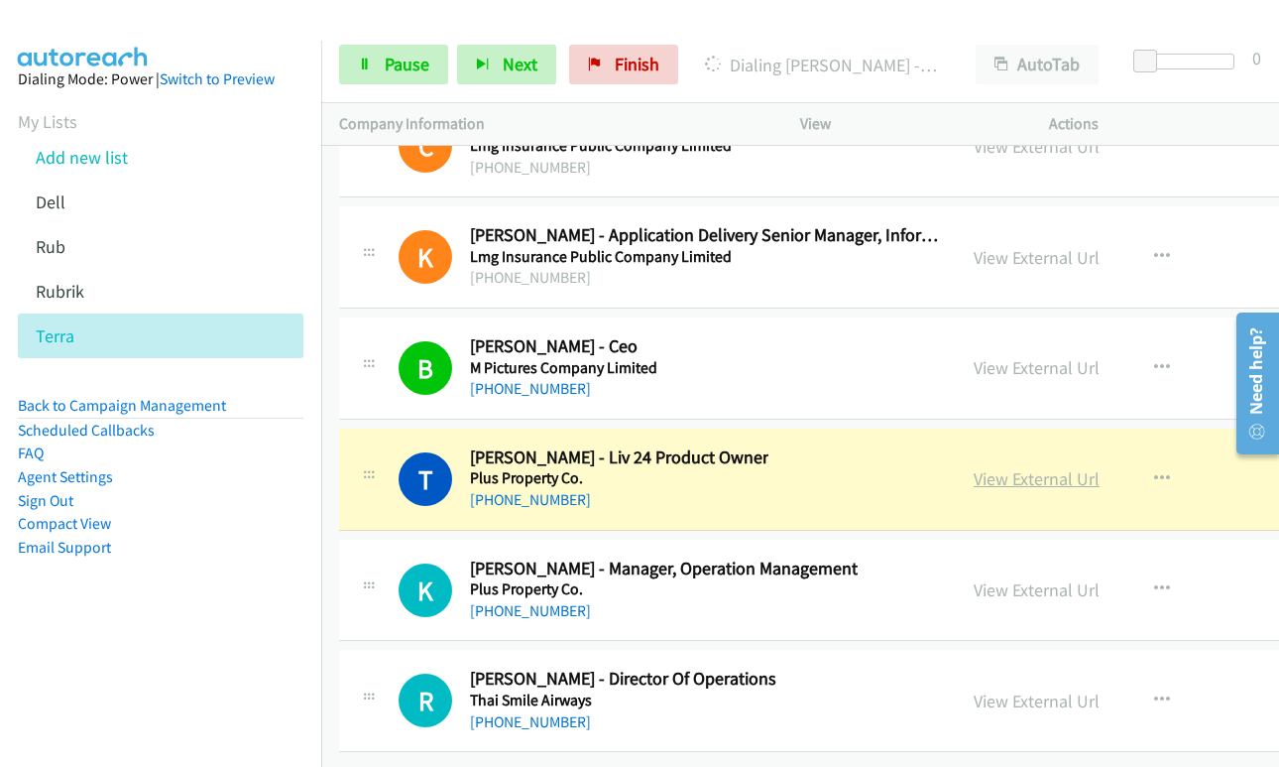
scroll to position [64000, 0]
click at [975, 467] on link "View External Url" at bounding box center [1037, 478] width 126 height 23
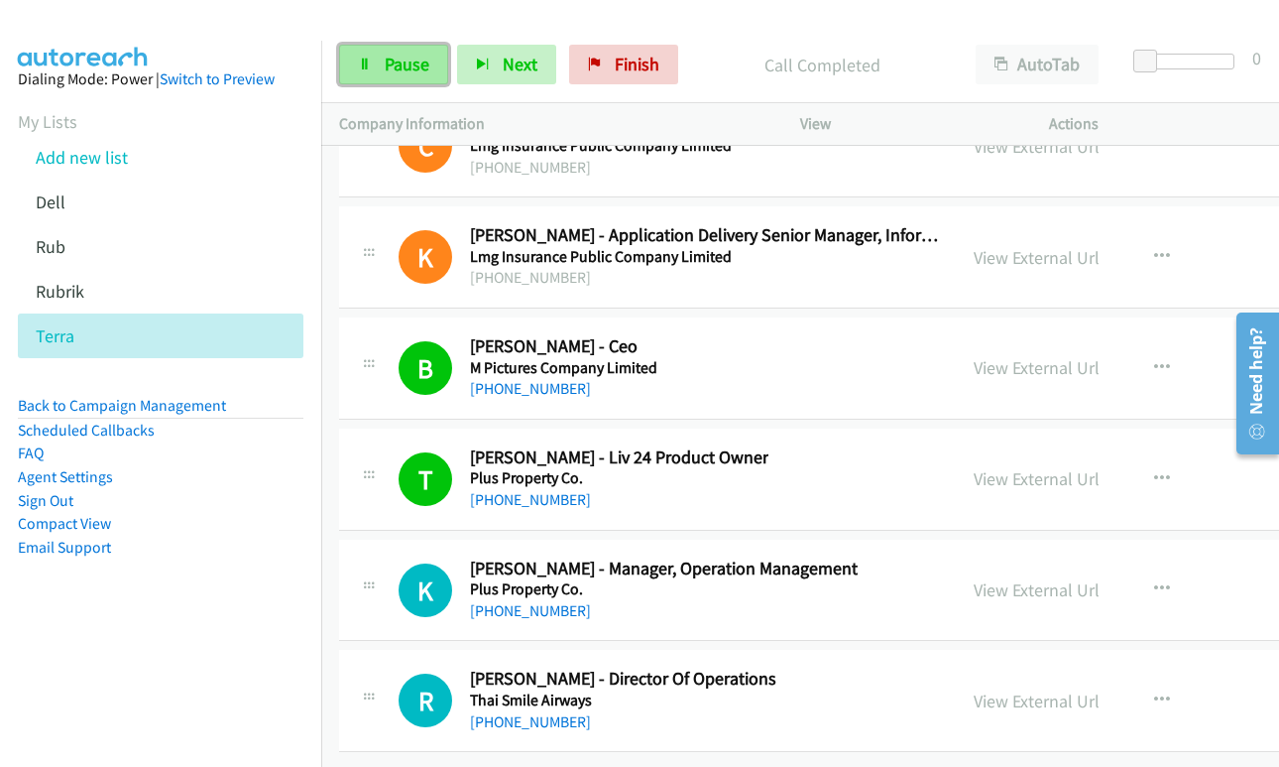
click at [380, 45] on link "Pause" at bounding box center [393, 65] width 109 height 40
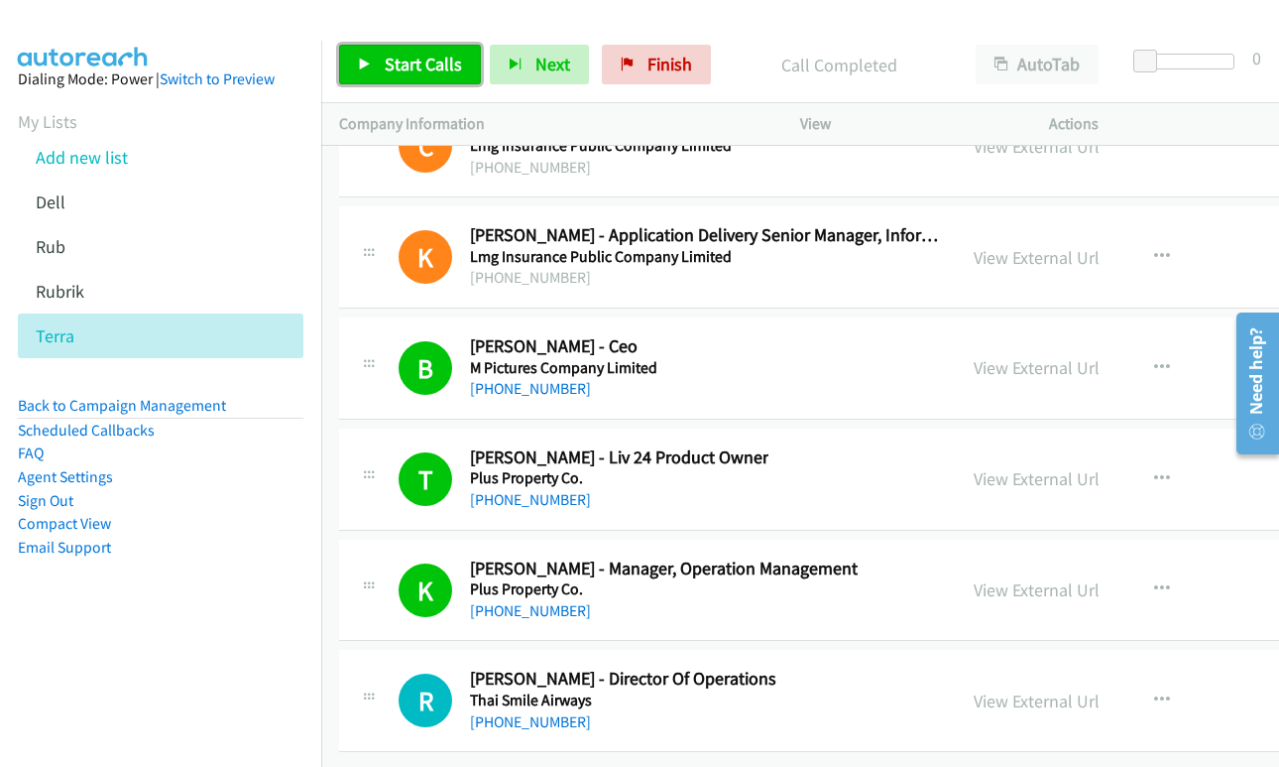
click at [431, 57] on span "Start Calls" at bounding box center [423, 64] width 77 height 23
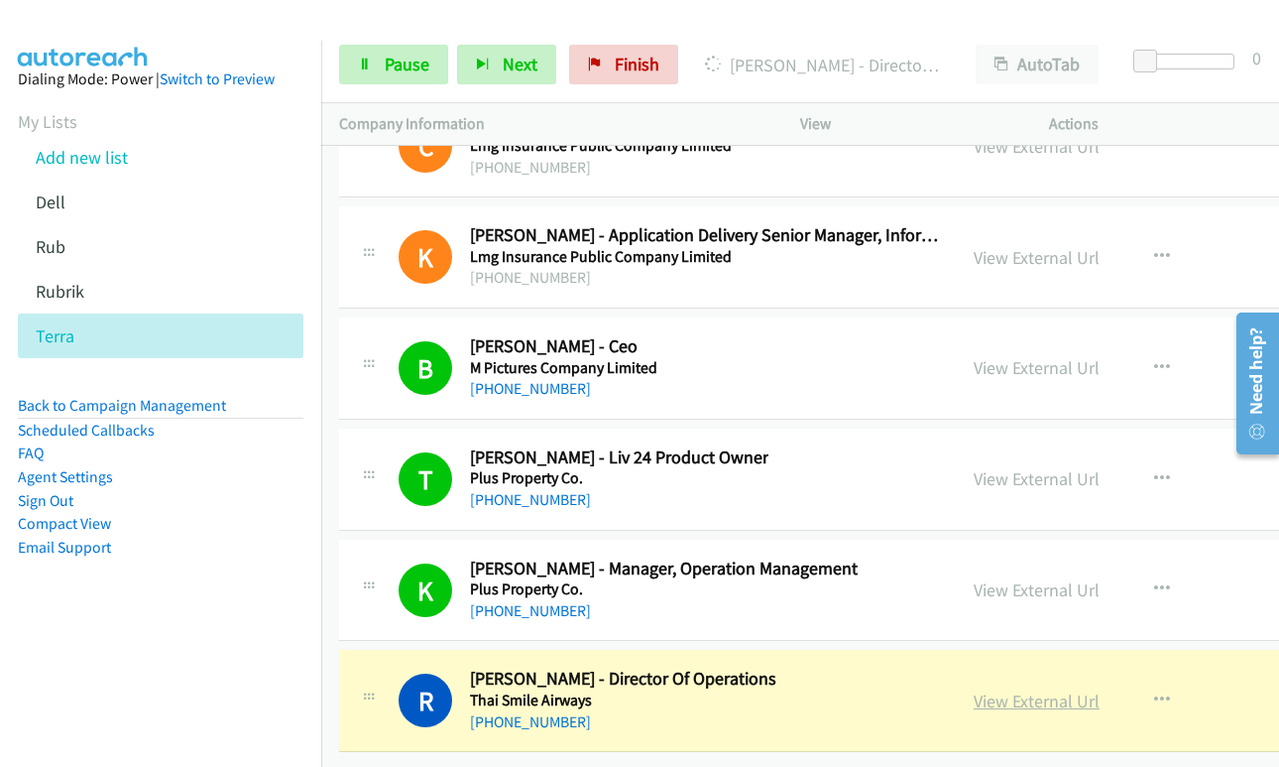
click at [974, 689] on link "View External Url" at bounding box center [1037, 700] width 126 height 23
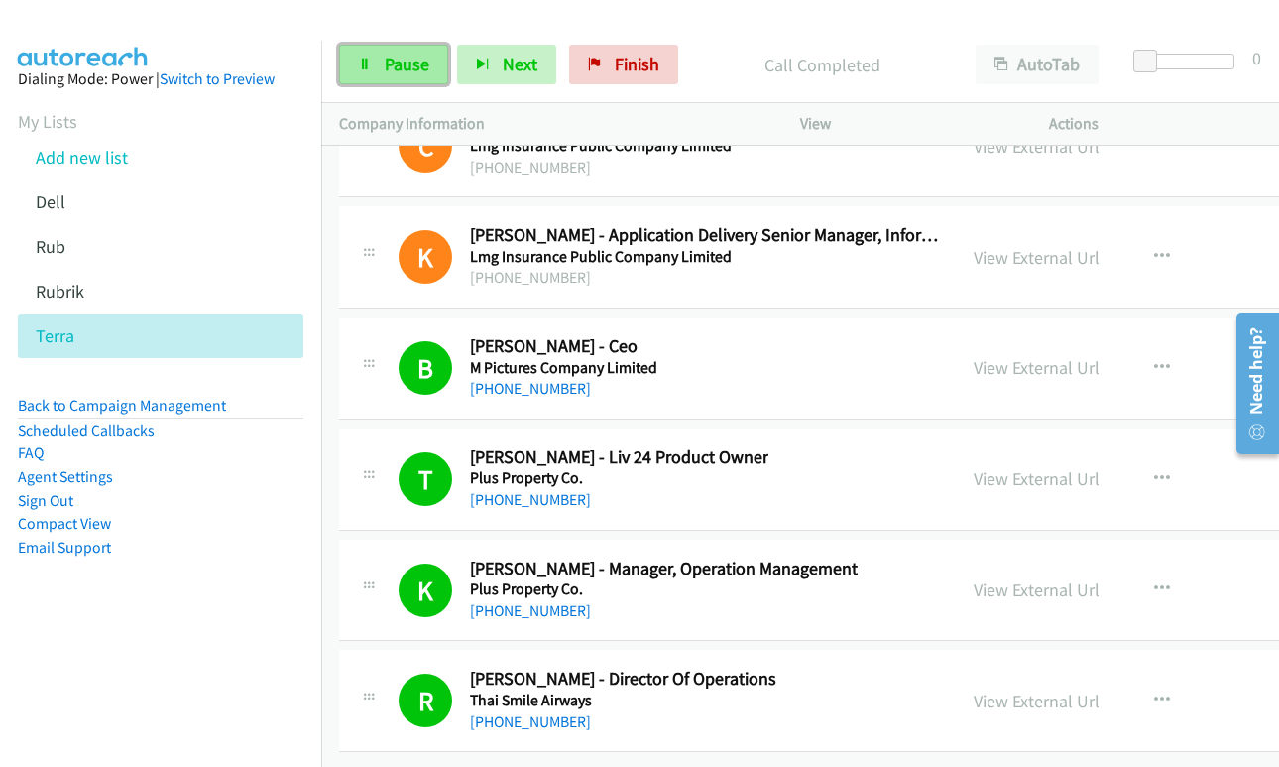
click at [394, 61] on span "Pause" at bounding box center [407, 64] width 45 height 23
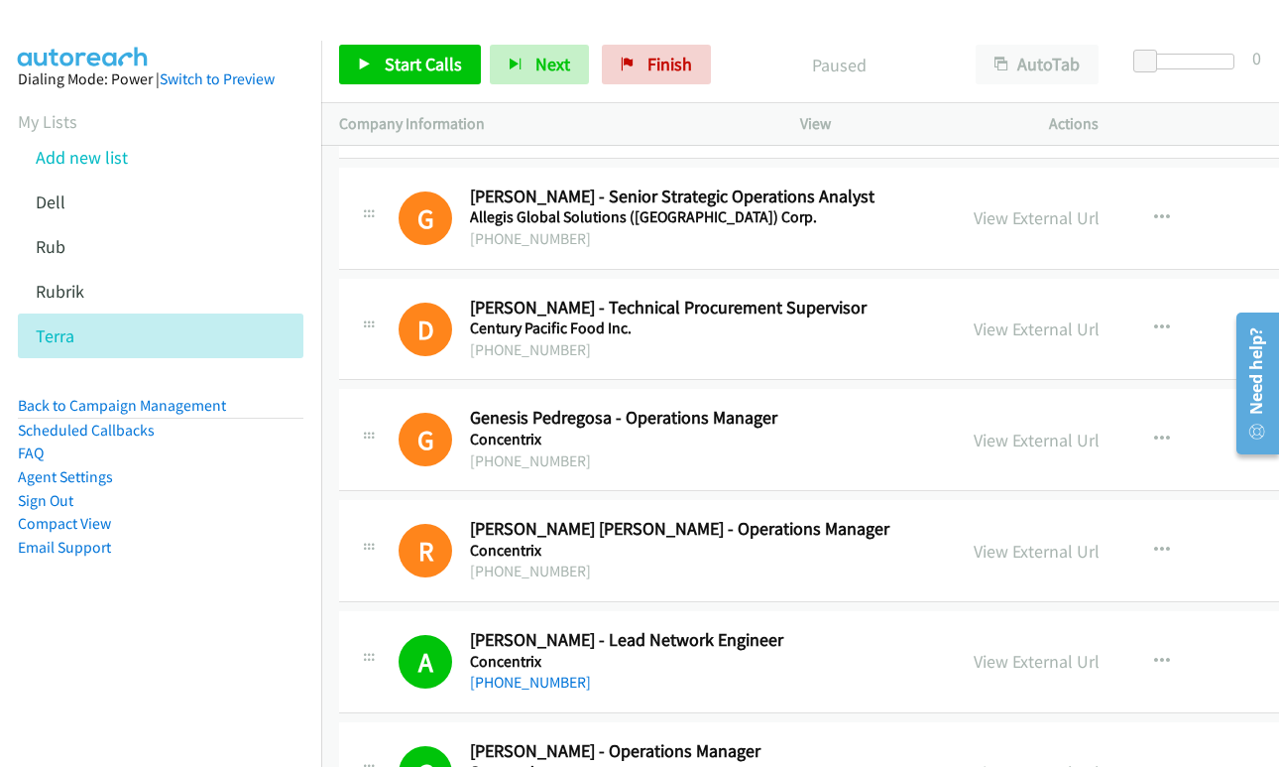
scroll to position [397, 0]
